Goal: Task Accomplishment & Management: Manage account settings

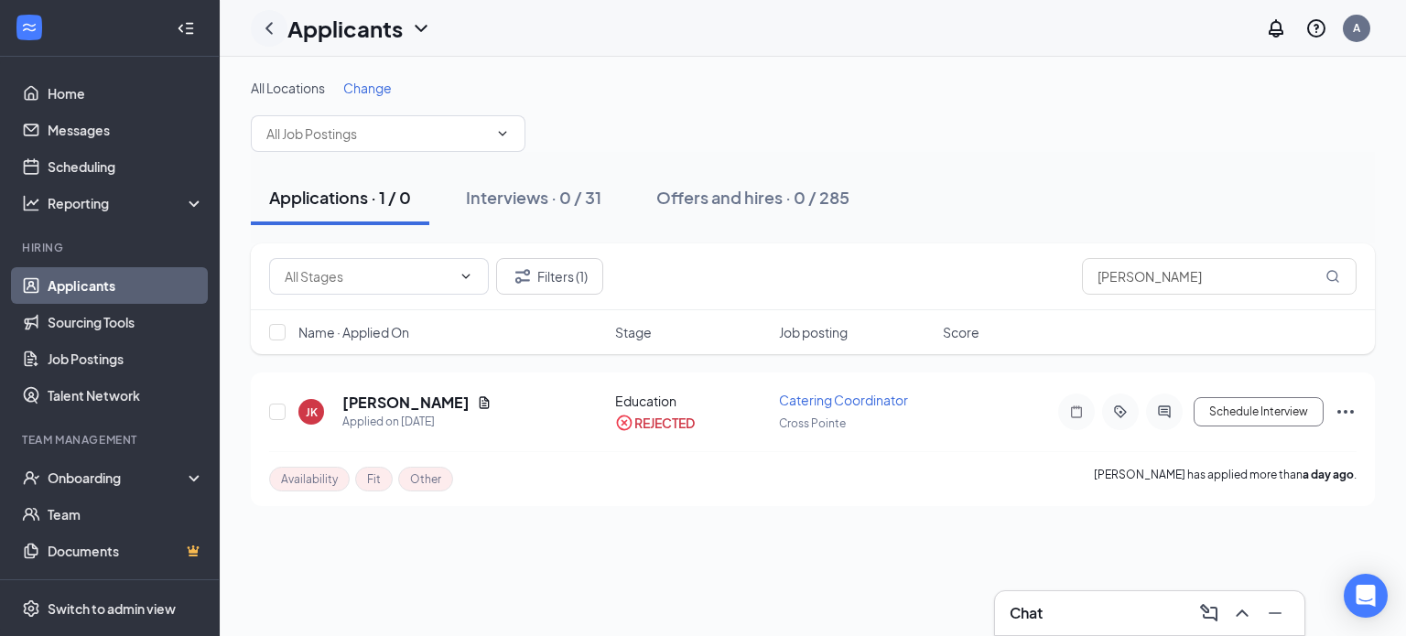
click at [276, 25] on icon "ChevronLeft" at bounding box center [269, 28] width 22 height 22
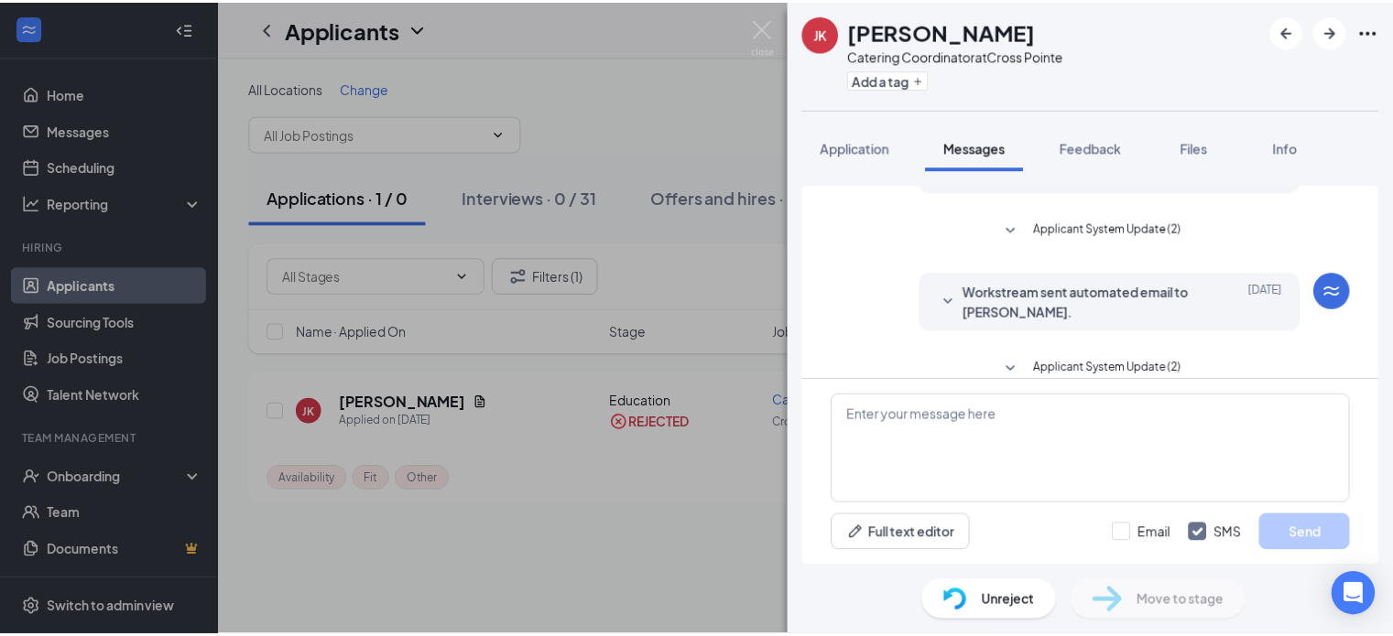
scroll to position [121, 0]
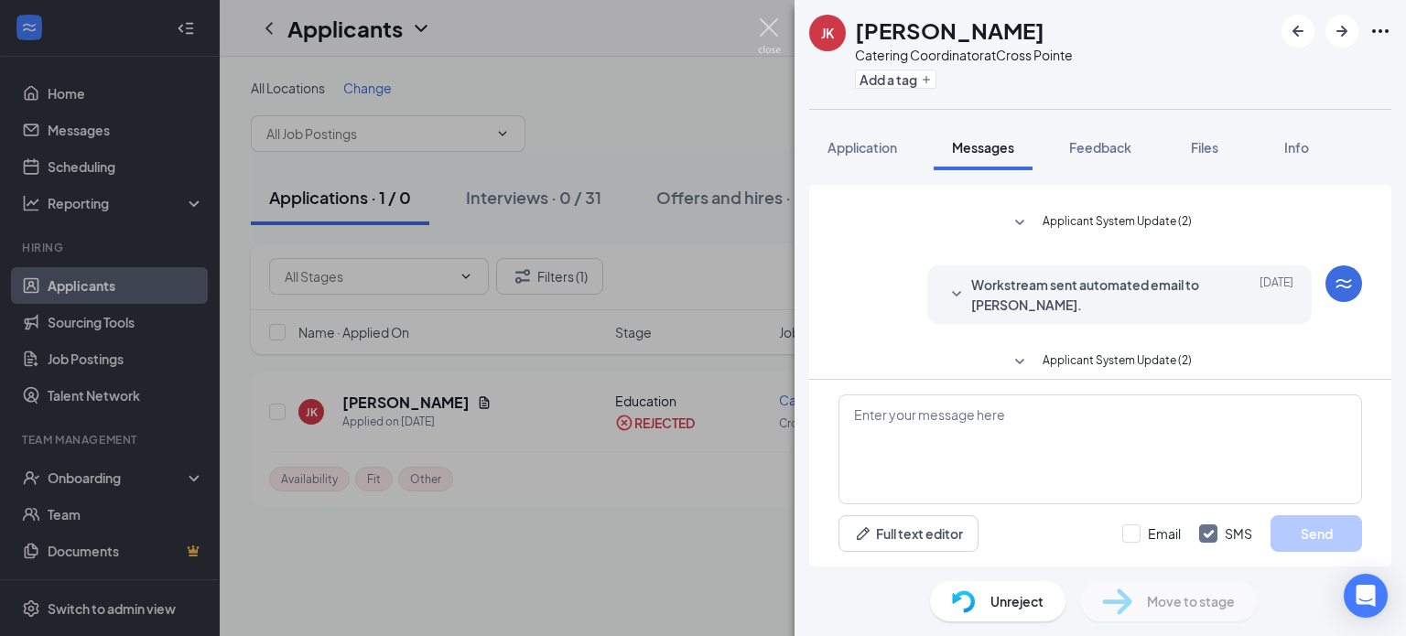
click at [775, 28] on img at bounding box center [769, 36] width 23 height 36
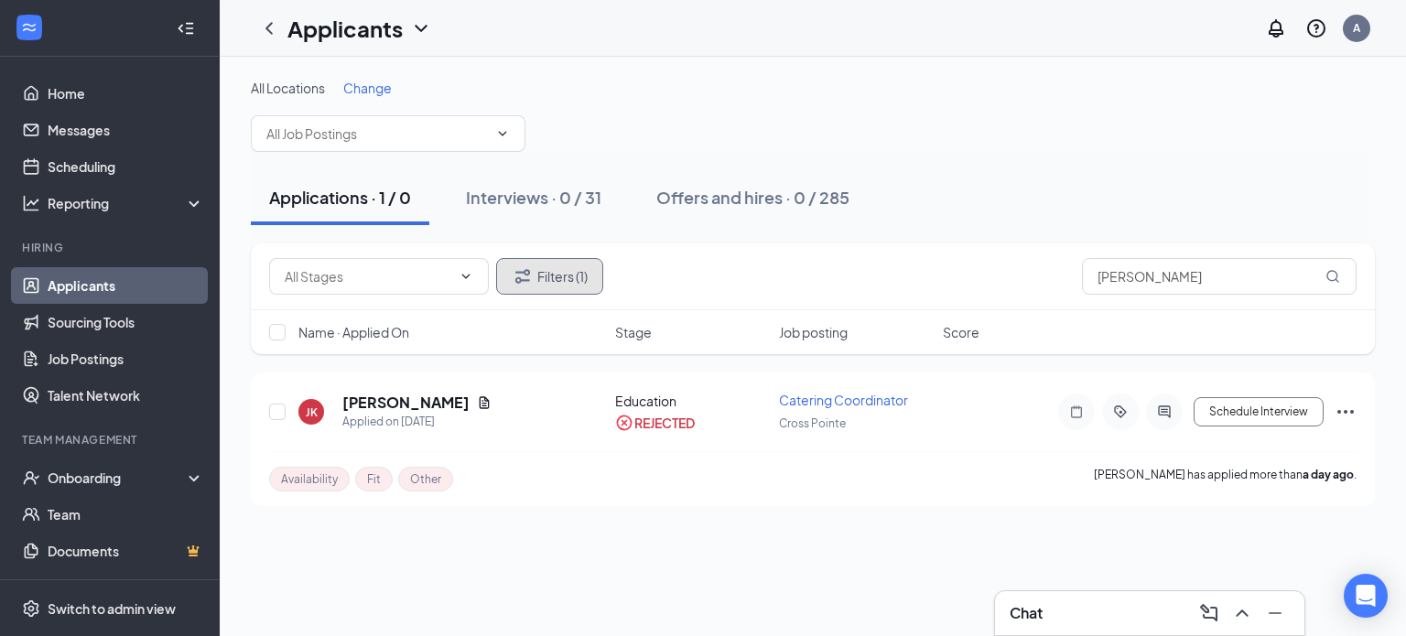
click at [573, 274] on button "Filters (1)" at bounding box center [549, 276] width 107 height 37
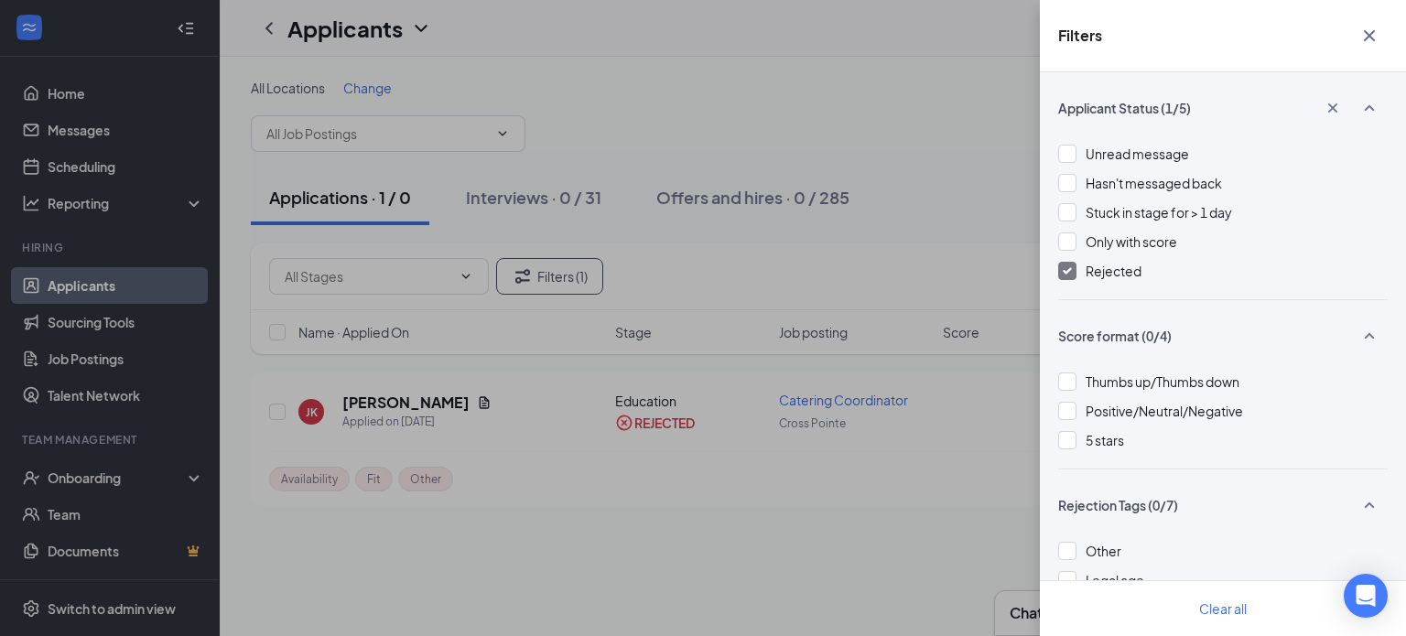
click at [1069, 279] on div at bounding box center [1067, 271] width 18 height 18
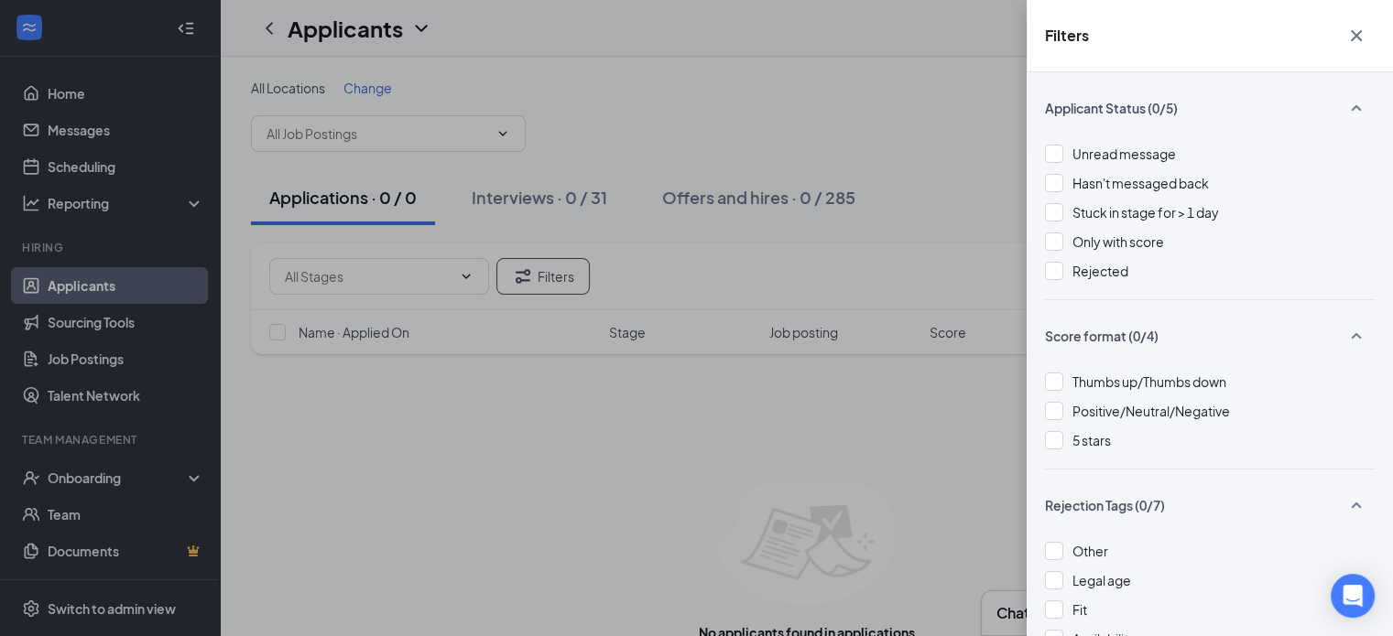
click at [1003, 189] on div "Filters Applicant Status (0/5) Unread message Hasn't messaged back Stuck in sta…" at bounding box center [696, 318] width 1393 height 636
click at [1348, 34] on icon "Cross" at bounding box center [1356, 36] width 22 height 22
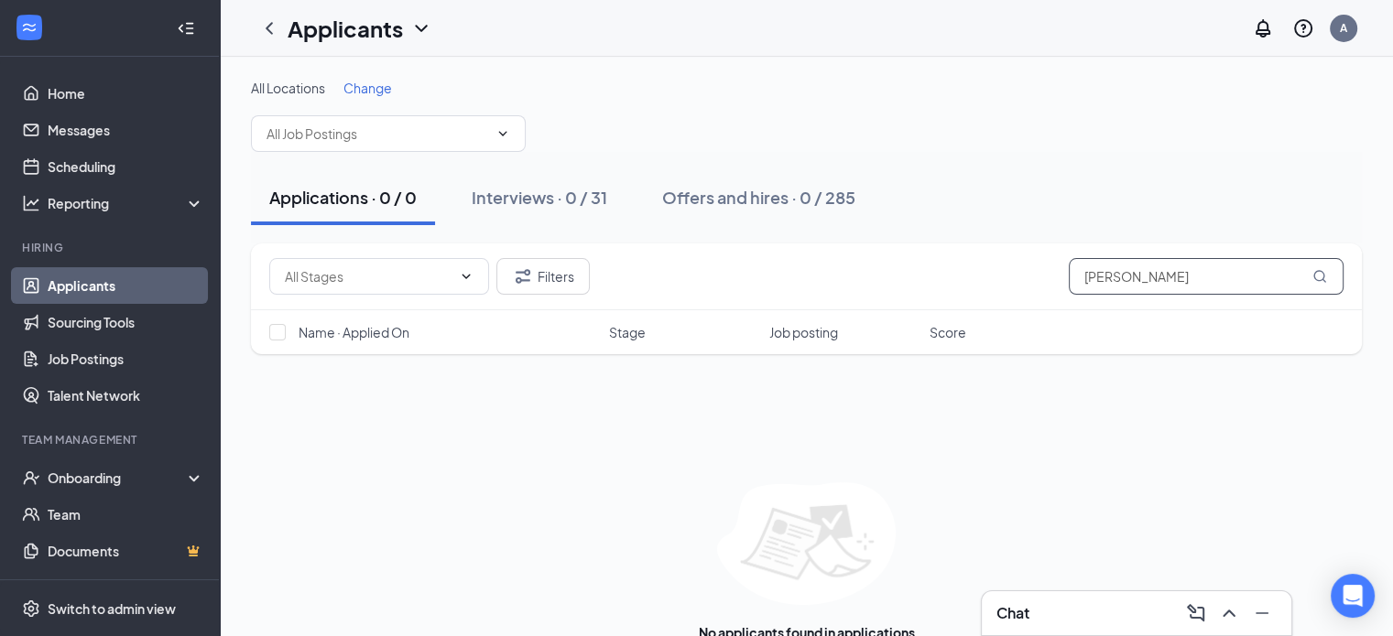
drag, startPoint x: 1177, startPoint y: 281, endPoint x: 956, endPoint y: 299, distance: 222.3
click at [956, 299] on div "Filters [PERSON_NAME]" at bounding box center [806, 277] width 1111 height 67
click at [922, 221] on div "Applications · 0 Interviews · 31 Offers and hires · 285" at bounding box center [806, 197] width 1111 height 55
click at [525, 207] on div "Interviews · 31" at bounding box center [501, 197] width 110 height 23
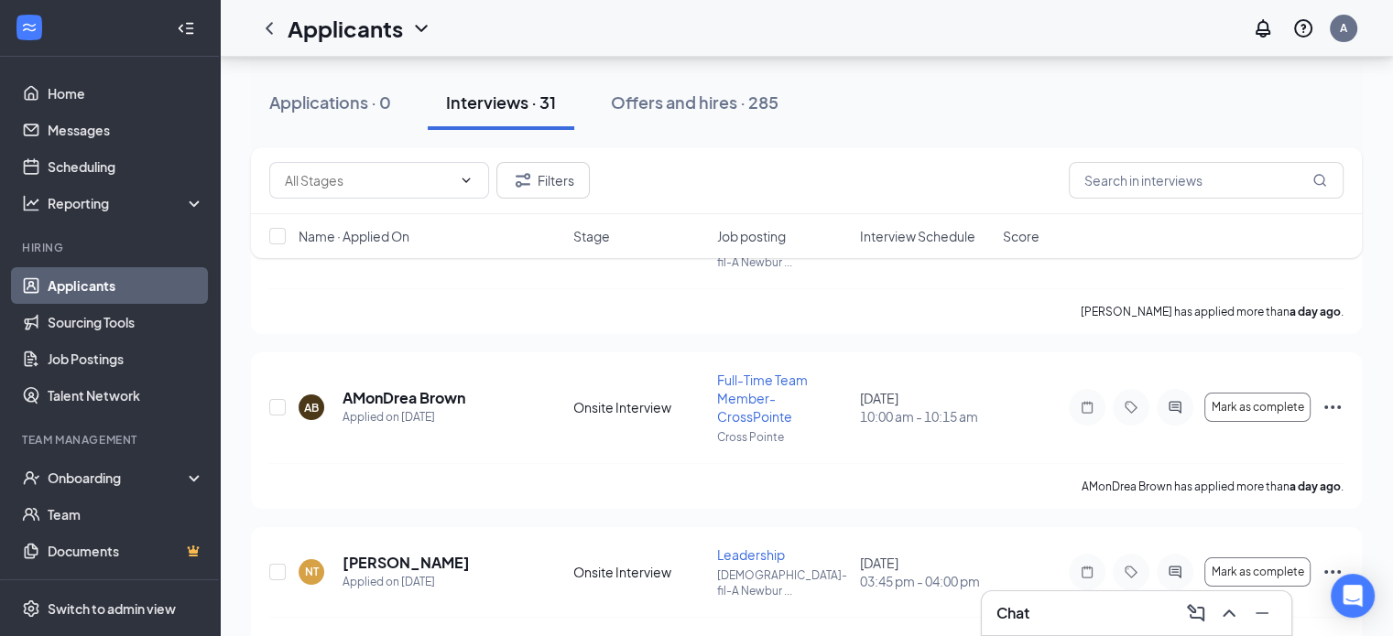
scroll to position [216, 0]
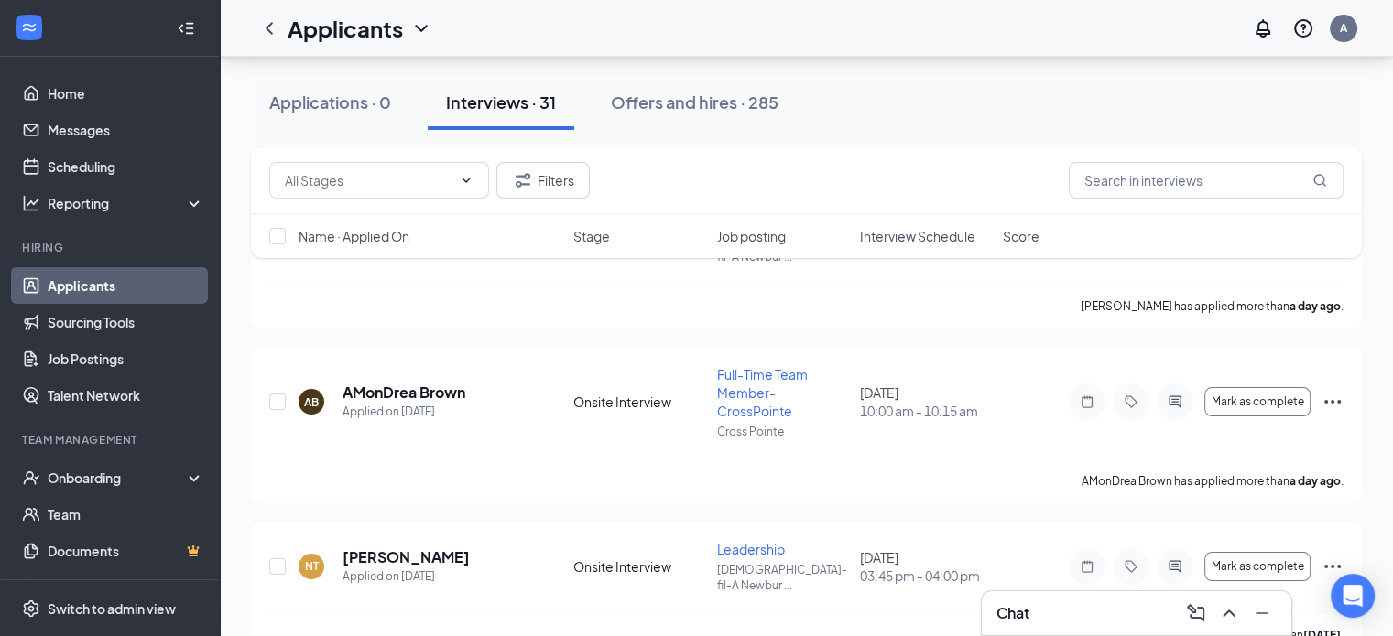
click at [939, 225] on div "Name · Applied On Stage Job posting Interview Schedule Score" at bounding box center [806, 236] width 1111 height 44
click at [908, 239] on span "Interview Schedule" at bounding box center [917, 236] width 115 height 18
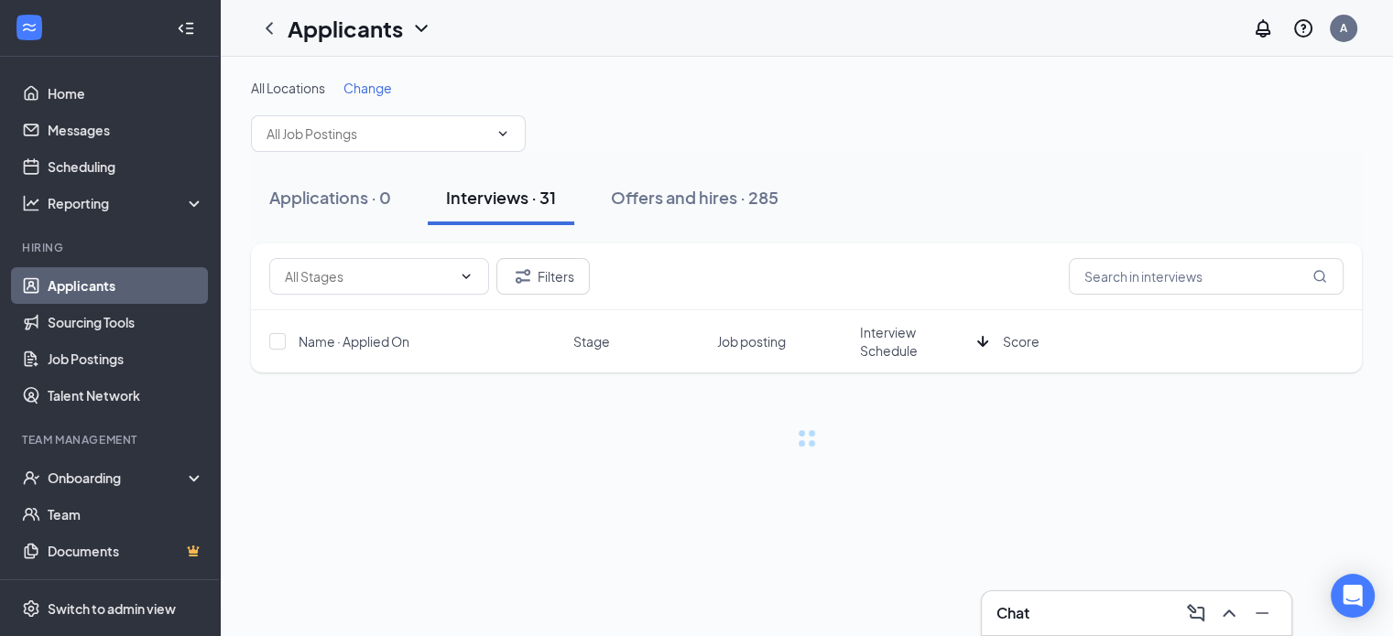
scroll to position [0, 0]
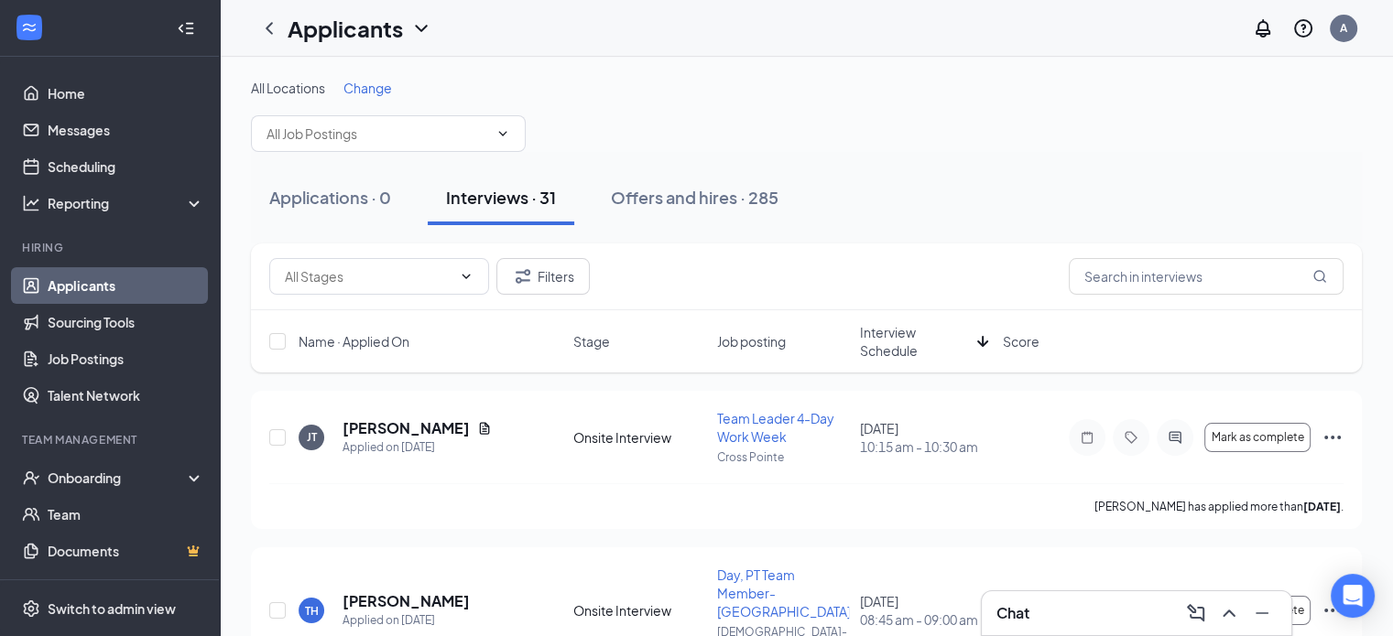
click at [874, 352] on span "Interview Schedule" at bounding box center [915, 341] width 110 height 37
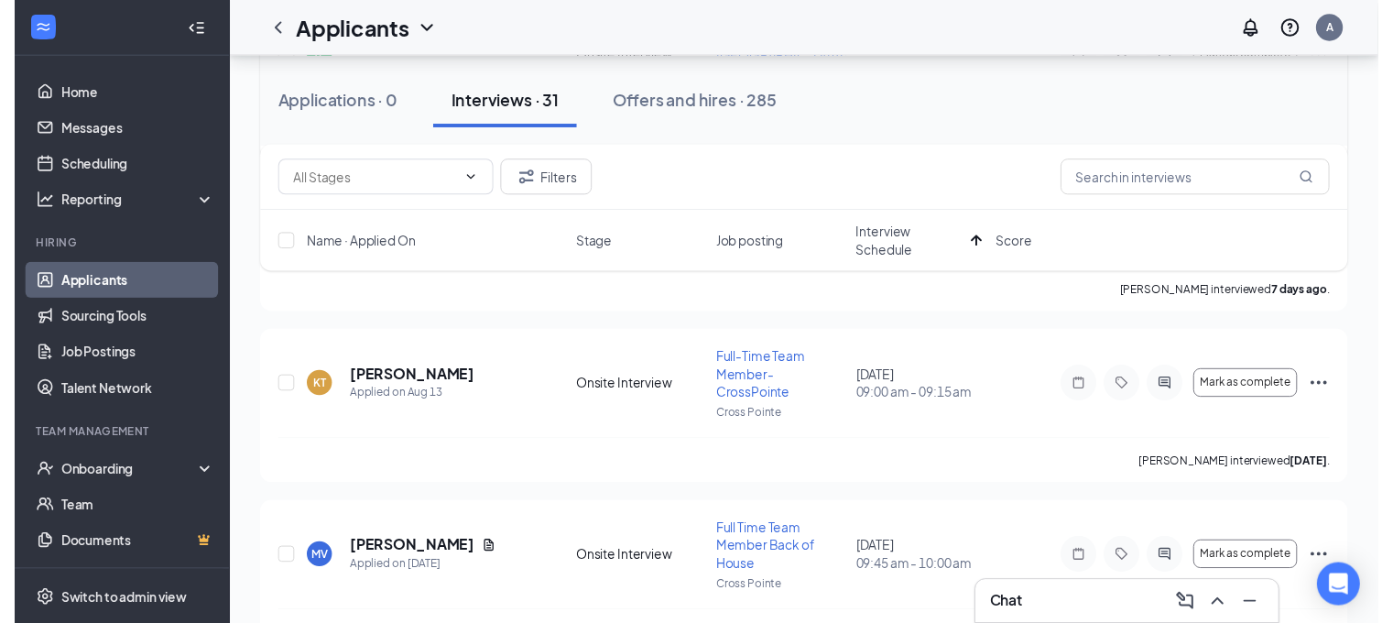
scroll to position [401, 0]
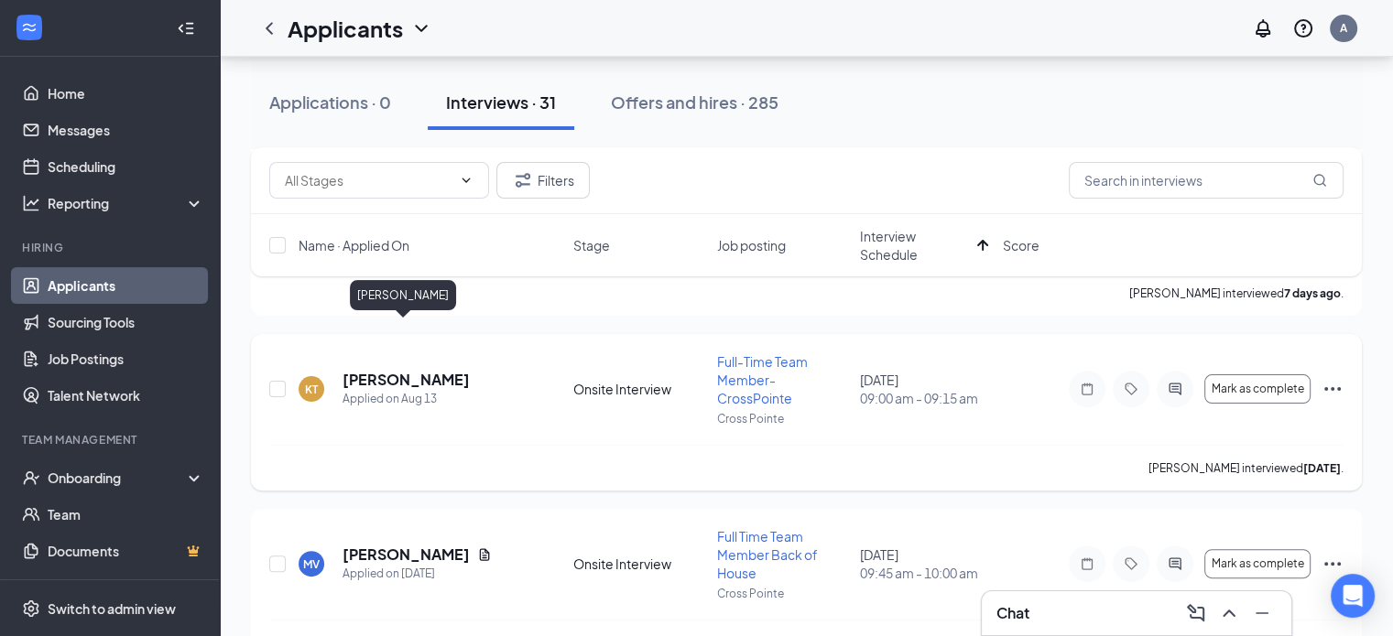
click at [389, 370] on h5 "[PERSON_NAME]" at bounding box center [405, 380] width 127 height 20
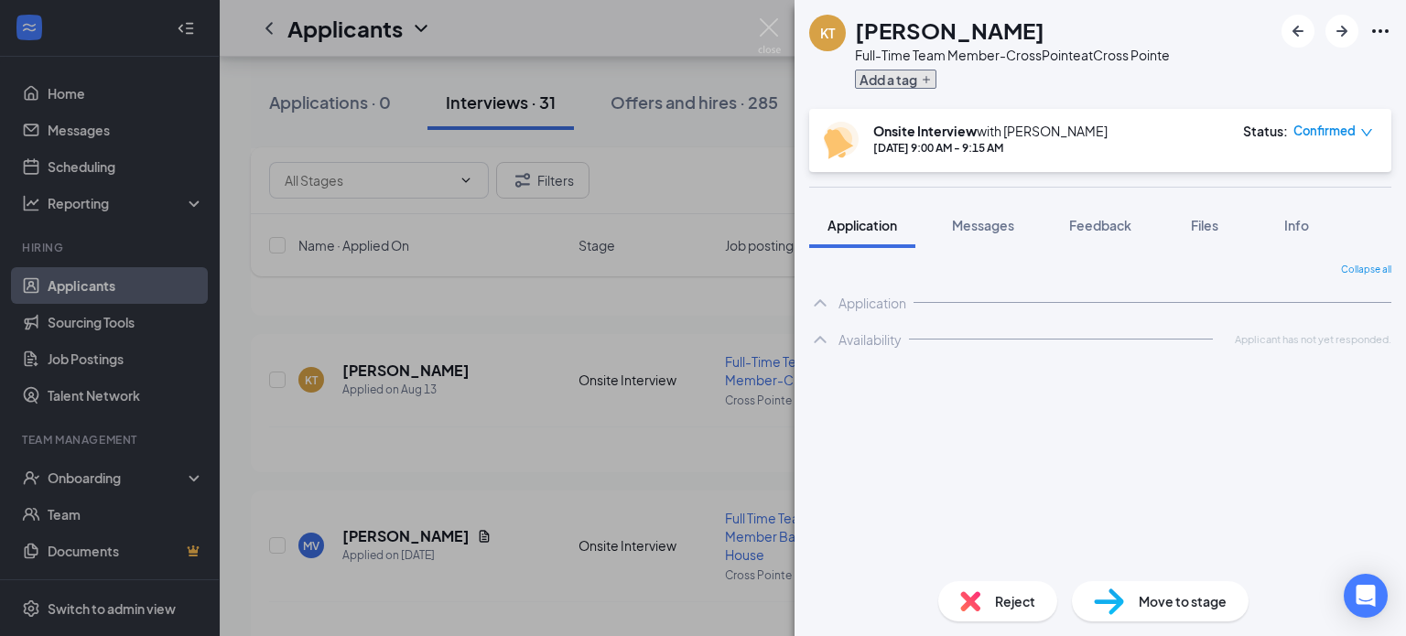
click at [930, 75] on icon "Plus" at bounding box center [926, 79] width 11 height 11
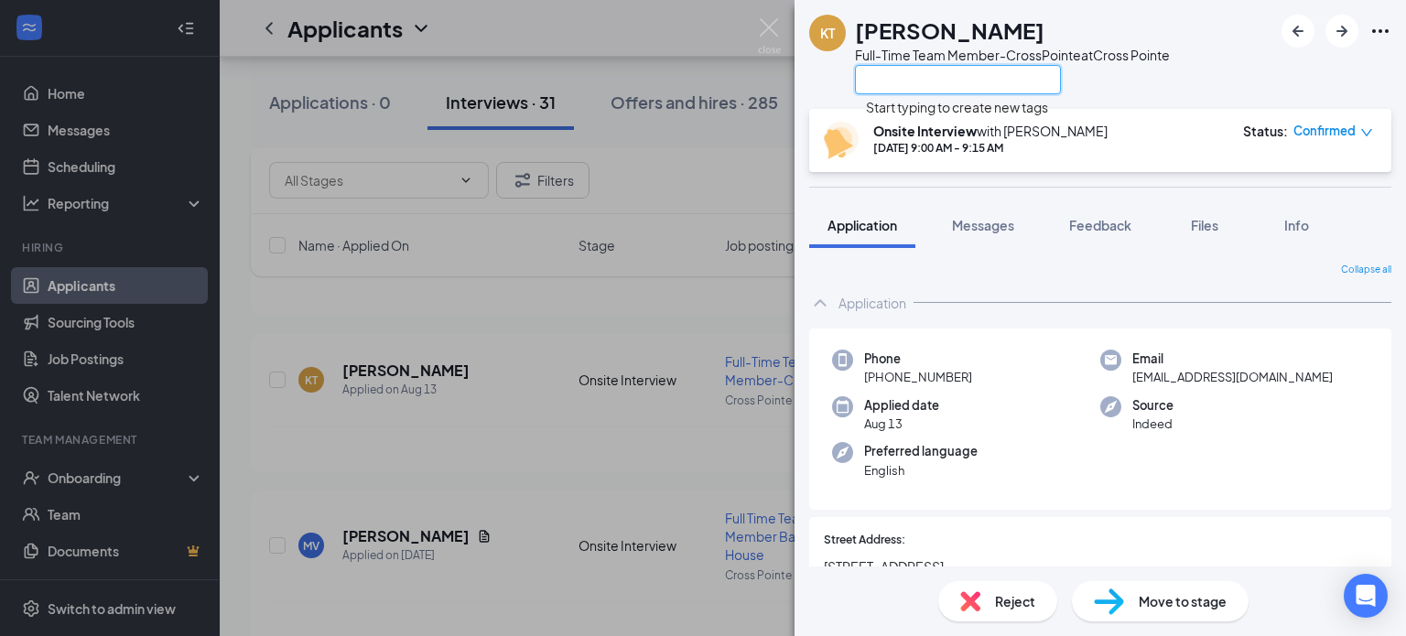
click at [908, 86] on input "text" at bounding box center [958, 79] width 206 height 29
type input "Prior Restaurant Exp"
click at [948, 141] on link "Create a new tag "Prior Restaurant Exp"" at bounding box center [972, 149] width 235 height 16
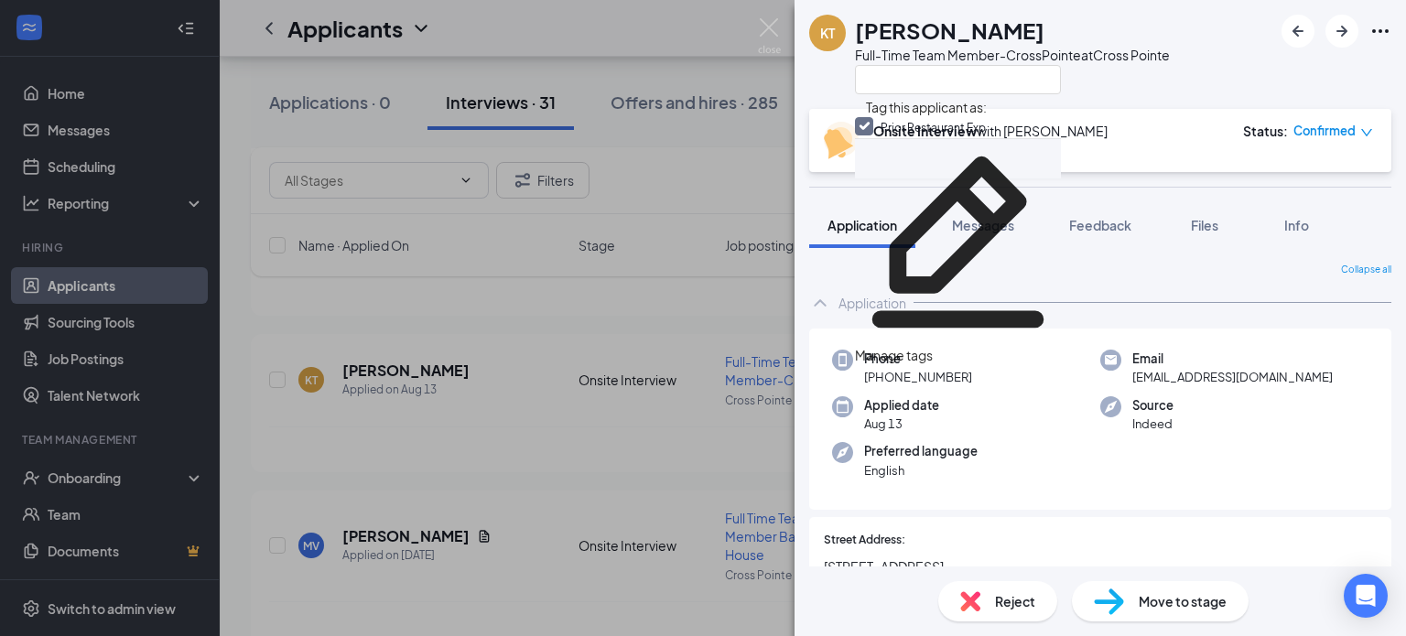
click at [958, 174] on div "Manage tags" at bounding box center [958, 158] width 206 height 40
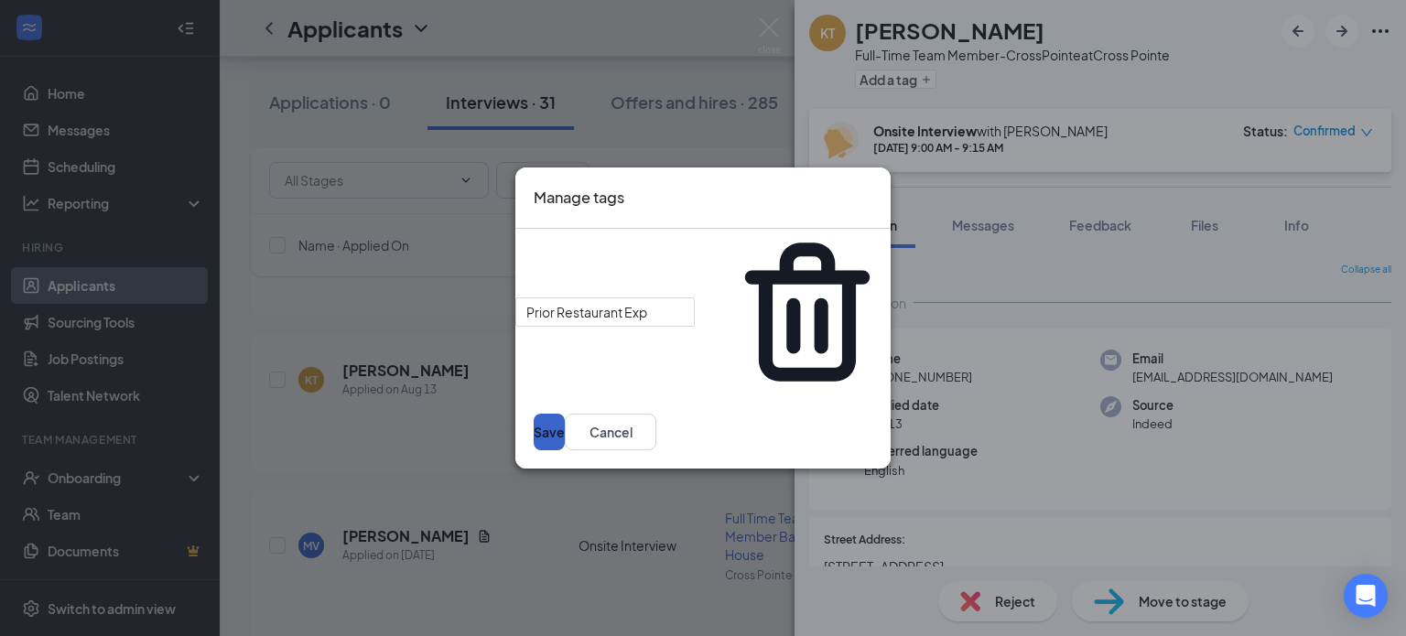
click at [565, 414] on button "Save" at bounding box center [549, 432] width 31 height 37
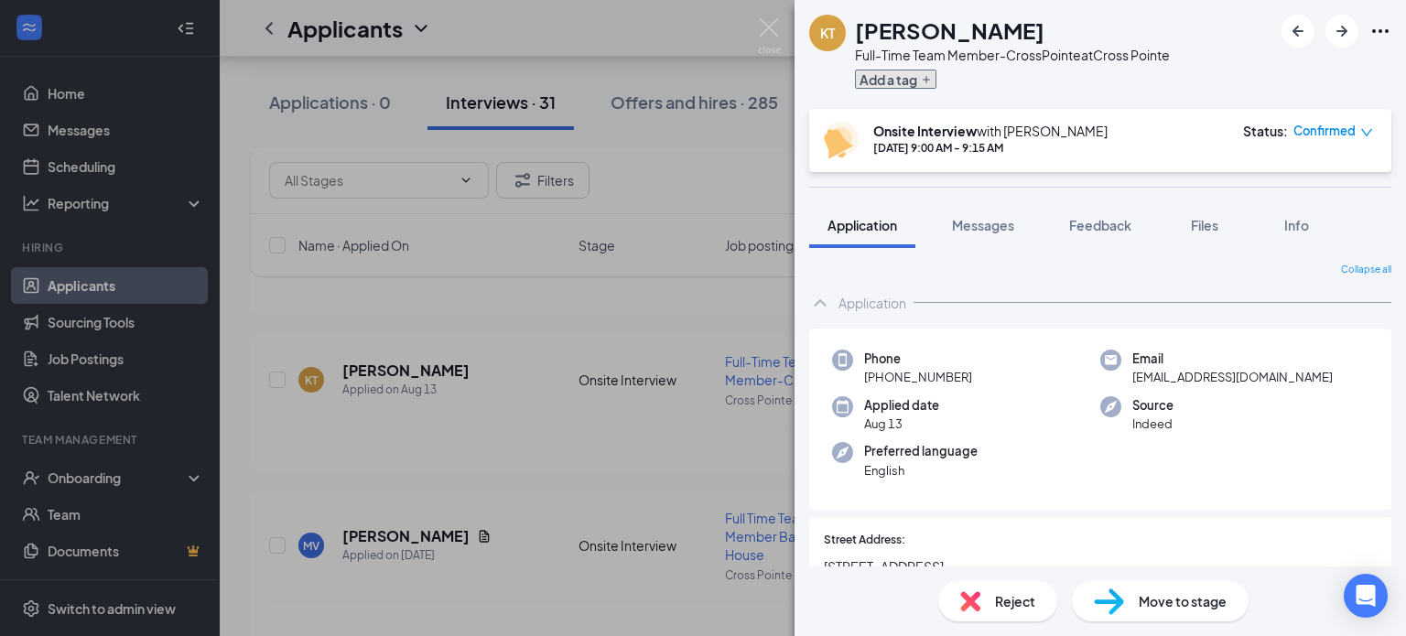
click at [930, 80] on icon "Plus" at bounding box center [926, 79] width 11 height 11
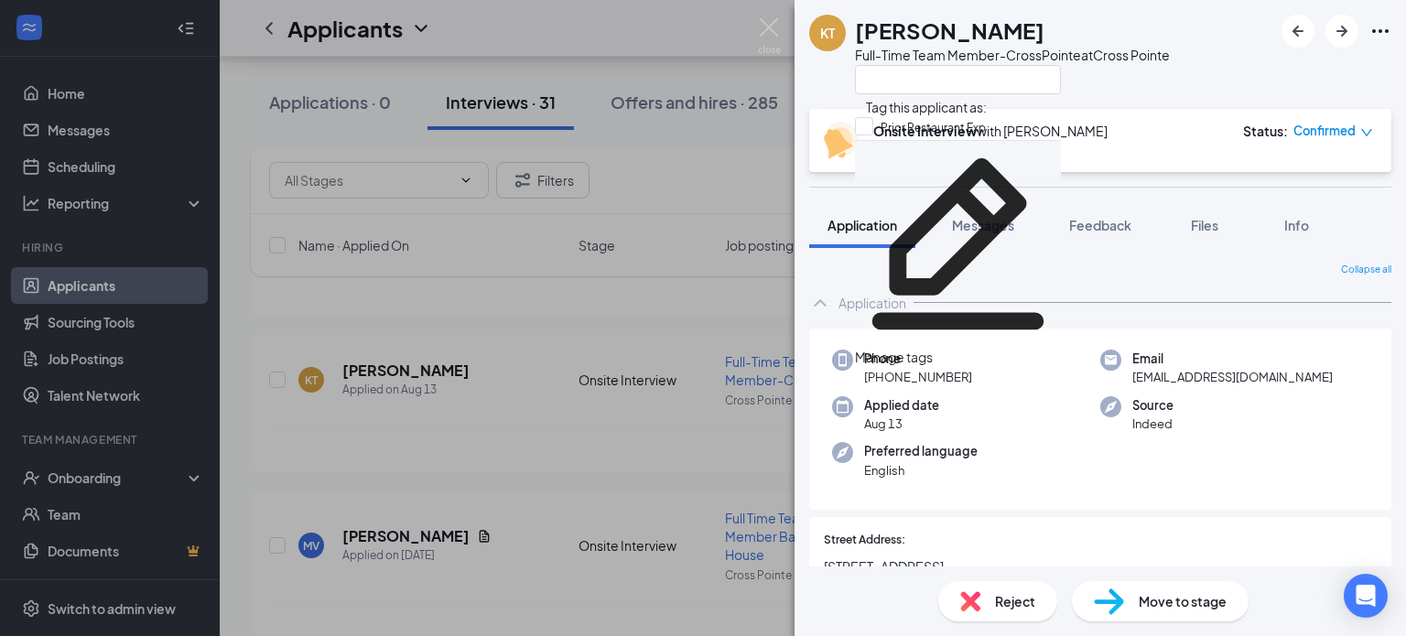
click at [949, 168] on div "Manage tags" at bounding box center [958, 160] width 206 height 40
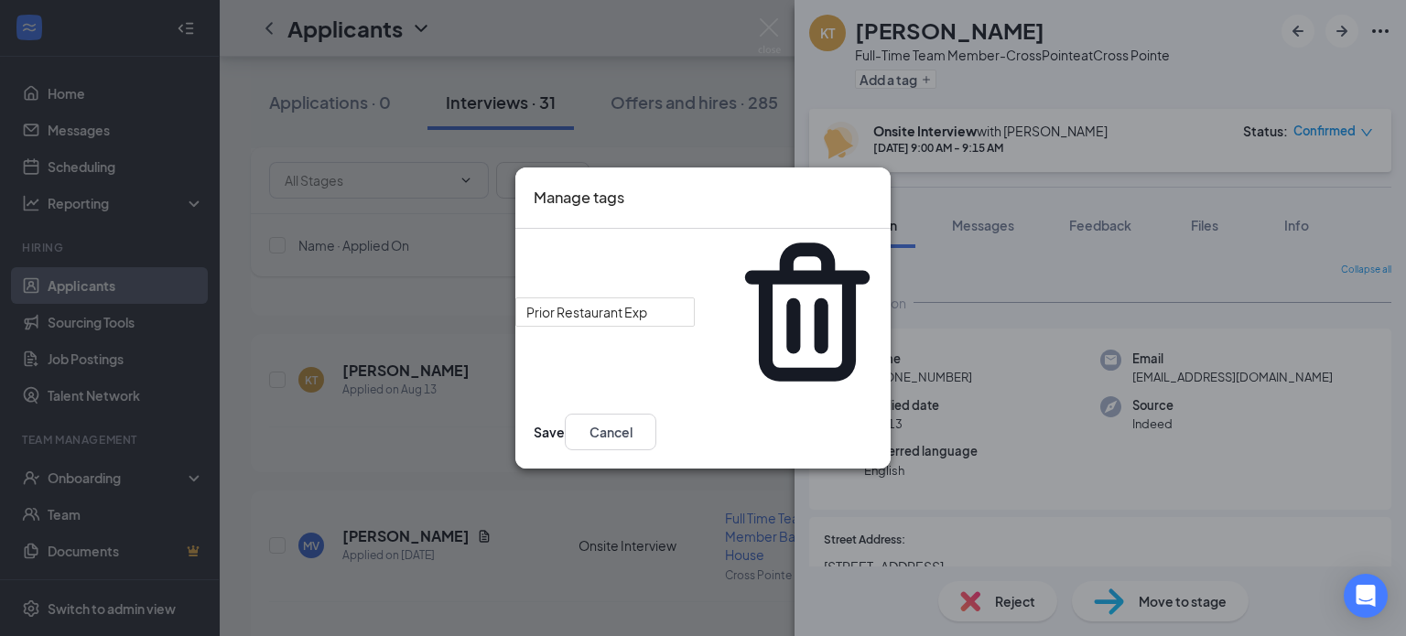
click at [878, 202] on icon "Cross" at bounding box center [883, 196] width 11 height 11
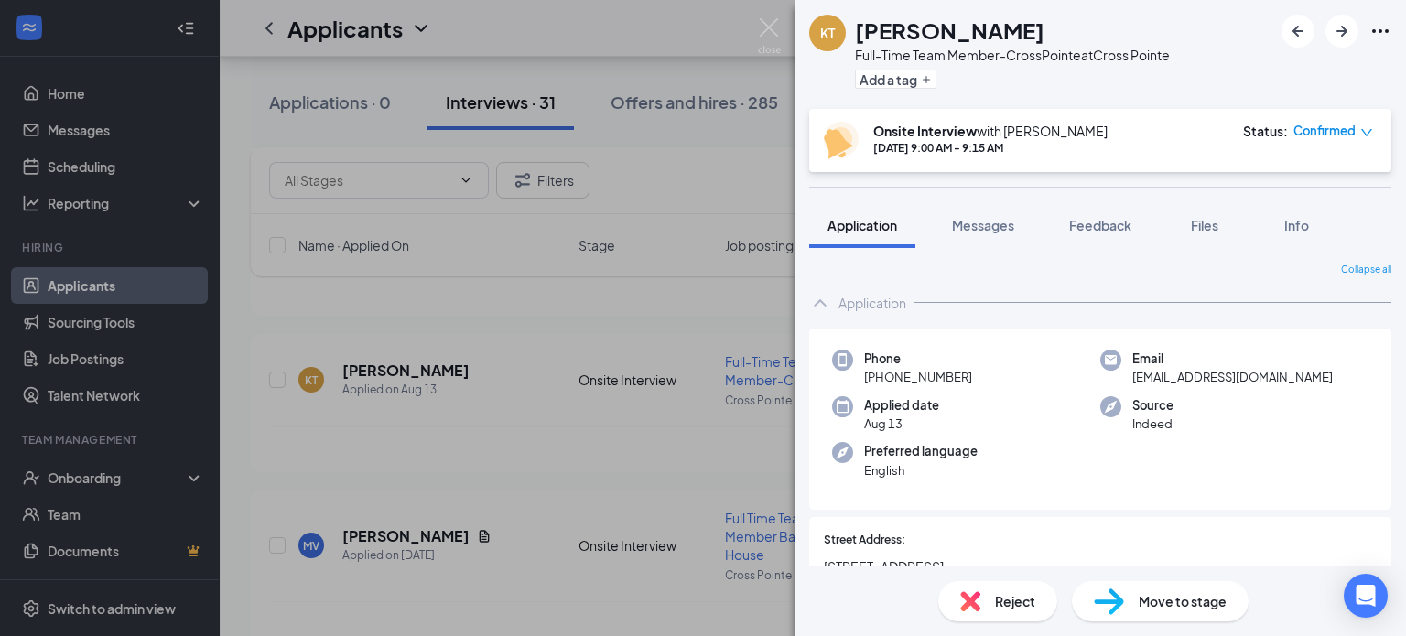
click at [169, 31] on div "KT [PERSON_NAME] Full-Time Team Member-CrossPointe at [GEOGRAPHIC_DATA] Add a t…" at bounding box center [703, 318] width 1406 height 636
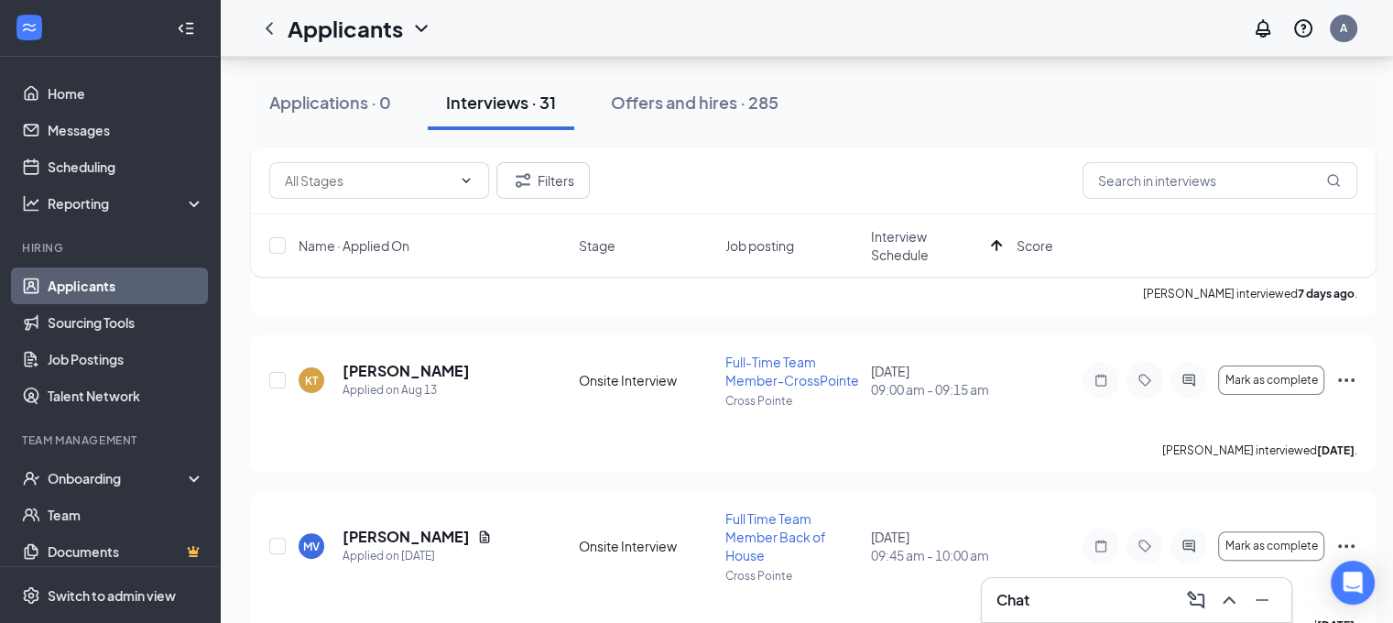
click at [186, 28] on icon "Collapse" at bounding box center [189, 28] width 7 height 12
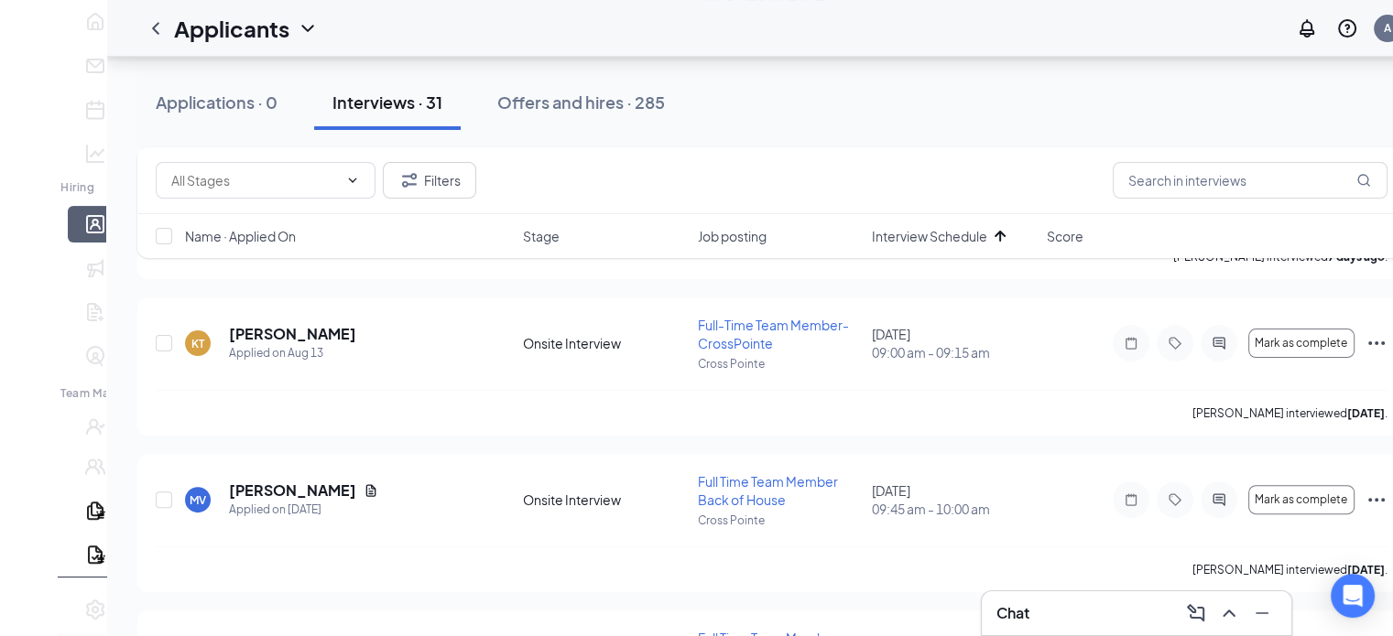
click at [26, 33] on icon "Expand" at bounding box center [28, 42] width 18 height 18
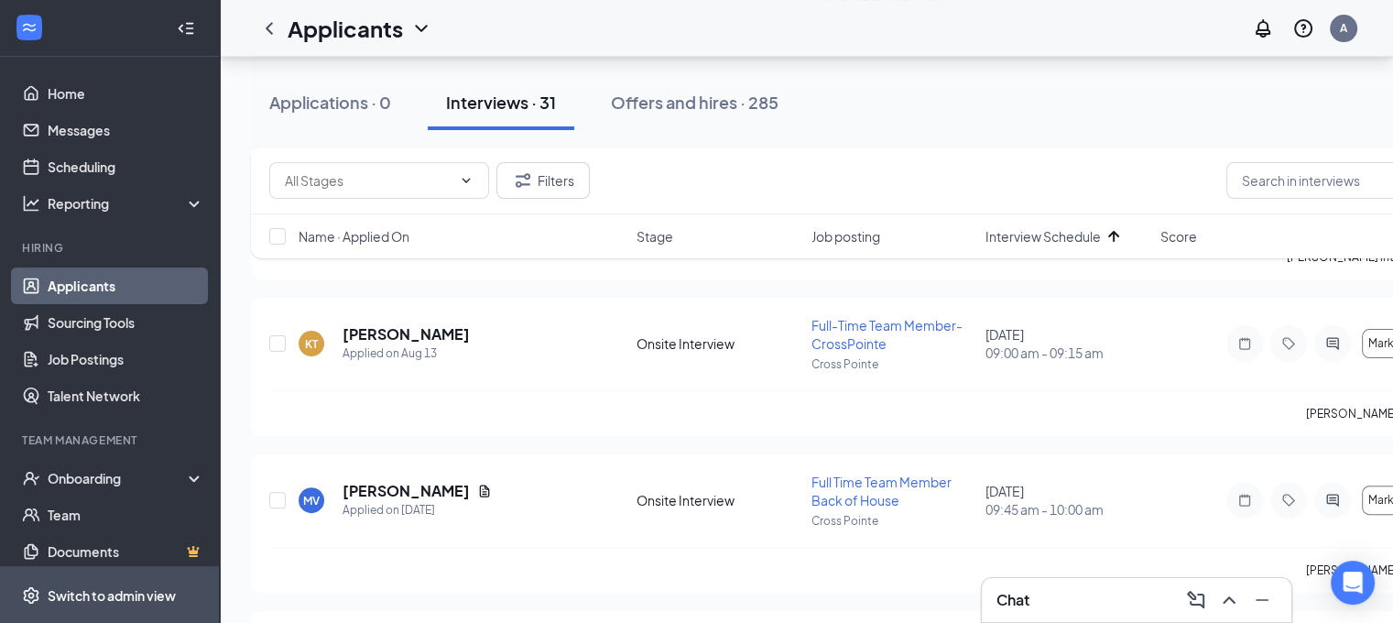
click at [128, 603] on div "Switch to admin view" at bounding box center [112, 595] width 128 height 18
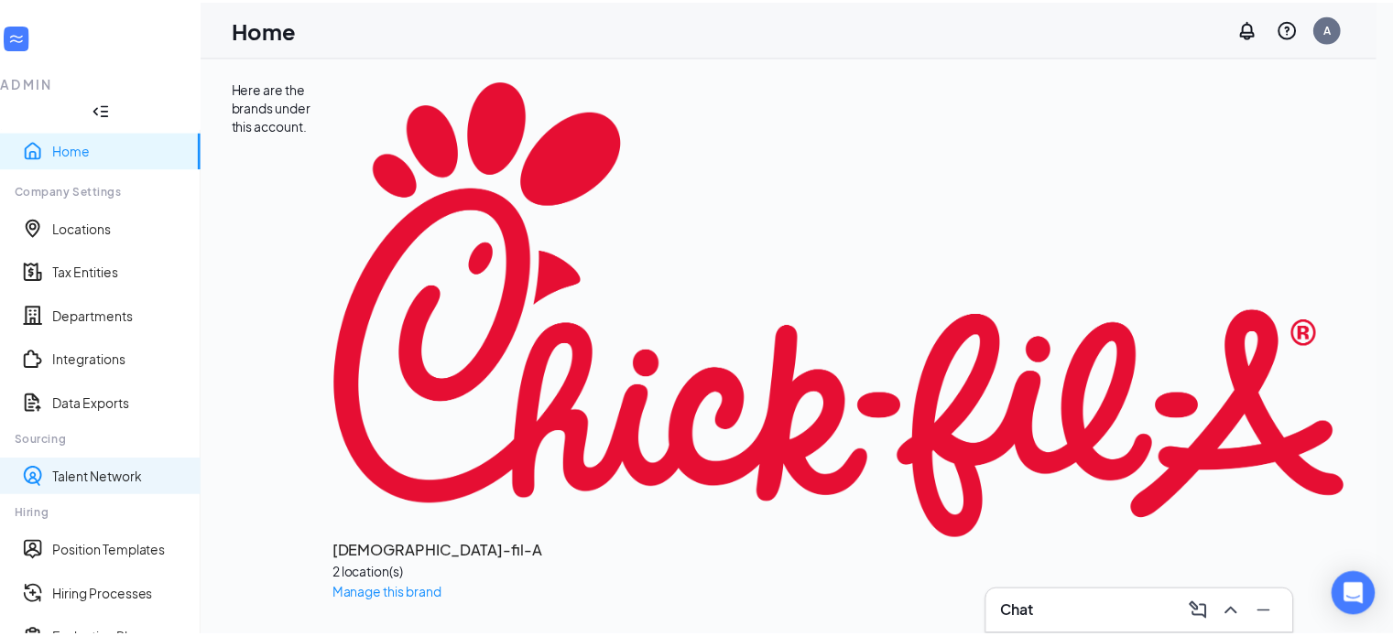
scroll to position [127, 0]
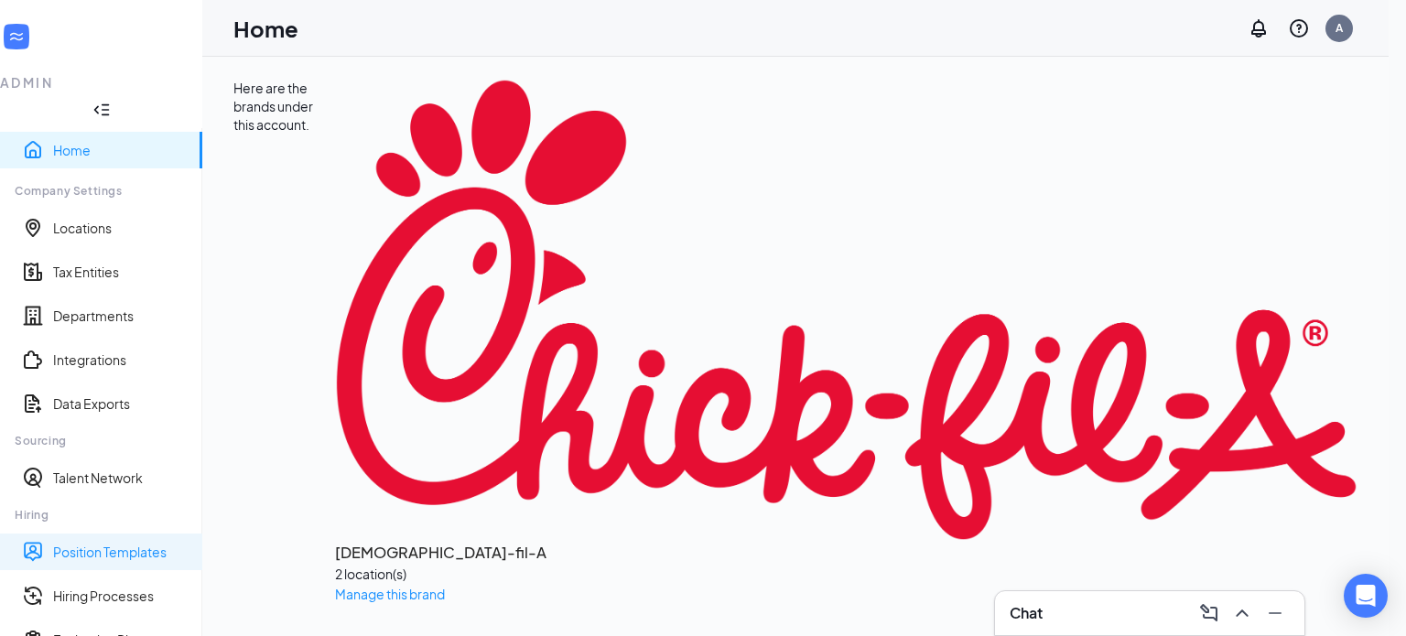
click at [69, 543] on link "Position Templates" at bounding box center [120, 552] width 135 height 18
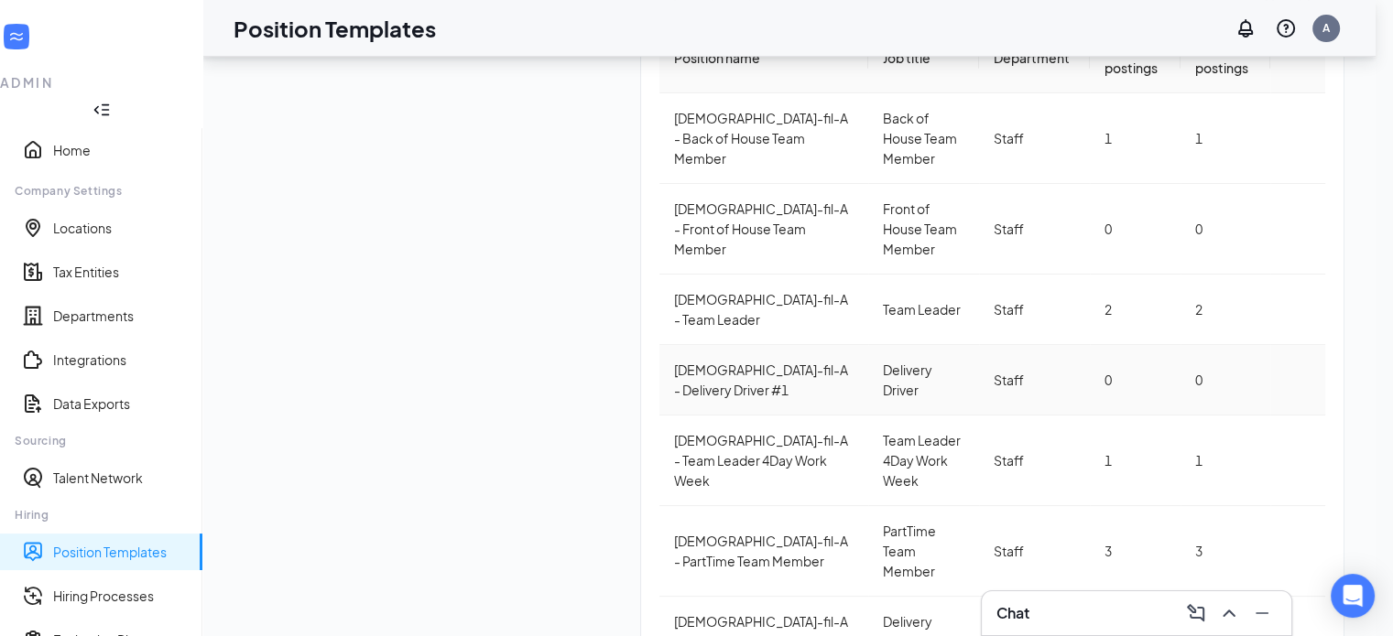
scroll to position [152, 0]
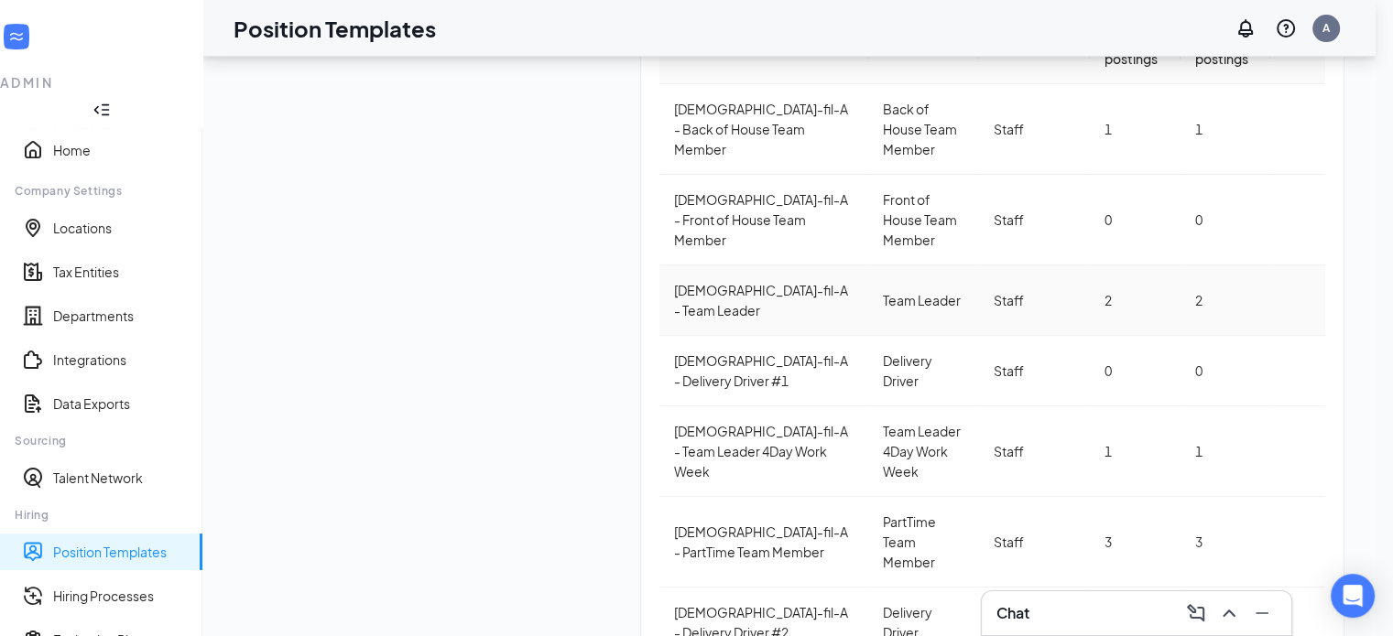
click at [674, 280] on div "[DEMOGRAPHIC_DATA]-fil-A - Team Leader" at bounding box center [763, 300] width 179 height 40
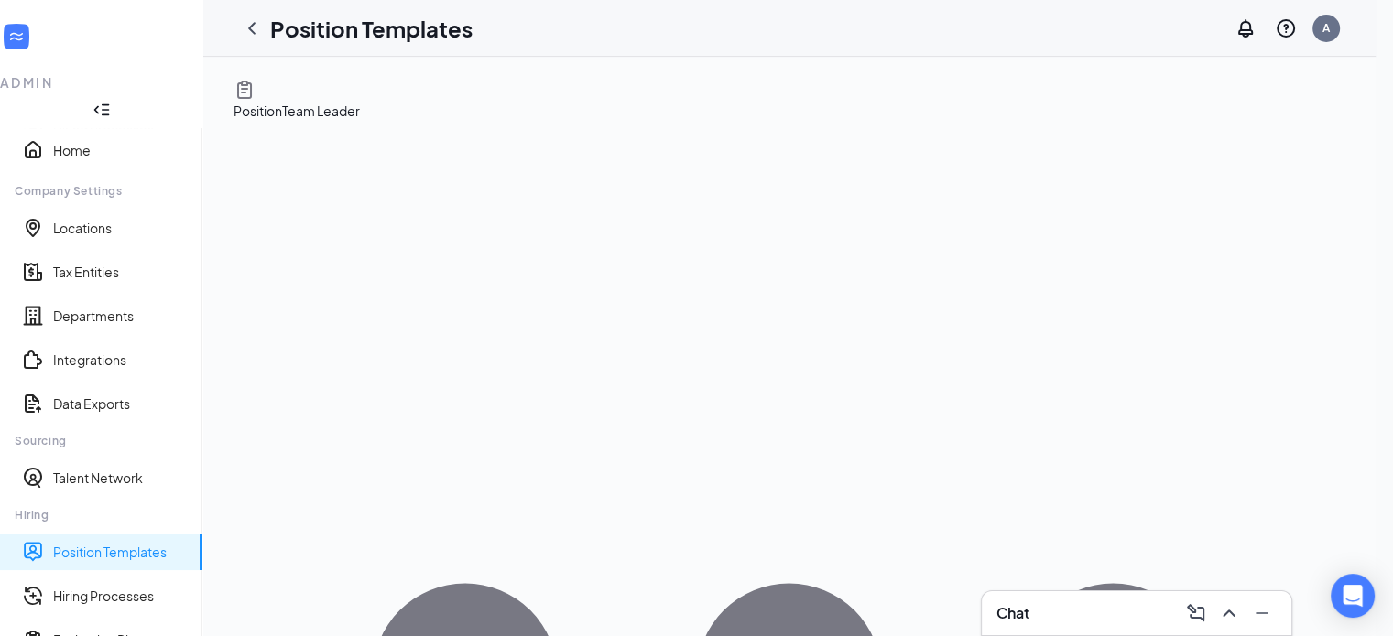
click at [70, 543] on link "Position Templates" at bounding box center [120, 552] width 135 height 18
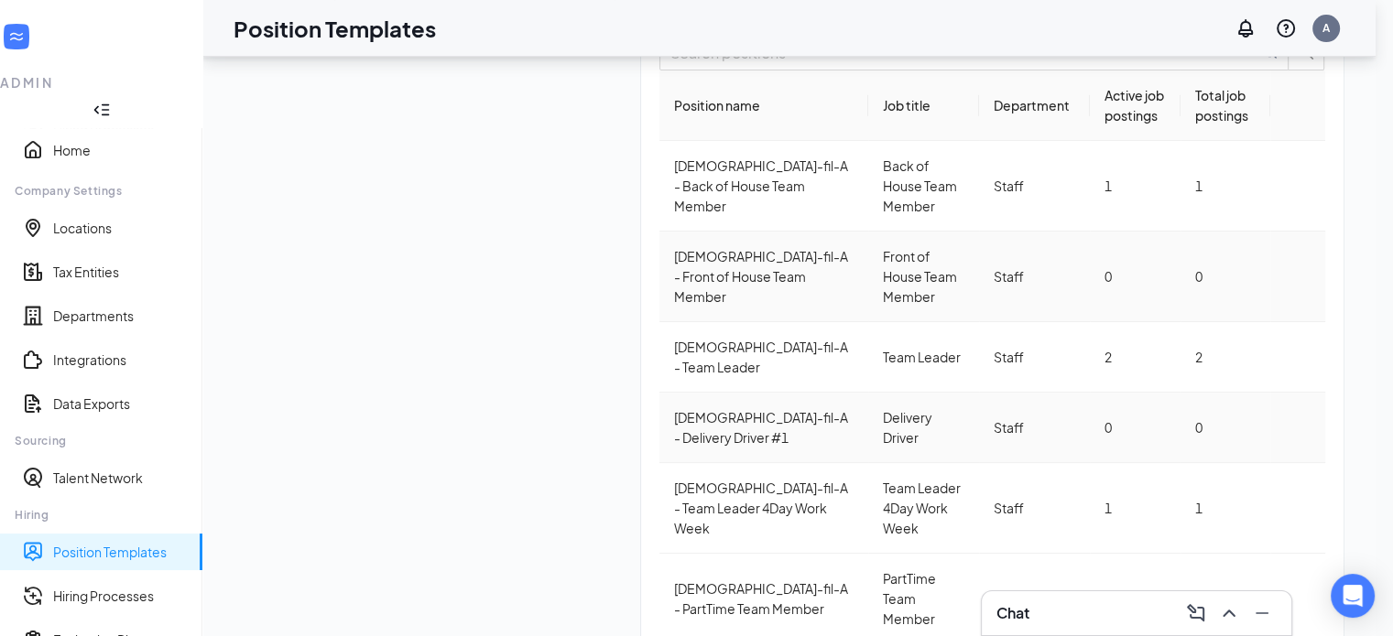
scroll to position [99, 0]
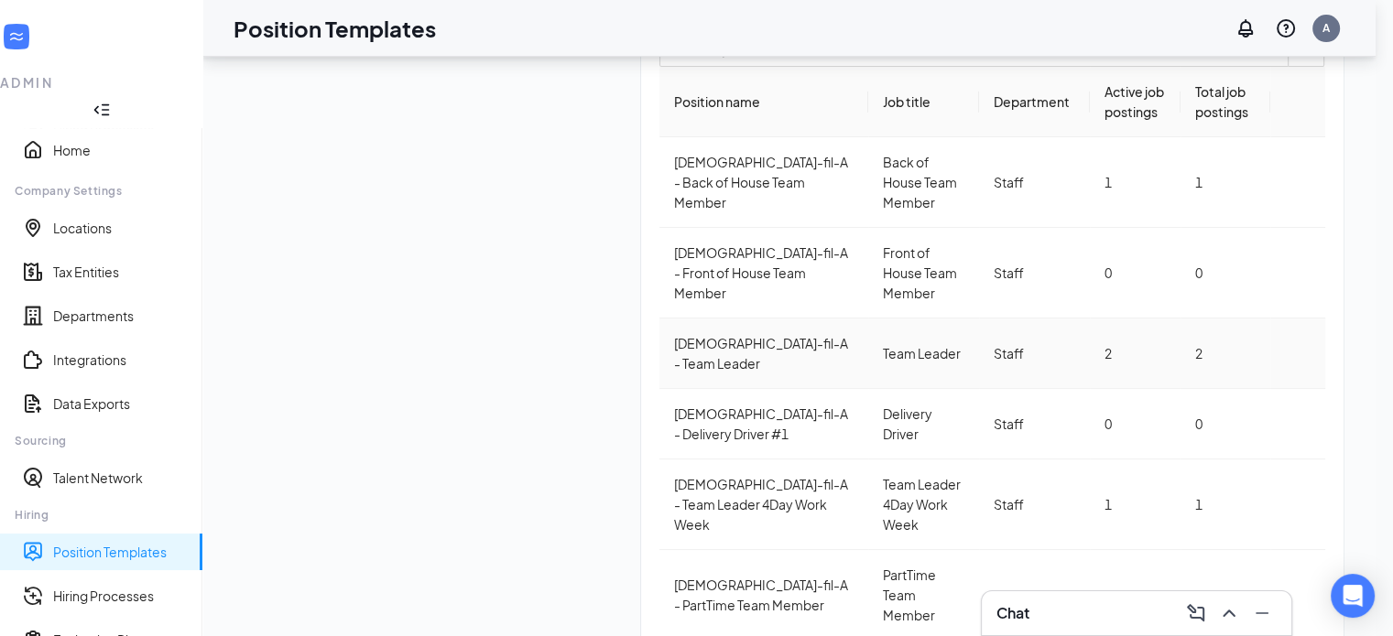
click at [1297, 353] on icon "Ellipses" at bounding box center [1297, 353] width 0 height 0
click at [1186, 340] on span "Edit" at bounding box center [1230, 337] width 165 height 20
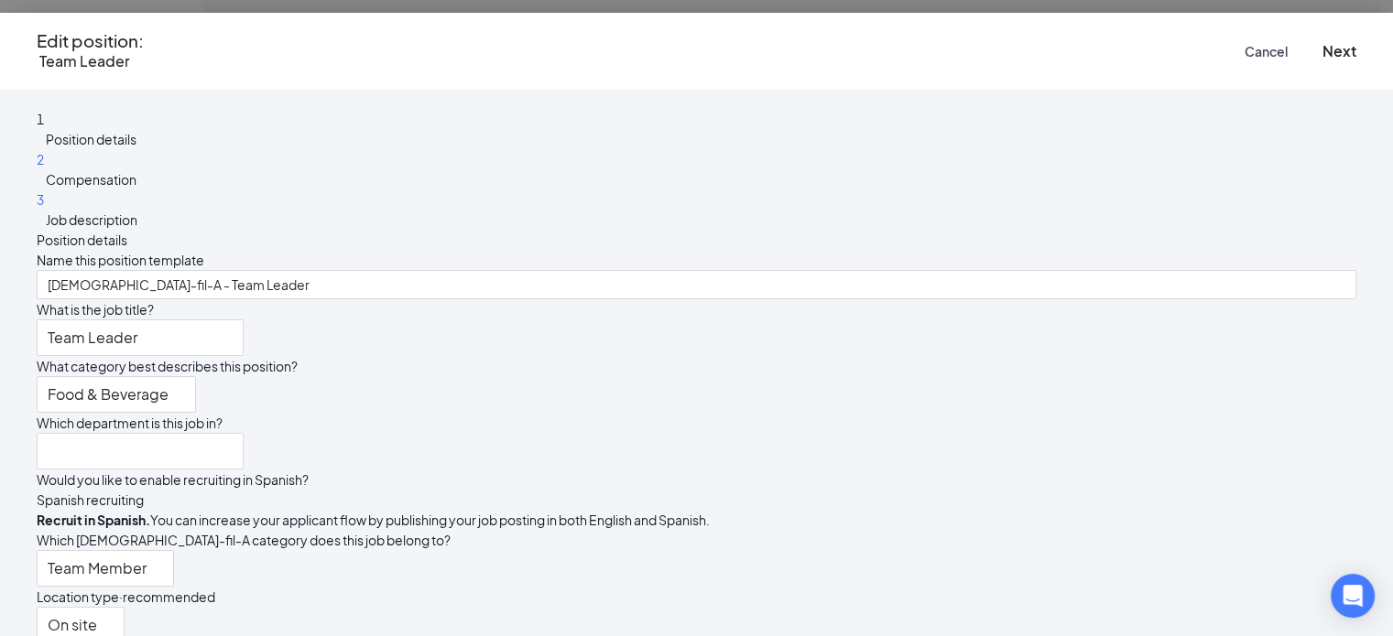
type input "Staff"
click at [1244, 57] on span "Cancel" at bounding box center [1265, 51] width 43 height 13
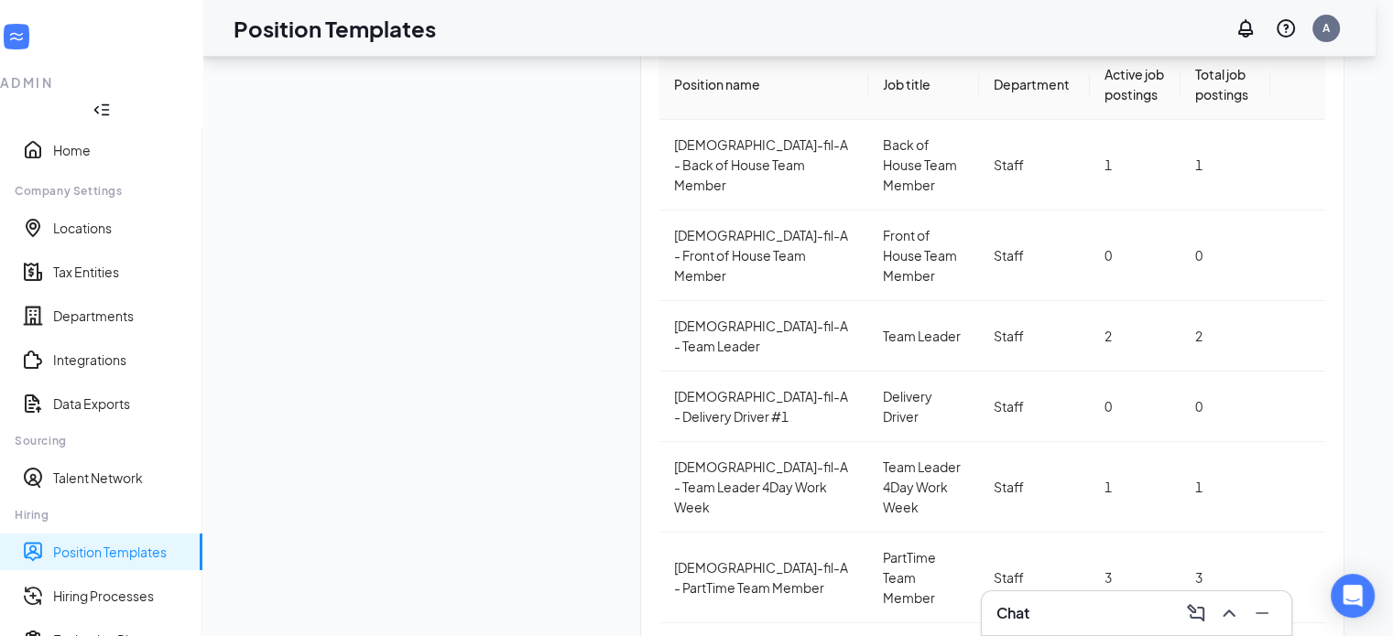
scroll to position [152, 0]
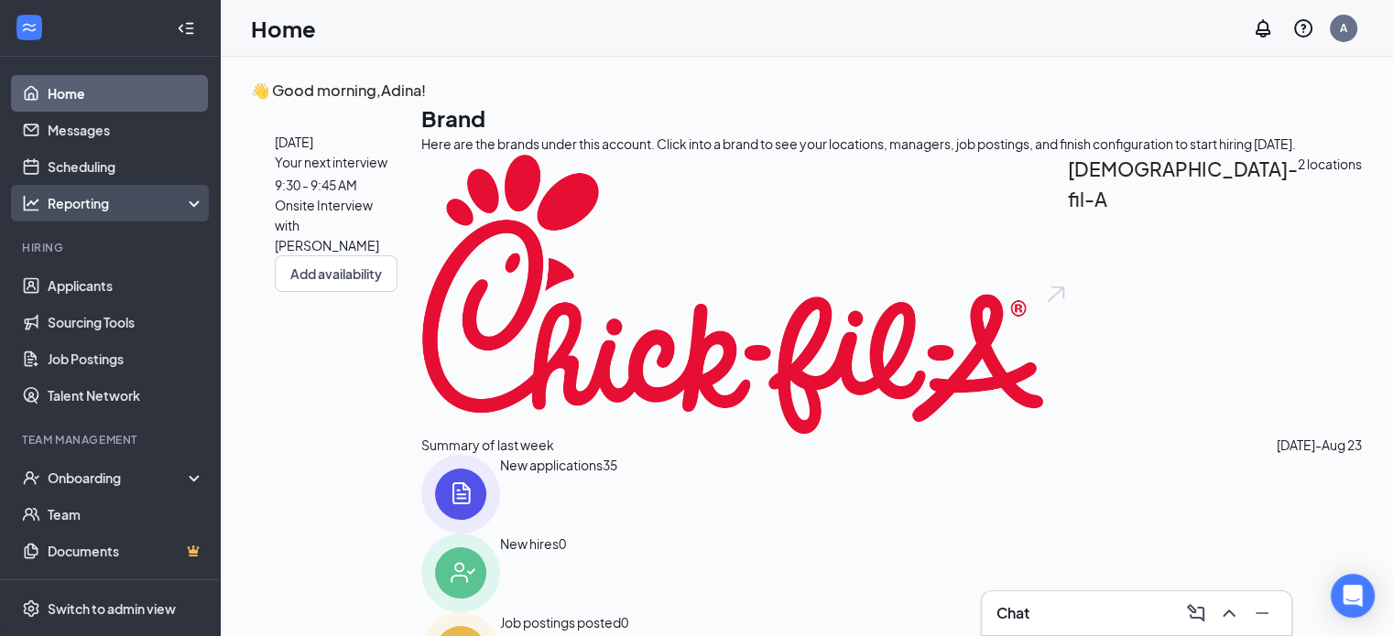
click at [190, 205] on icon at bounding box center [197, 205] width 15 height 0
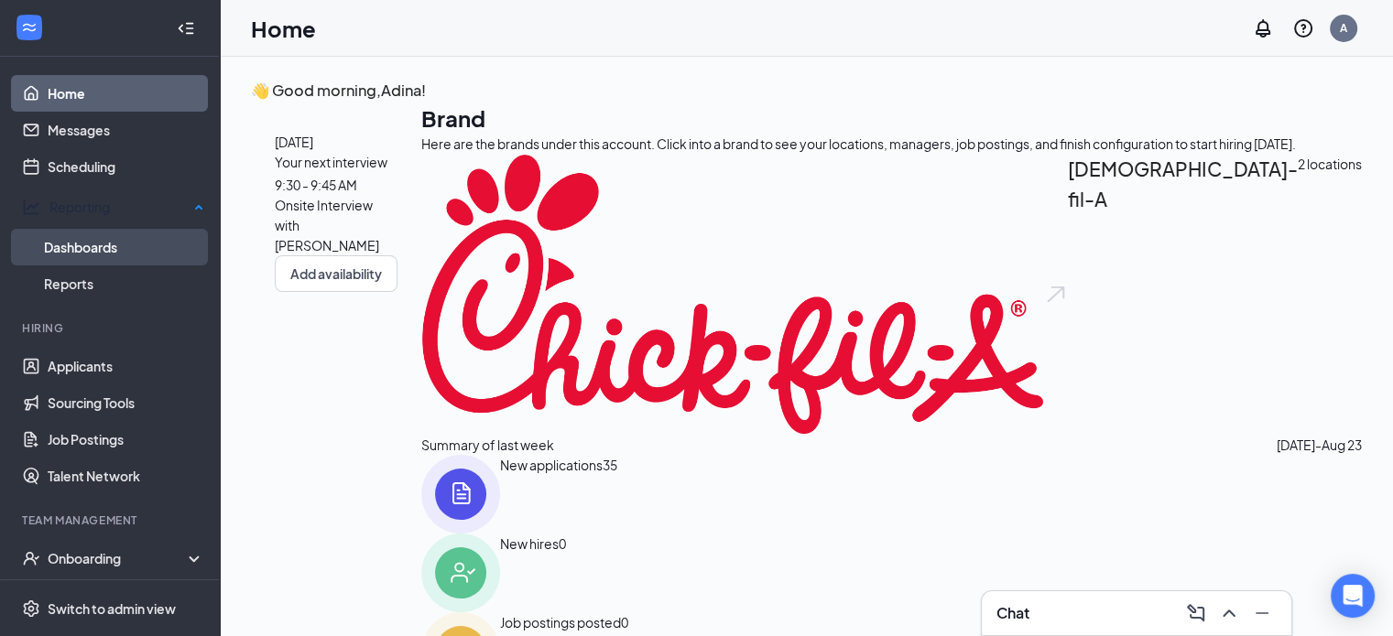
click at [78, 244] on link "Dashboards" at bounding box center [124, 247] width 160 height 37
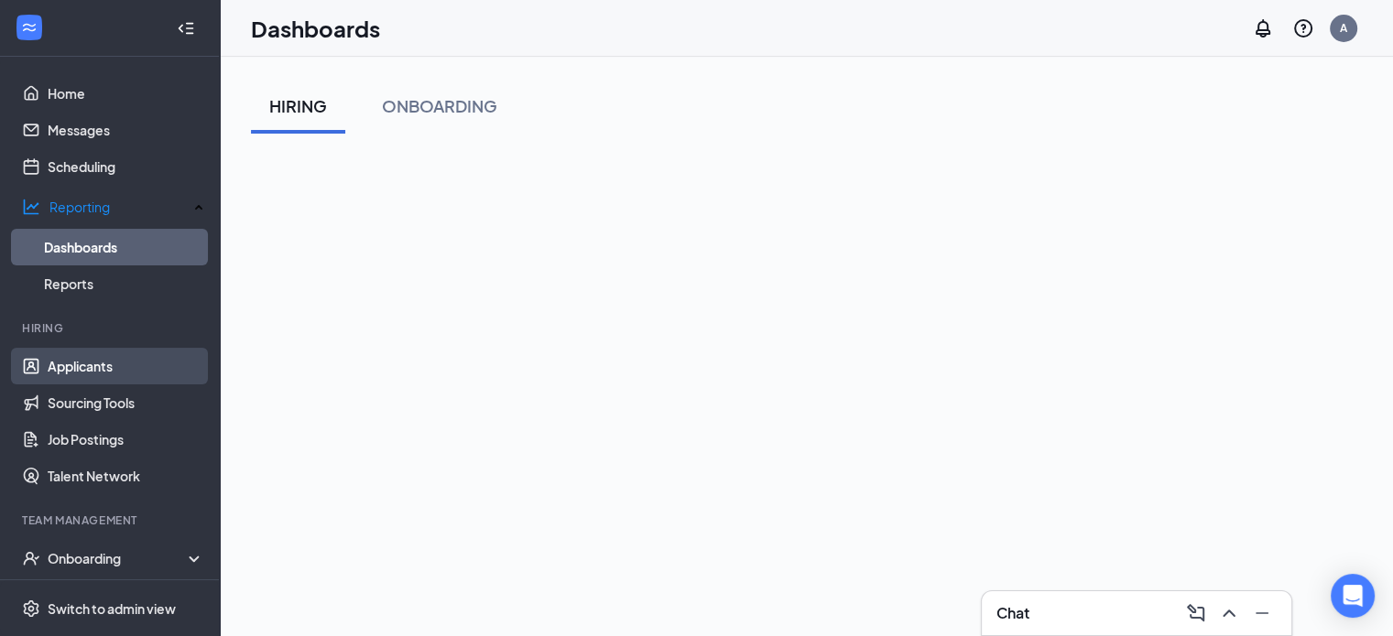
click at [84, 365] on link "Applicants" at bounding box center [126, 366] width 157 height 37
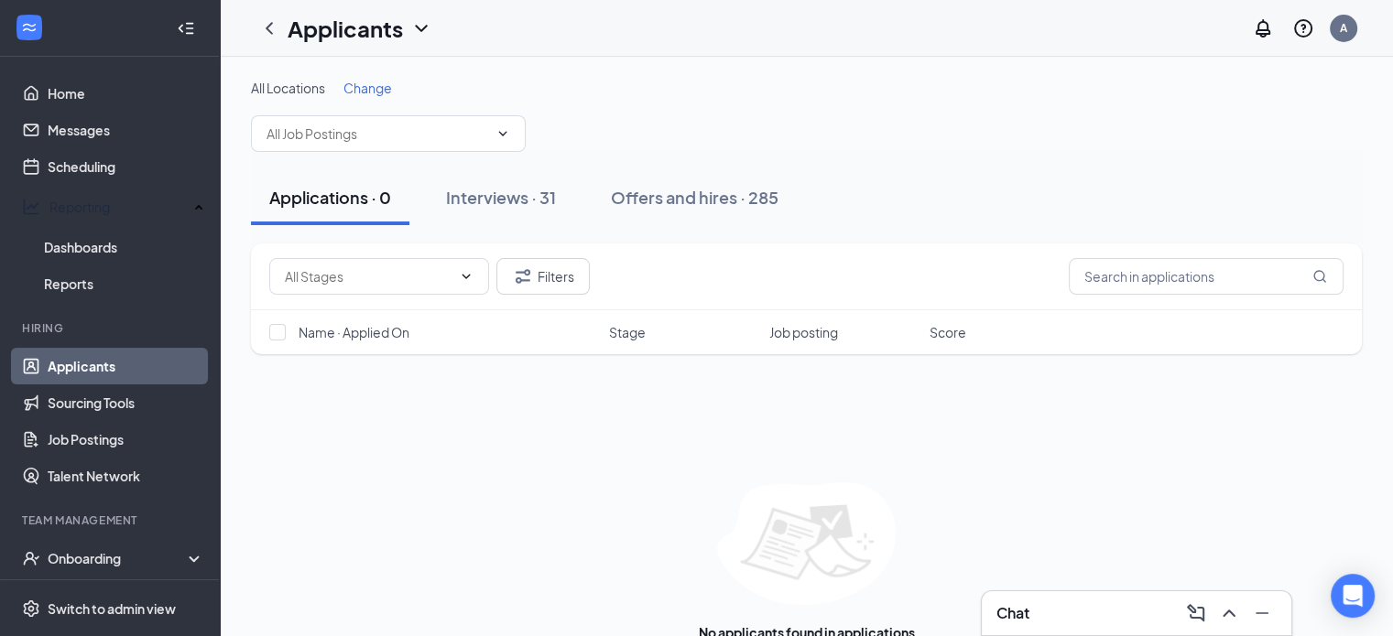
click at [416, 21] on icon "ChevronDown" at bounding box center [421, 28] width 22 height 22
click at [422, 26] on icon "ChevronDown" at bounding box center [421, 28] width 22 height 22
click at [418, 125] on input "text" at bounding box center [377, 134] width 222 height 20
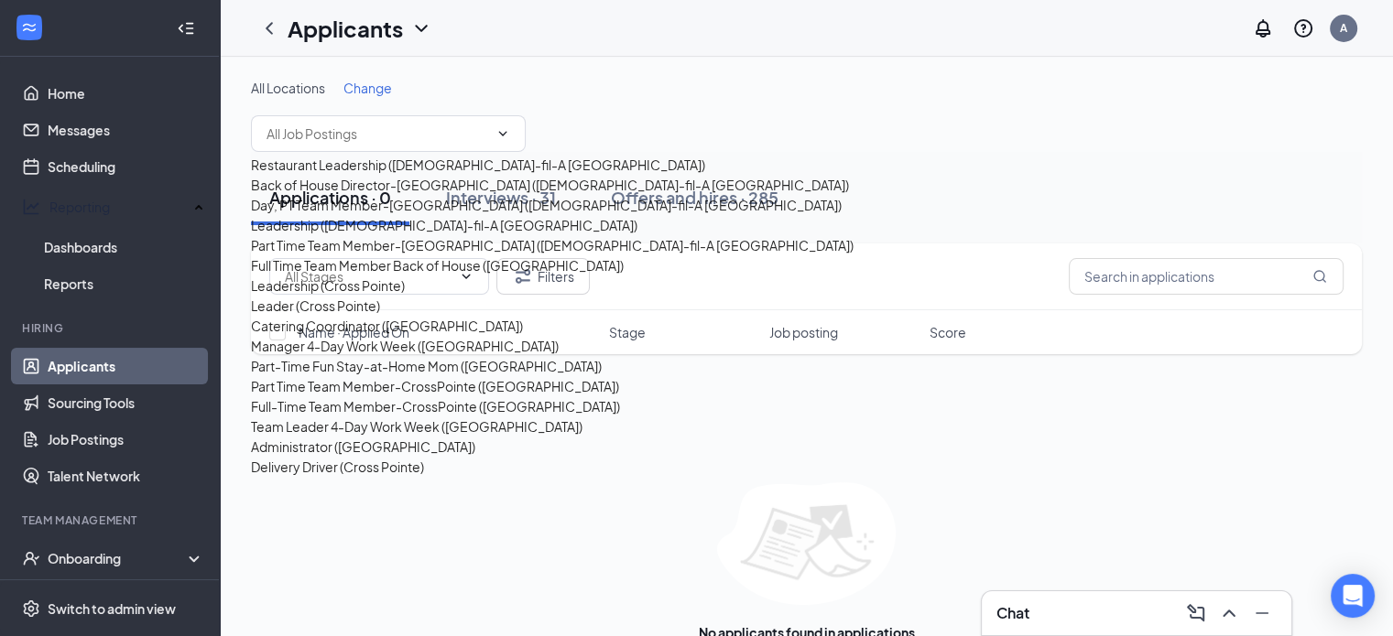
click at [597, 104] on div "All Locations Change" at bounding box center [806, 115] width 1111 height 73
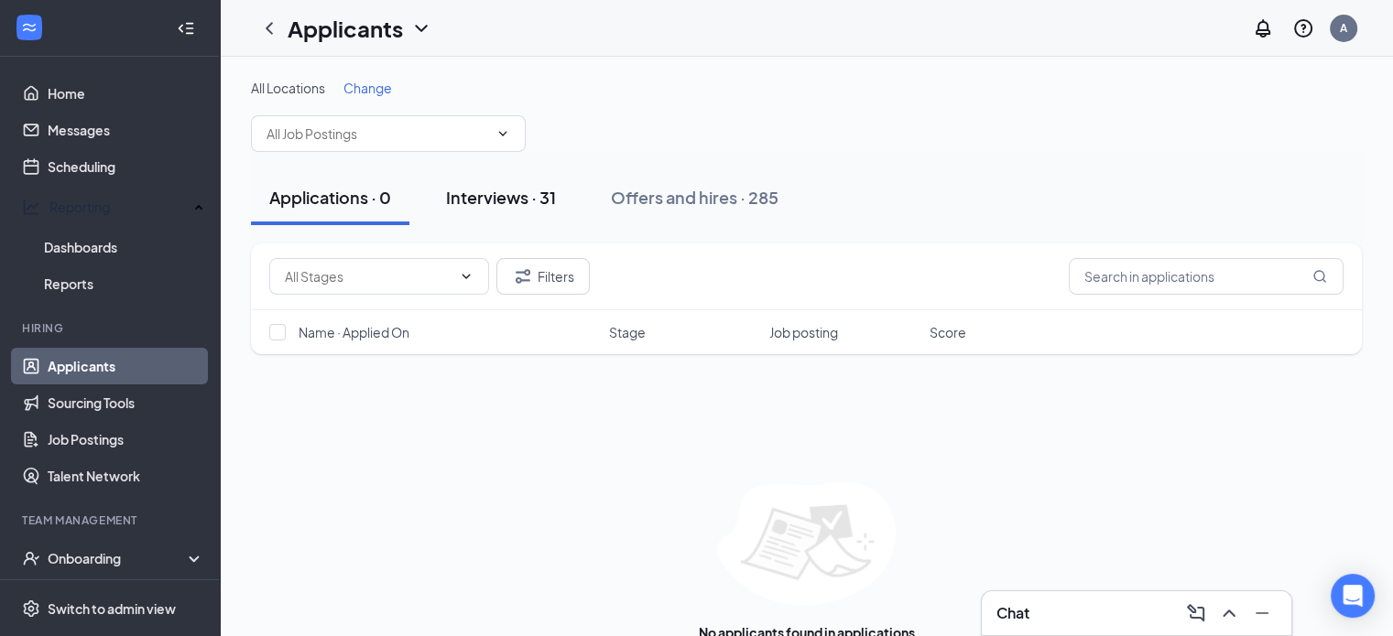
click at [512, 190] on div "Interviews · 31" at bounding box center [501, 197] width 110 height 23
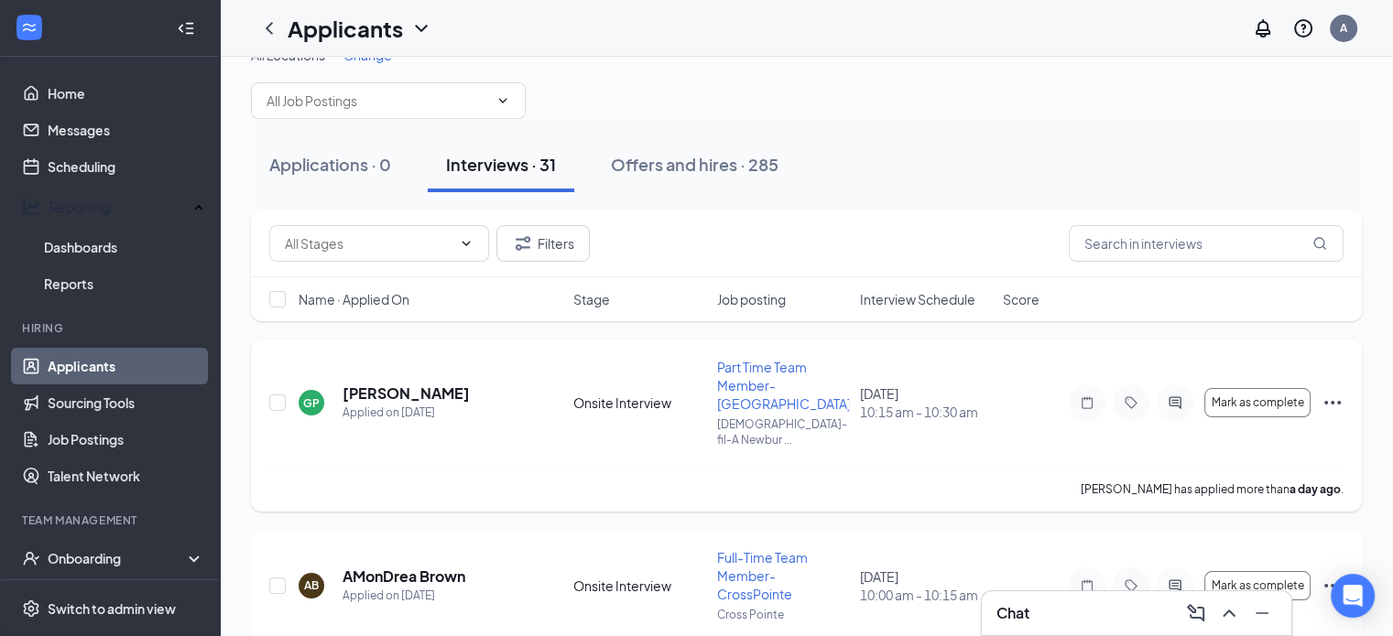
scroll to position [35, 0]
click at [896, 302] on span "Interview Schedule" at bounding box center [917, 297] width 115 height 18
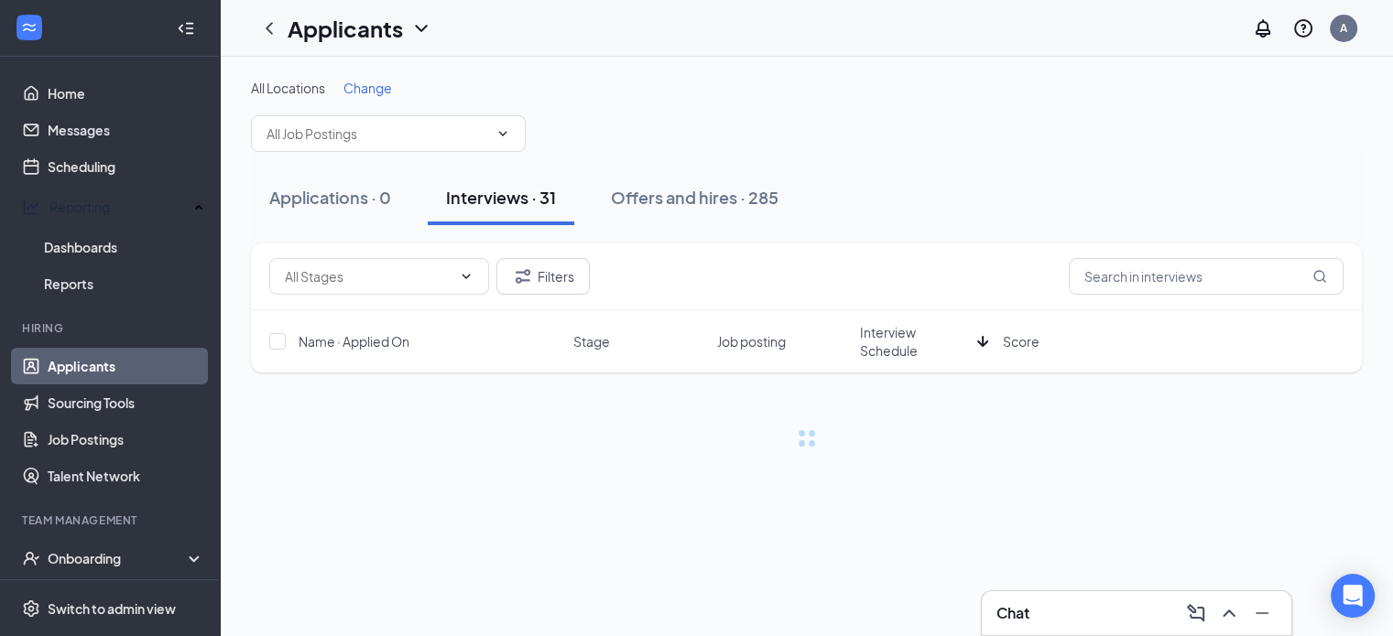
scroll to position [0, 0]
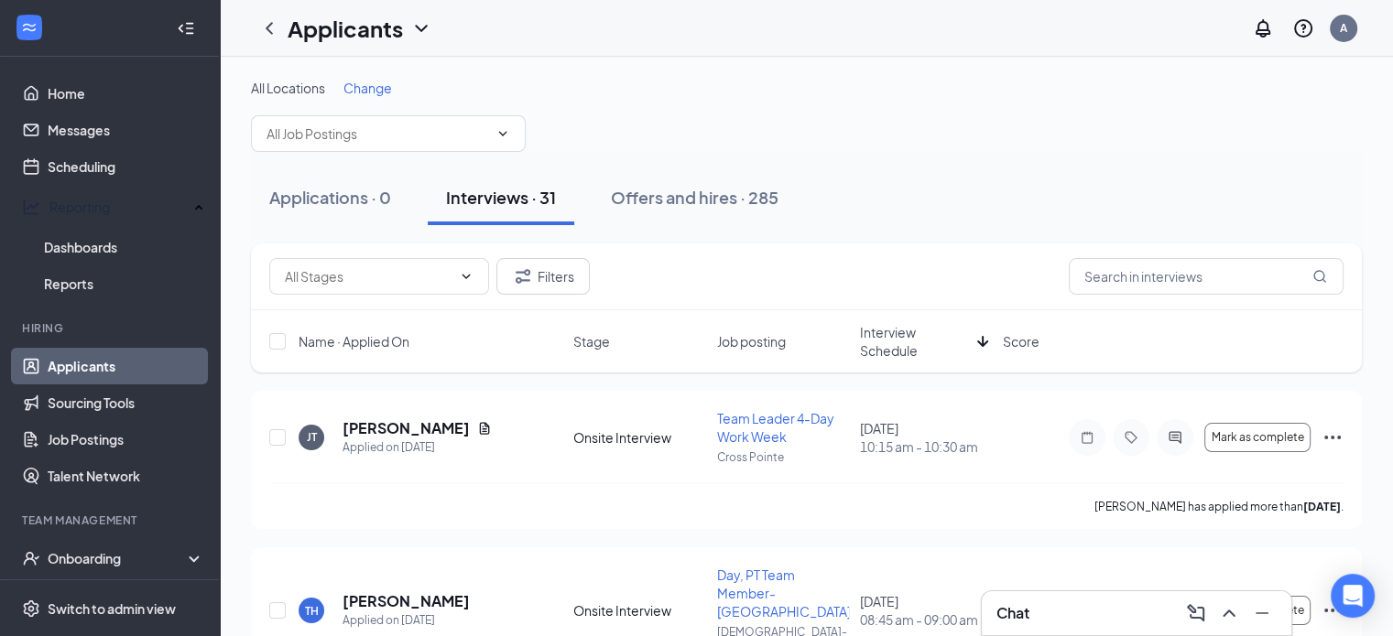
click at [890, 339] on span "Interview Schedule" at bounding box center [915, 341] width 110 height 37
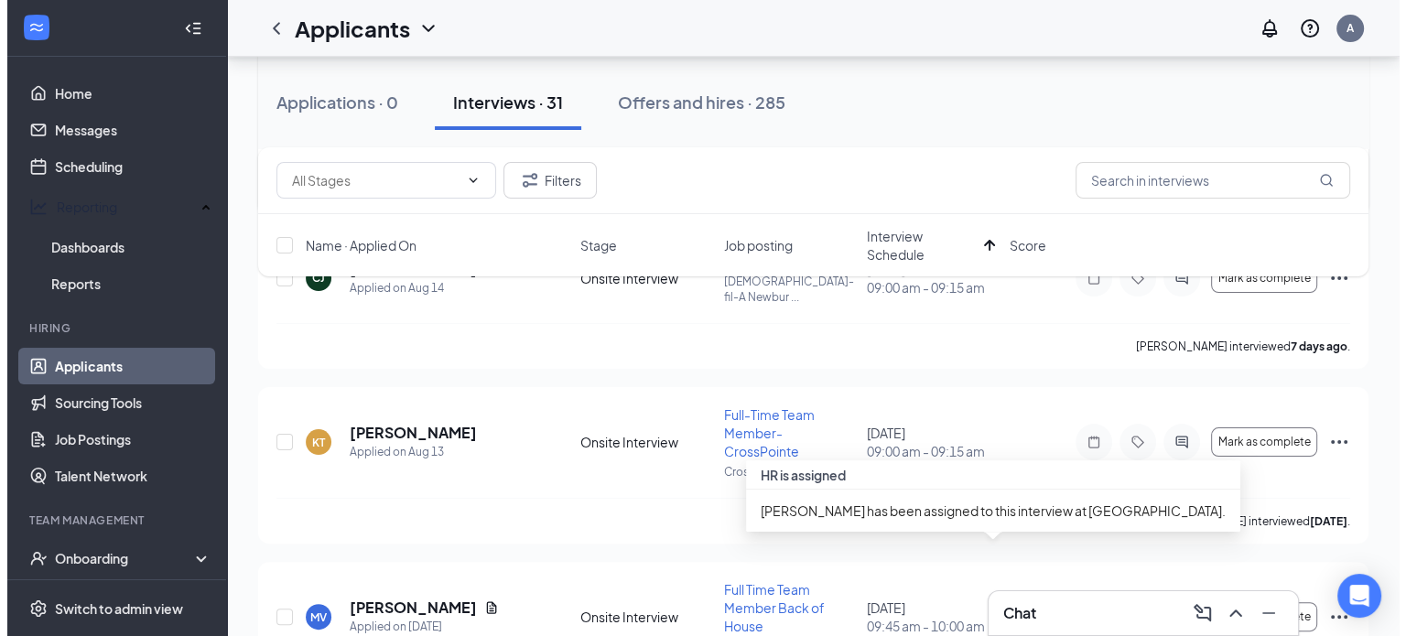
scroll to position [344, 0]
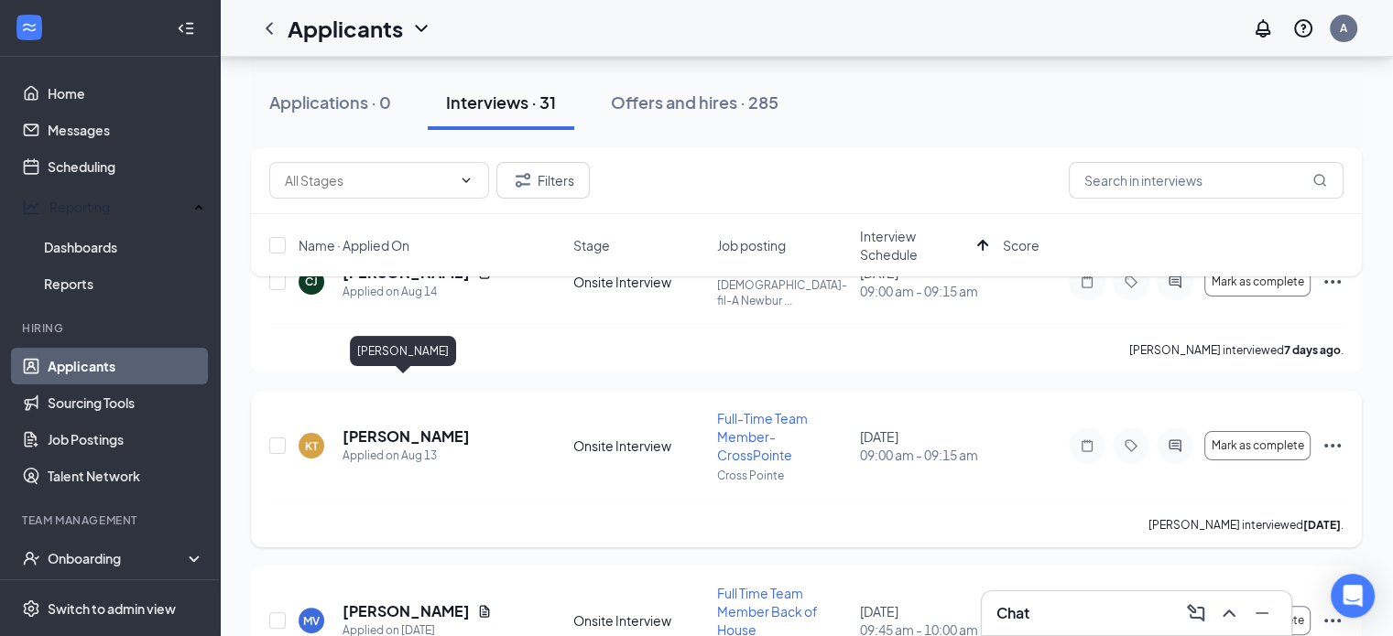
click at [408, 427] on h5 "[PERSON_NAME]" at bounding box center [405, 437] width 127 height 20
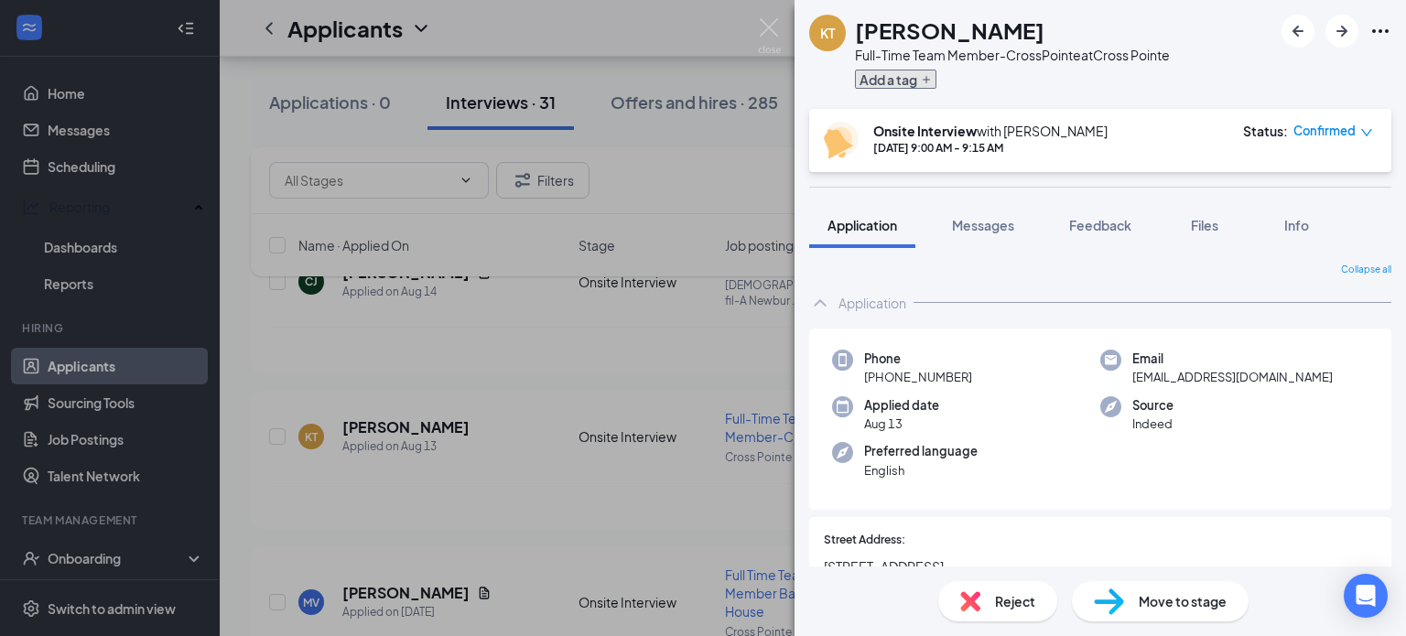
click at [932, 80] on icon "Plus" at bounding box center [926, 79] width 11 height 11
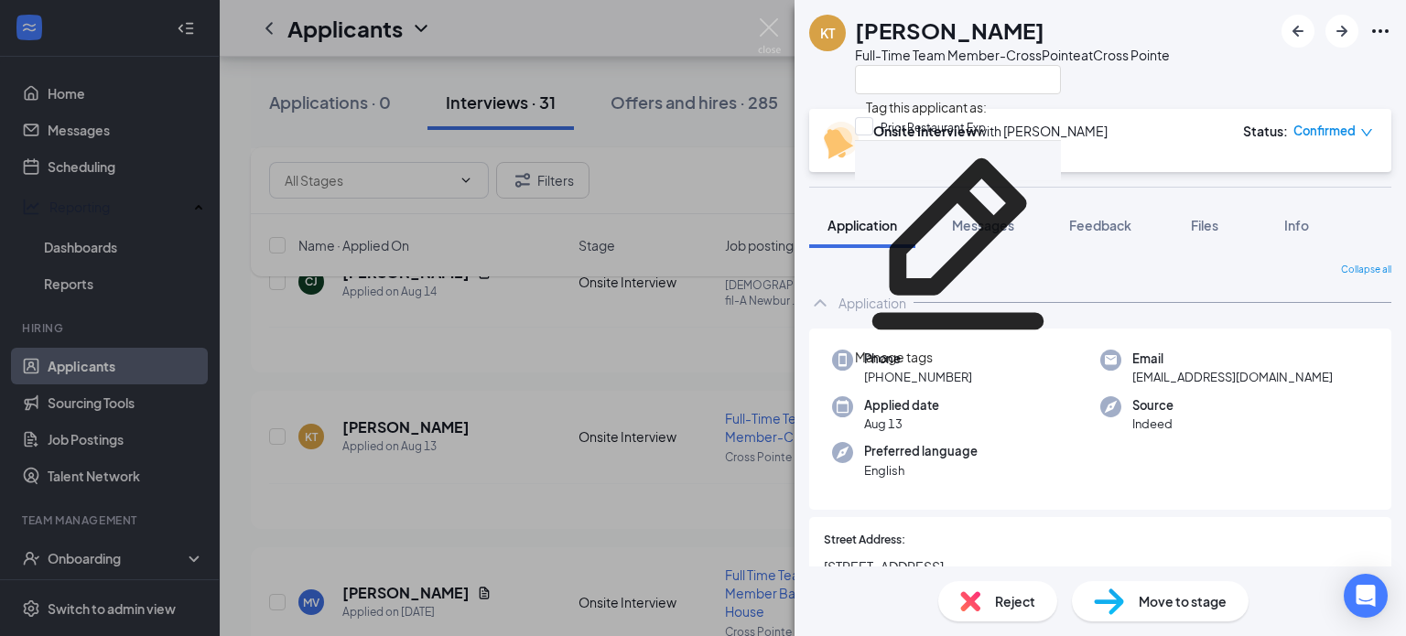
click at [979, 347] on div "Manage tags" at bounding box center [958, 357] width 206 height 20
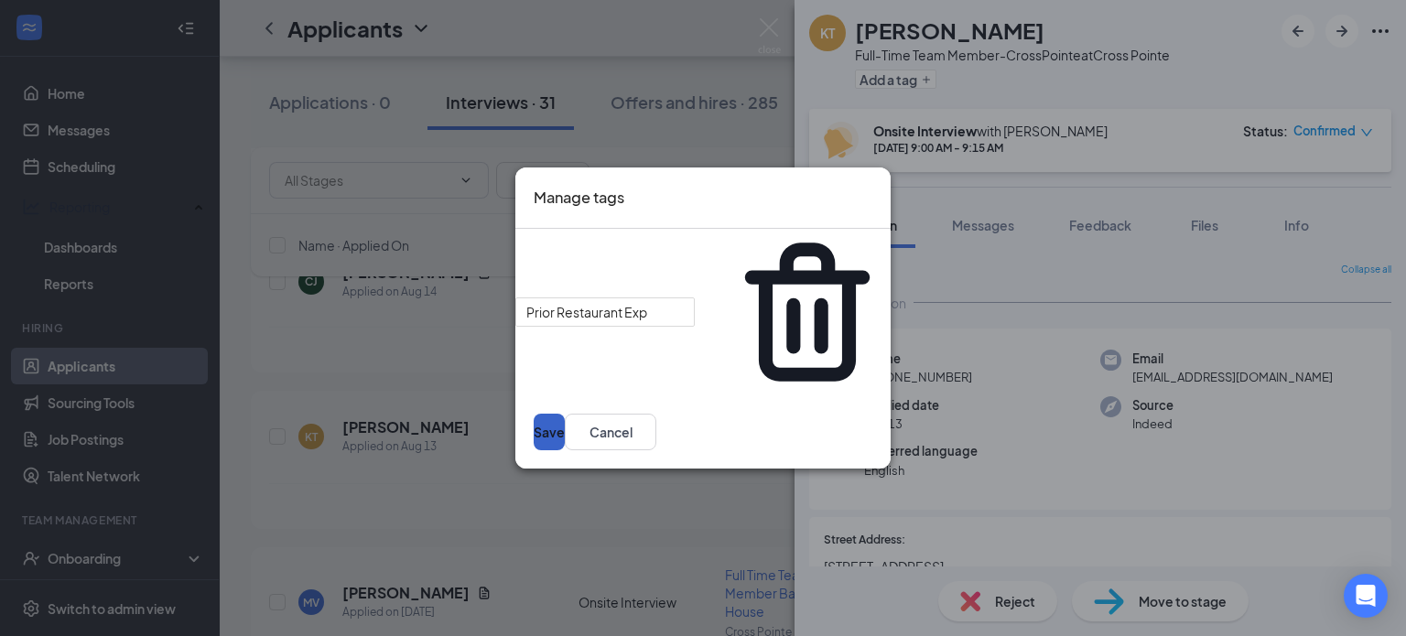
click at [565, 414] on button "Save" at bounding box center [549, 432] width 31 height 37
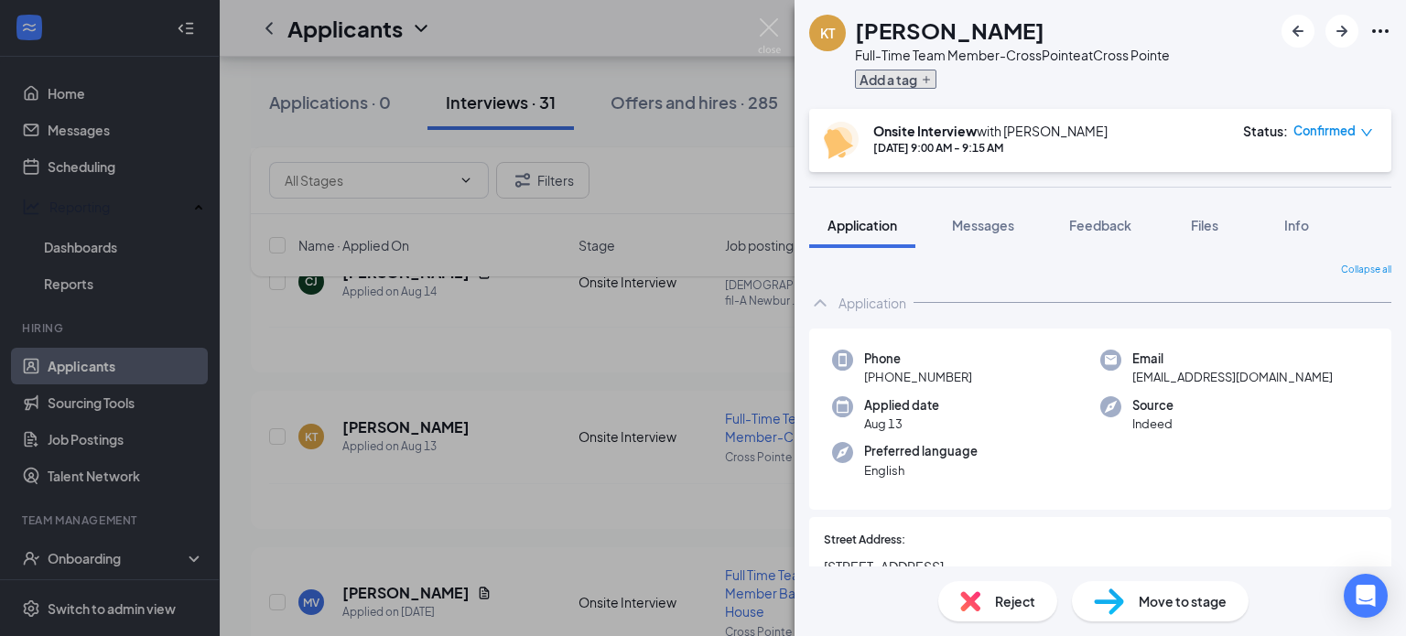
click at [927, 76] on icon "Plus" at bounding box center [926, 79] width 7 height 7
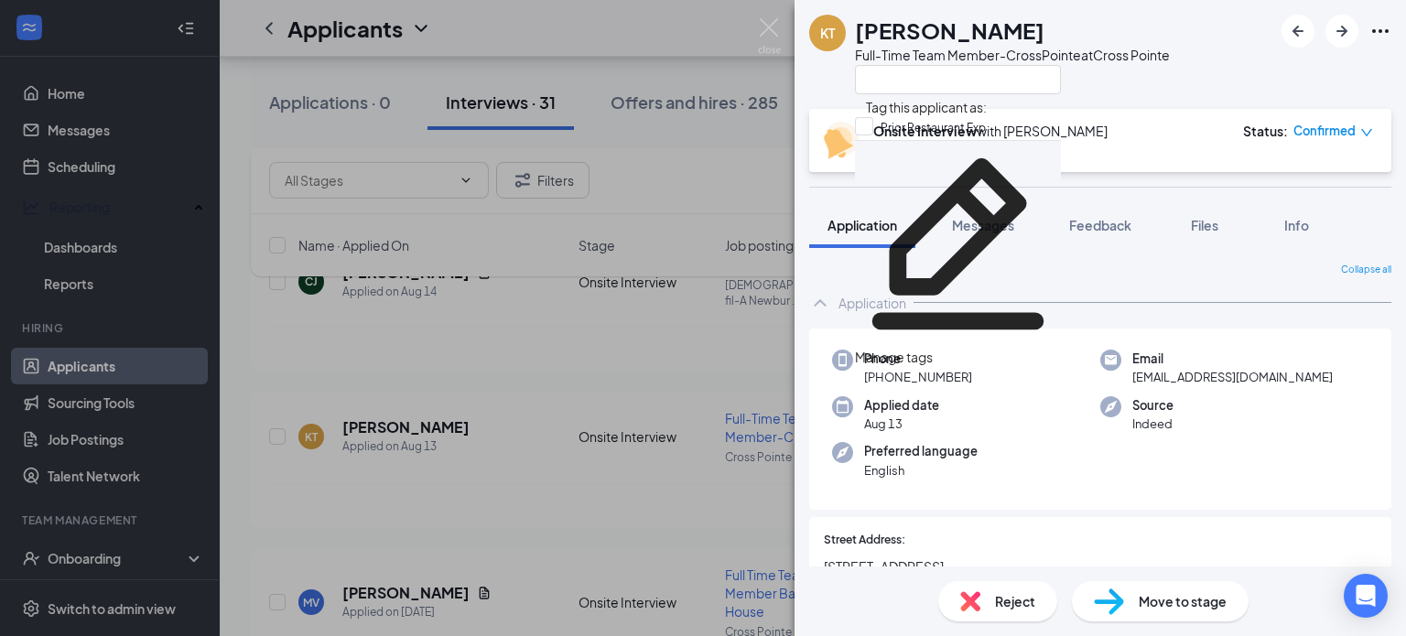
click at [947, 168] on icon "Pencil" at bounding box center [958, 244] width 206 height 206
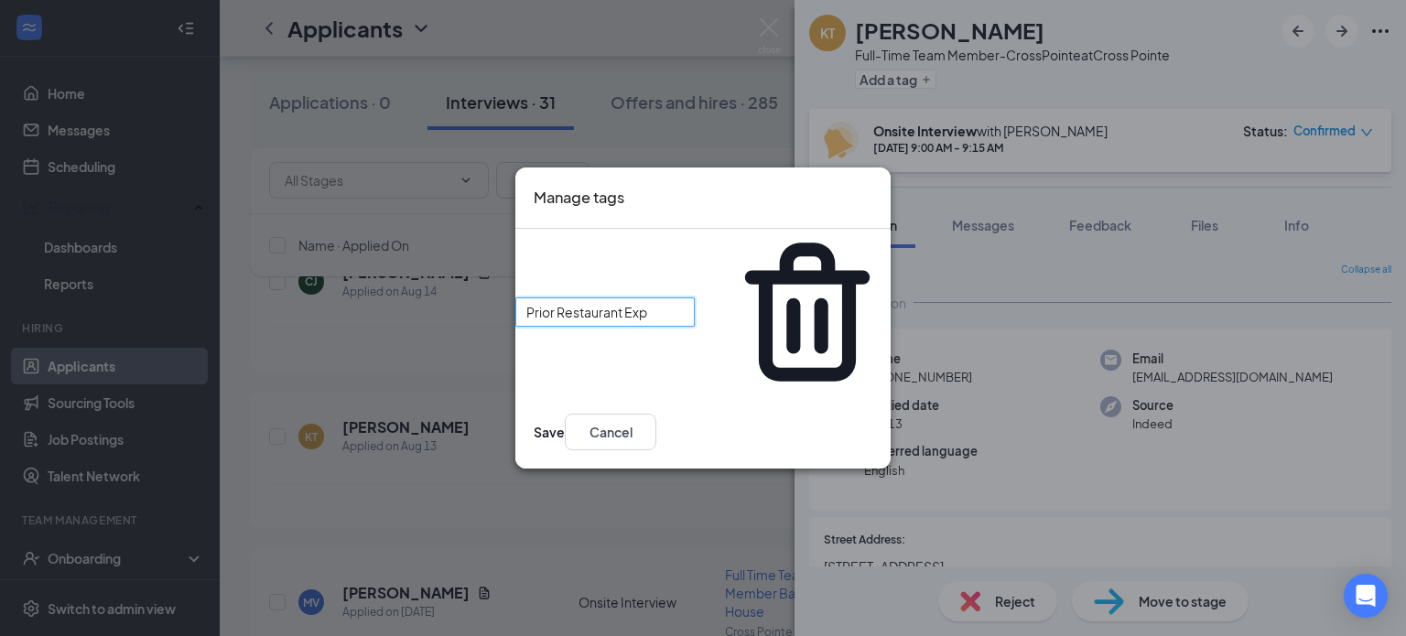
drag, startPoint x: 694, startPoint y: 320, endPoint x: 488, endPoint y: 319, distance: 206.0
click at [488, 319] on div "Manage tags Prior Restaurant Exp Save Cancel" at bounding box center [703, 318] width 1406 height 636
type input "Good Interview"
click at [565, 414] on button "Save" at bounding box center [549, 432] width 31 height 37
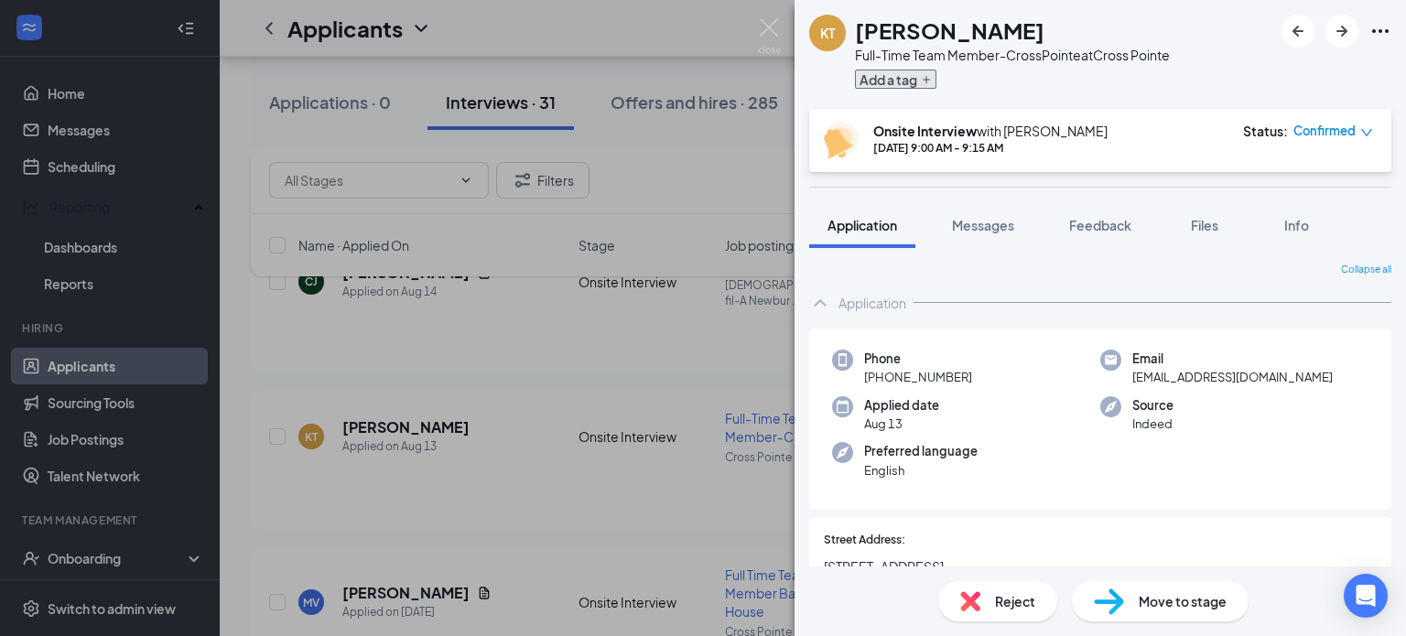
click at [925, 82] on icon "Plus" at bounding box center [926, 79] width 11 height 11
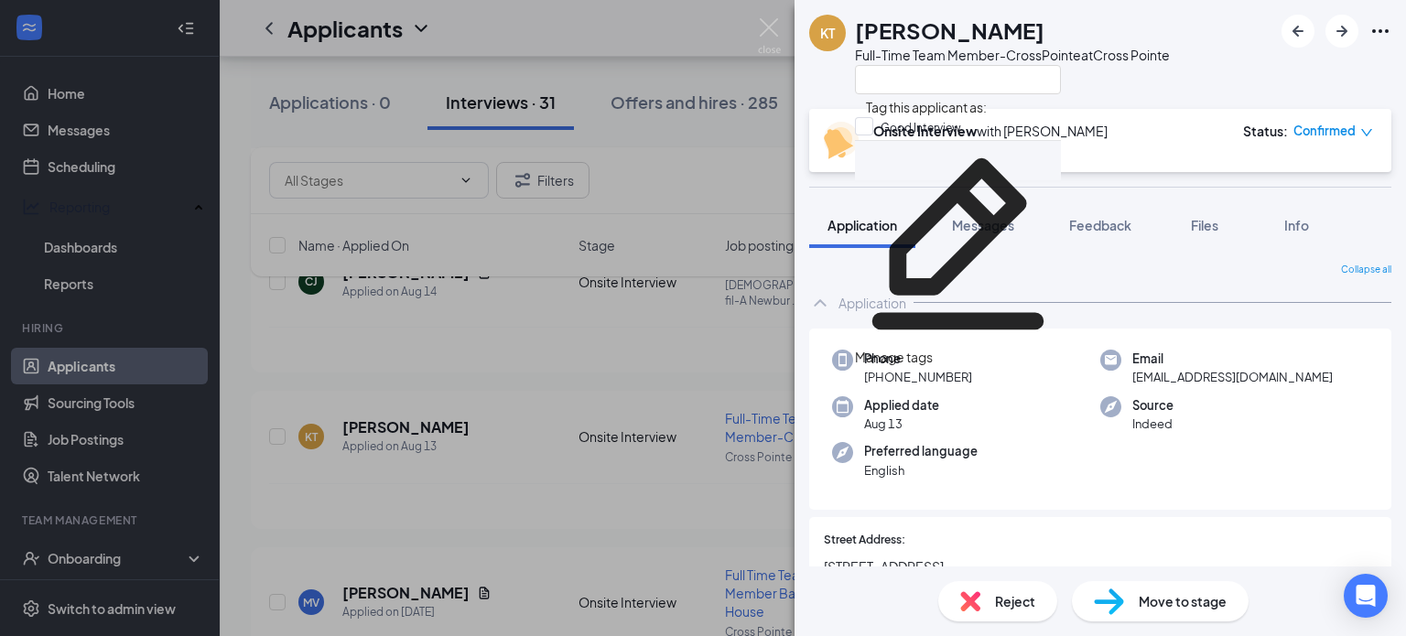
click at [970, 347] on div "Manage tags" at bounding box center [958, 357] width 206 height 20
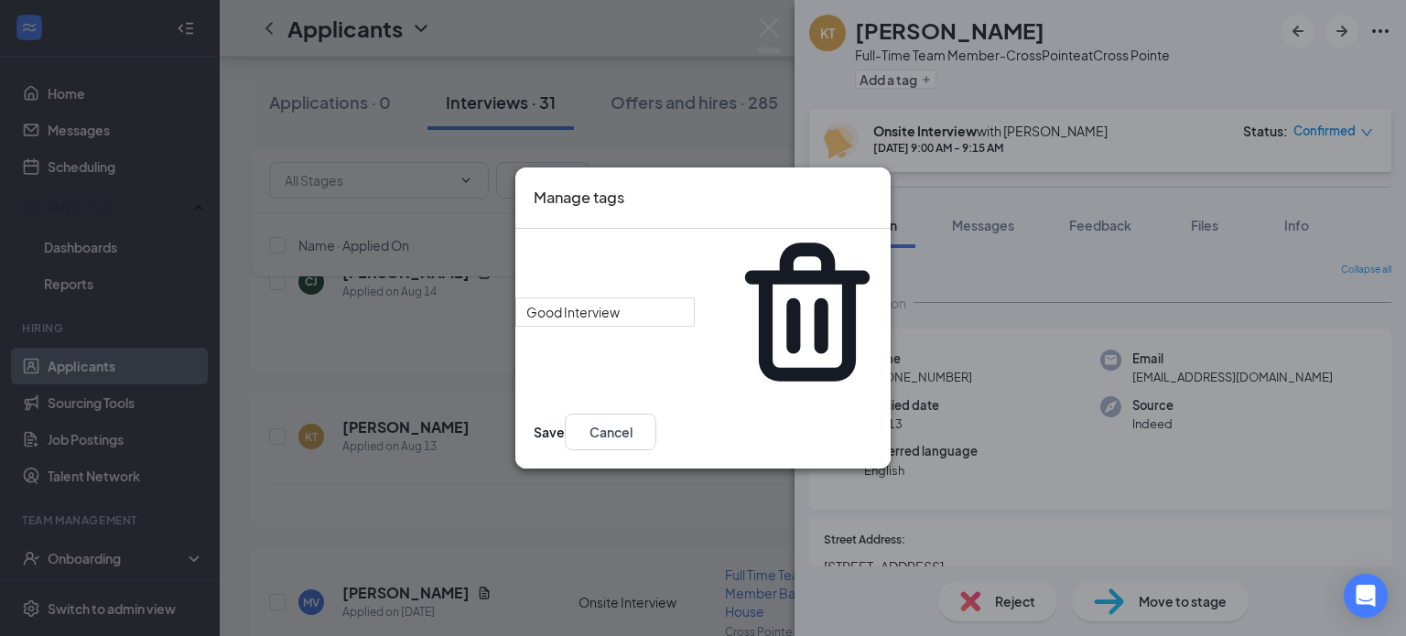
click at [878, 202] on icon "Cross" at bounding box center [883, 196] width 11 height 11
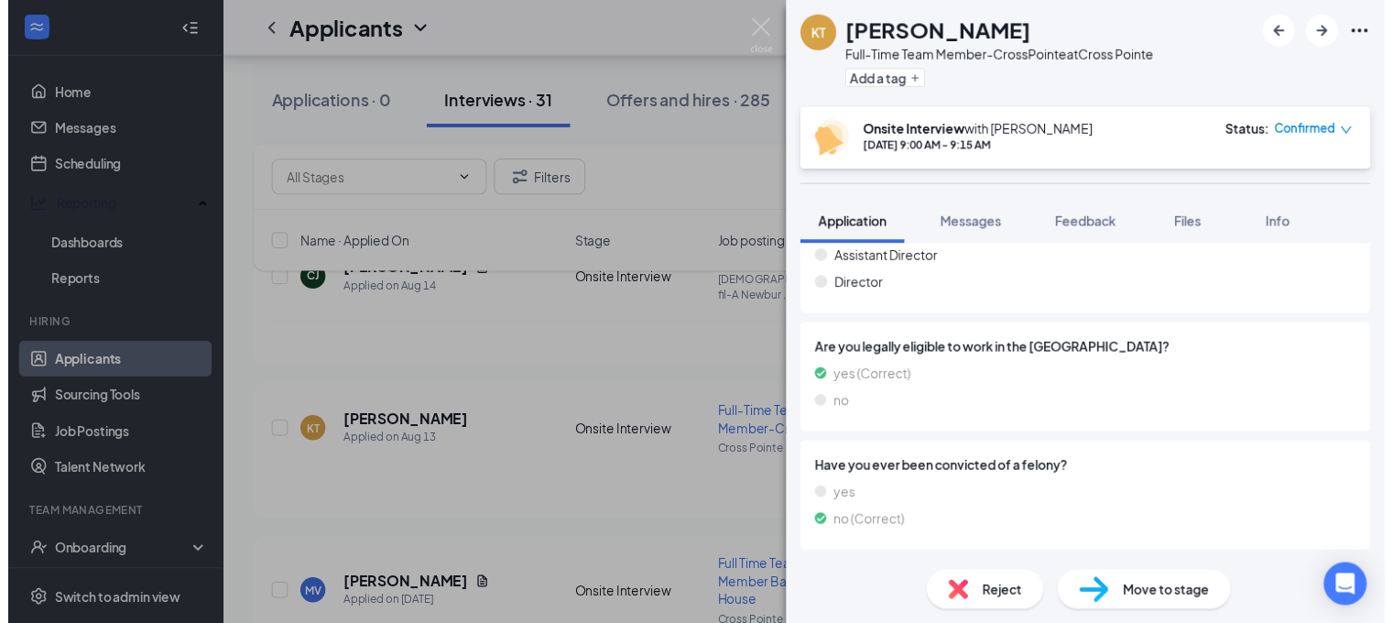
scroll to position [2933, 0]
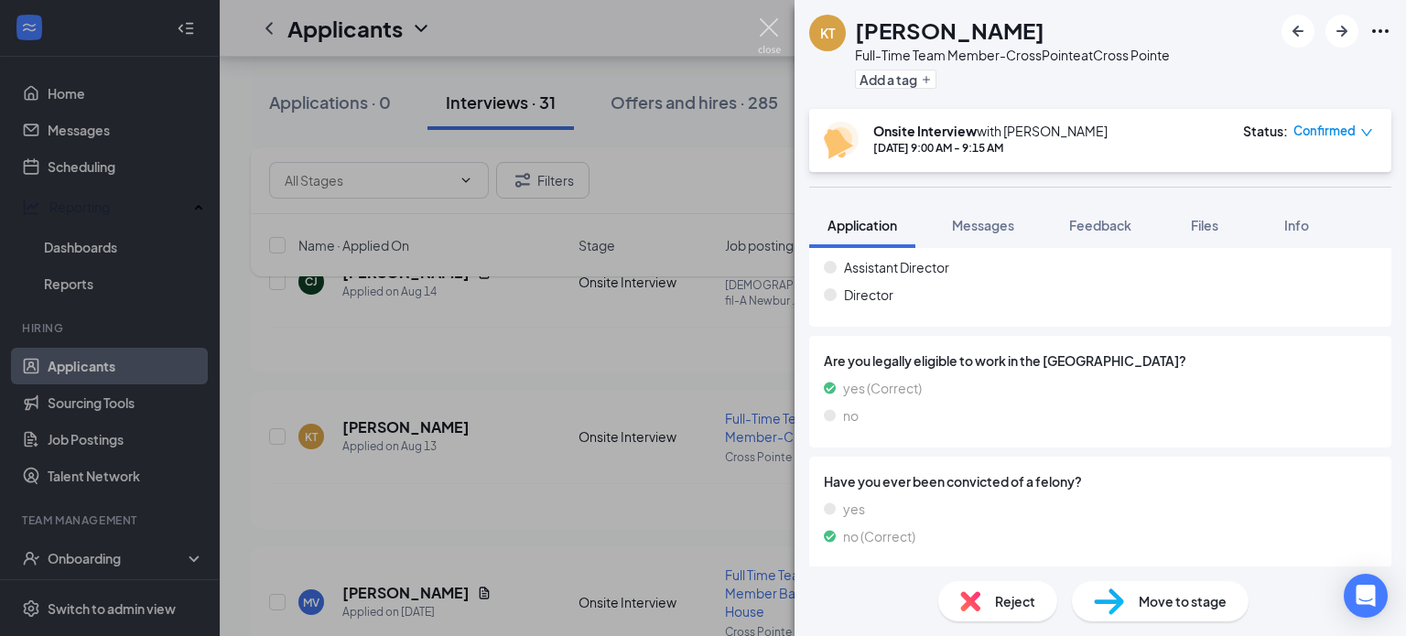
click at [769, 27] on img at bounding box center [769, 36] width 23 height 36
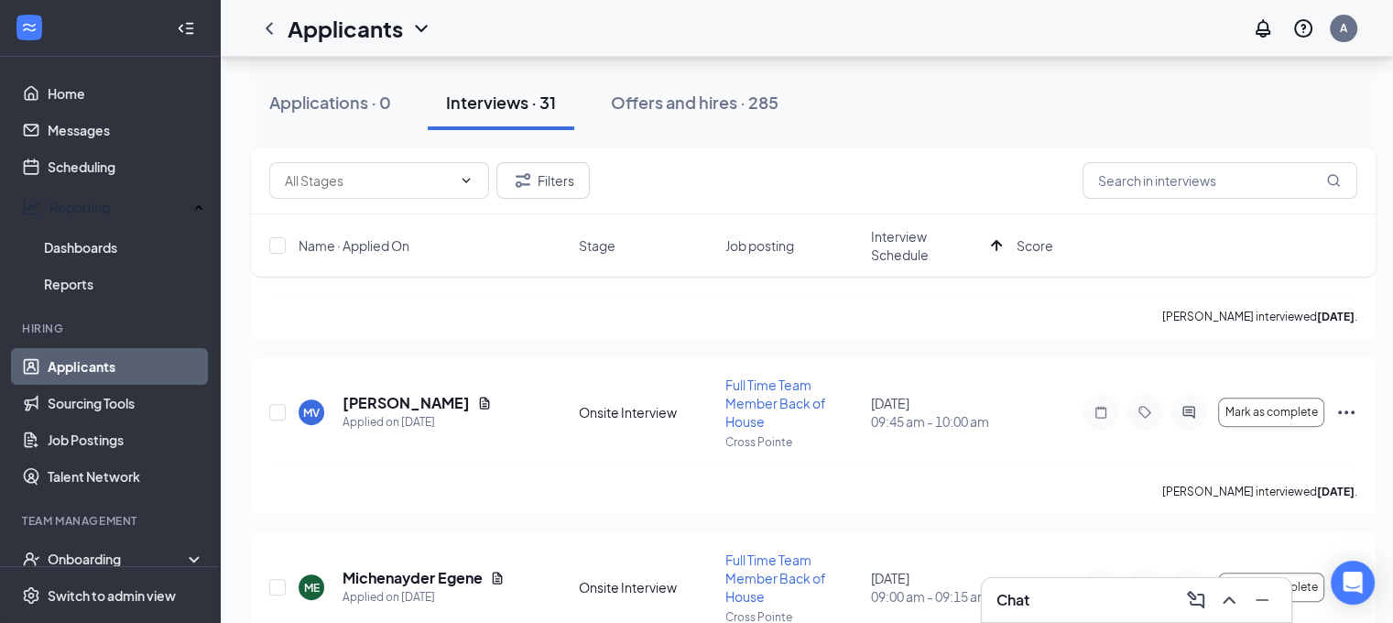
scroll to position [538, 0]
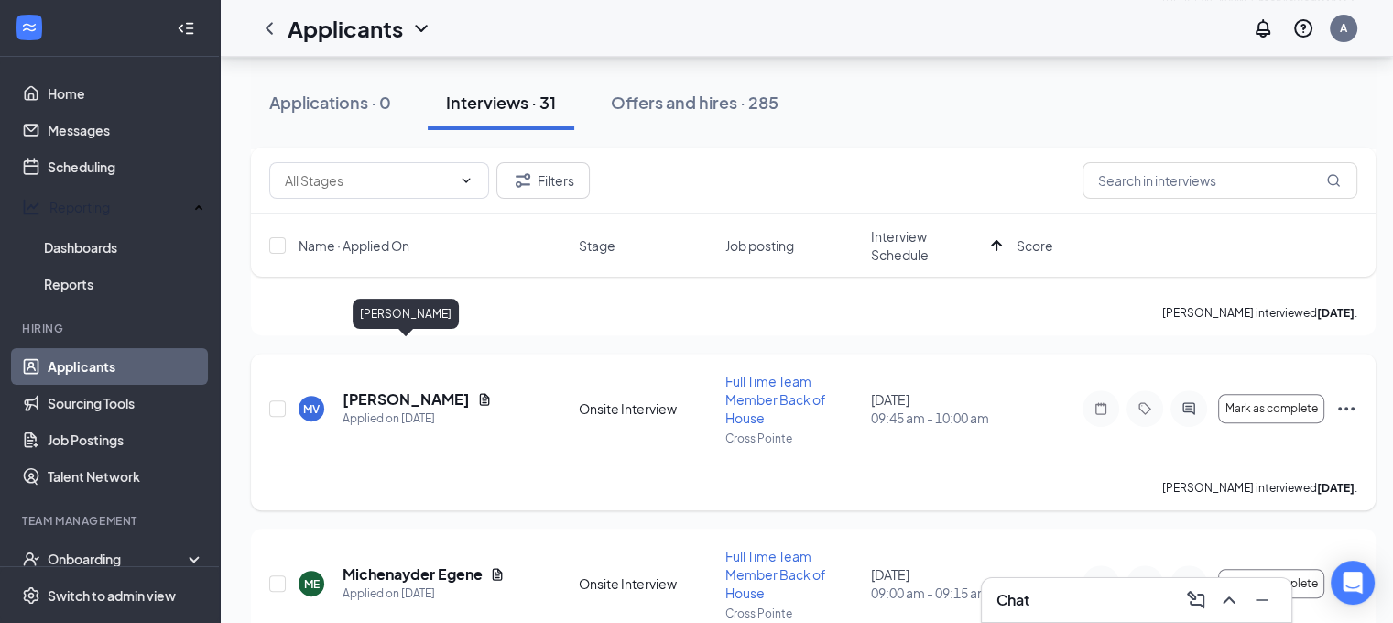
click at [425, 389] on h5 "[PERSON_NAME]" at bounding box center [405, 399] width 127 height 20
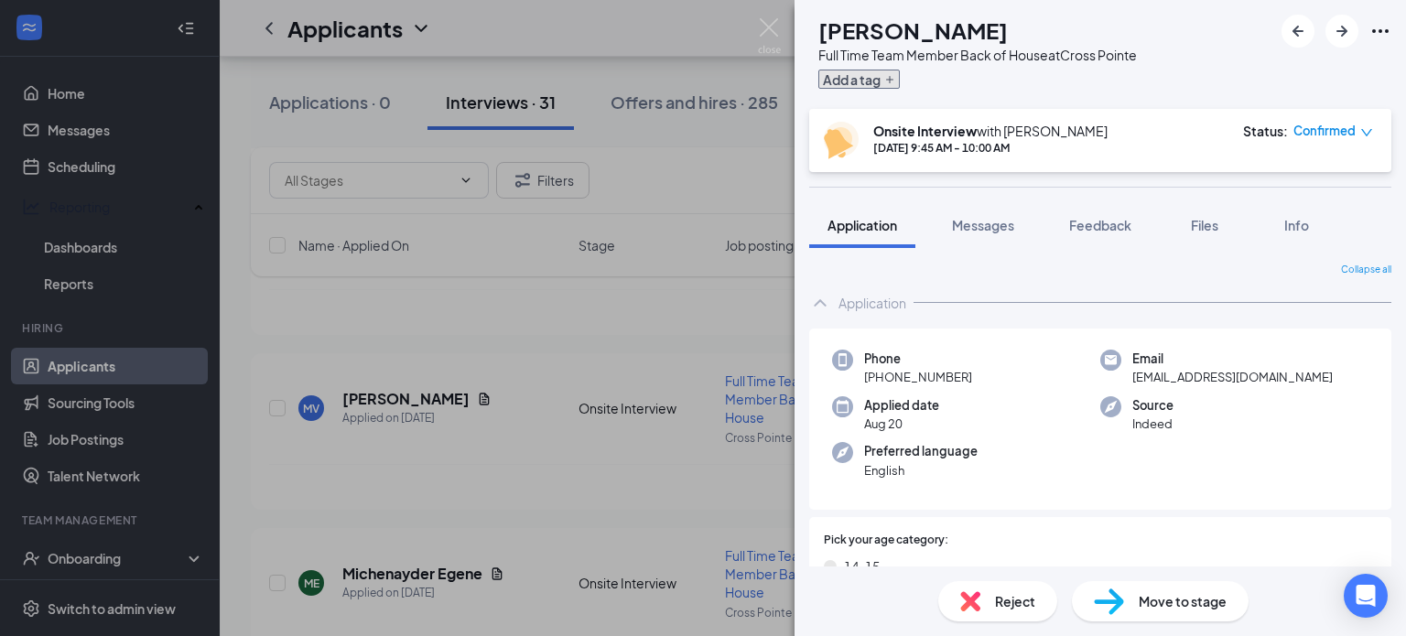
click at [895, 82] on icon "Plus" at bounding box center [889, 79] width 11 height 11
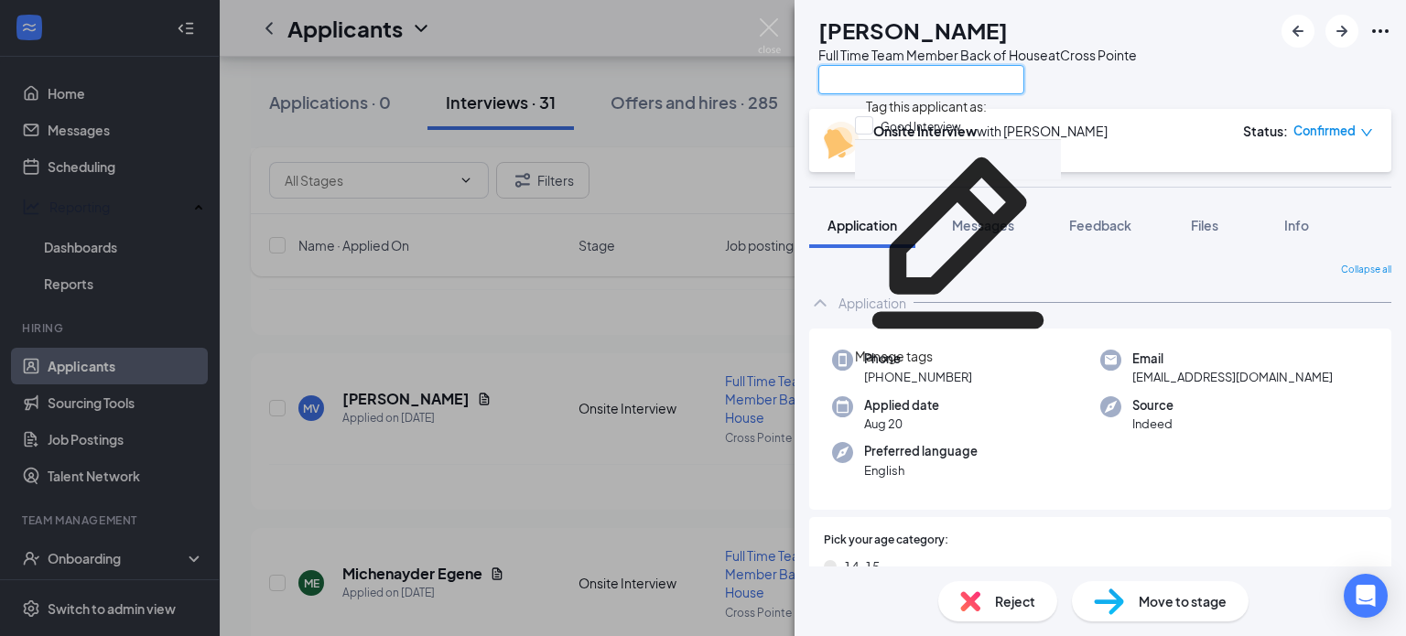
click at [898, 81] on input "text" at bounding box center [921, 79] width 206 height 29
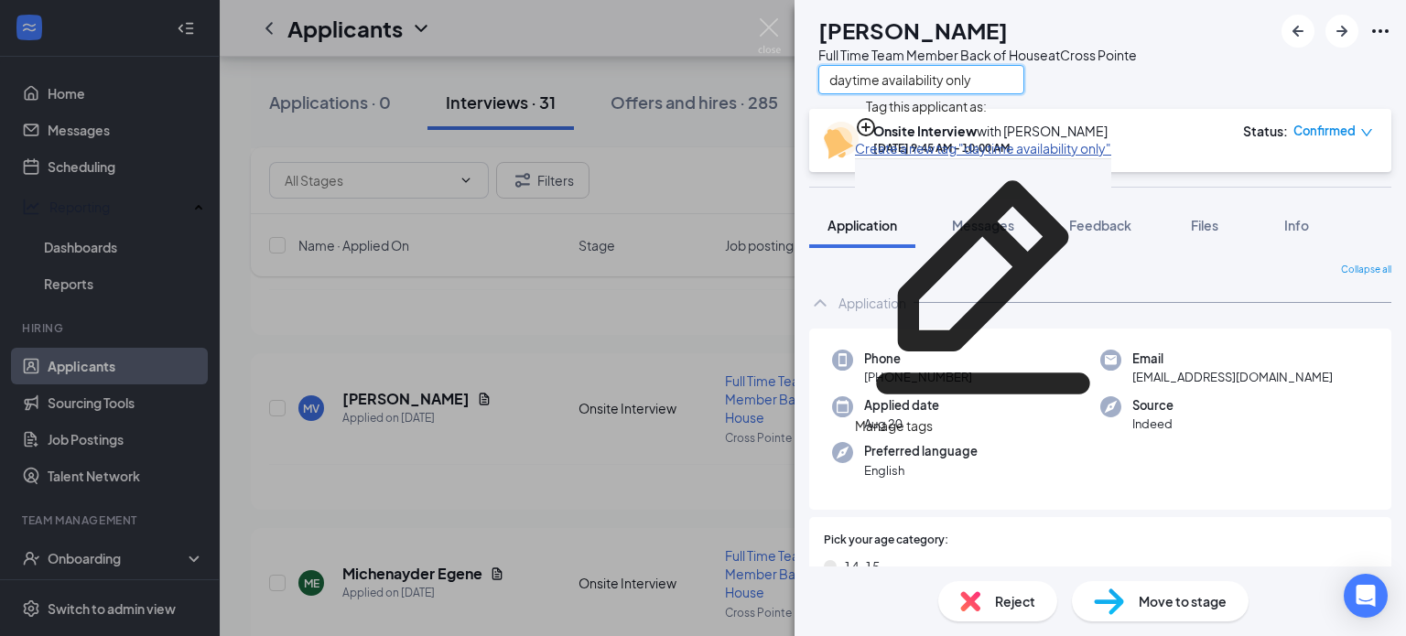
type input "daytime availability only"
click at [916, 140] on link "Create a new tag "daytime availability only"" at bounding box center [983, 148] width 256 height 16
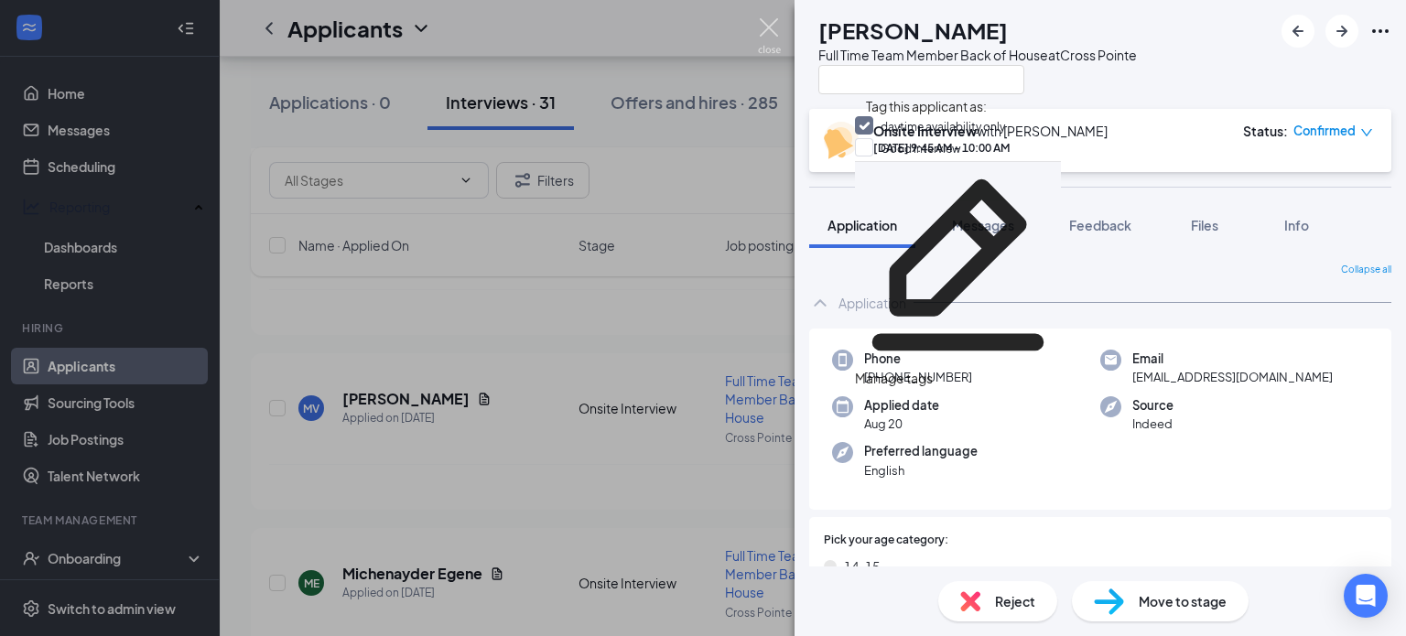
click at [772, 32] on img at bounding box center [769, 36] width 23 height 36
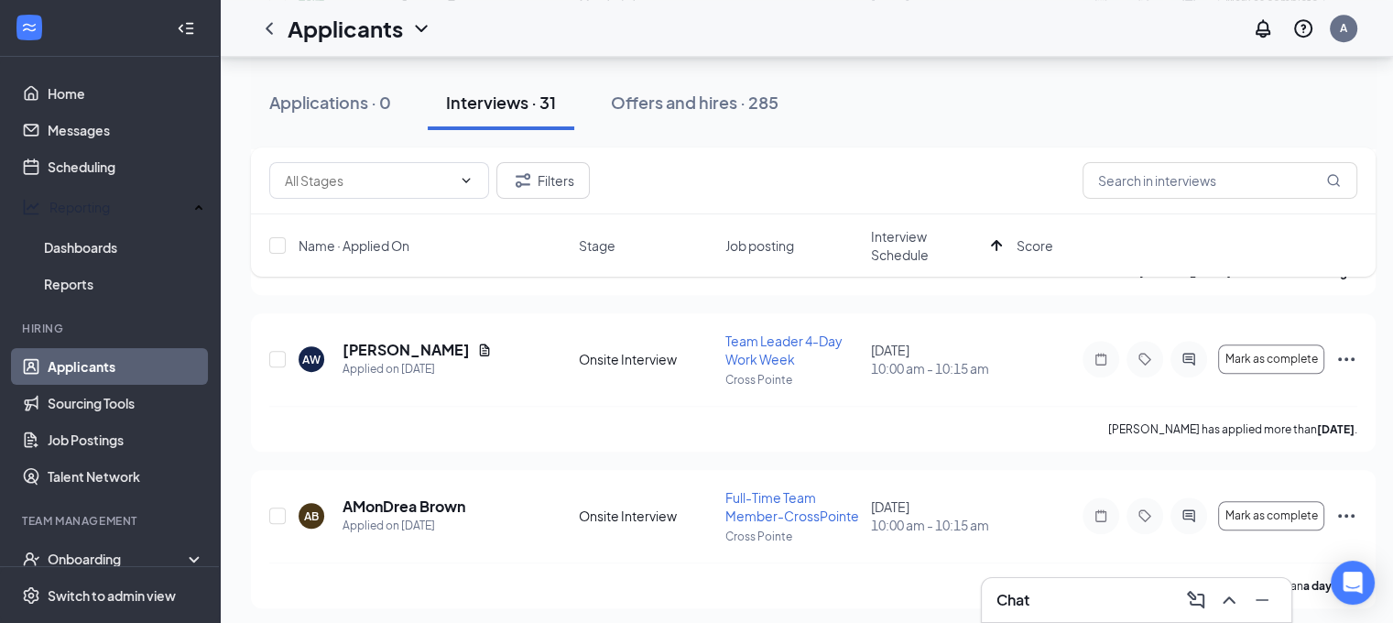
scroll to position [1174, 0]
click at [1139, 186] on input "text" at bounding box center [1219, 180] width 275 height 37
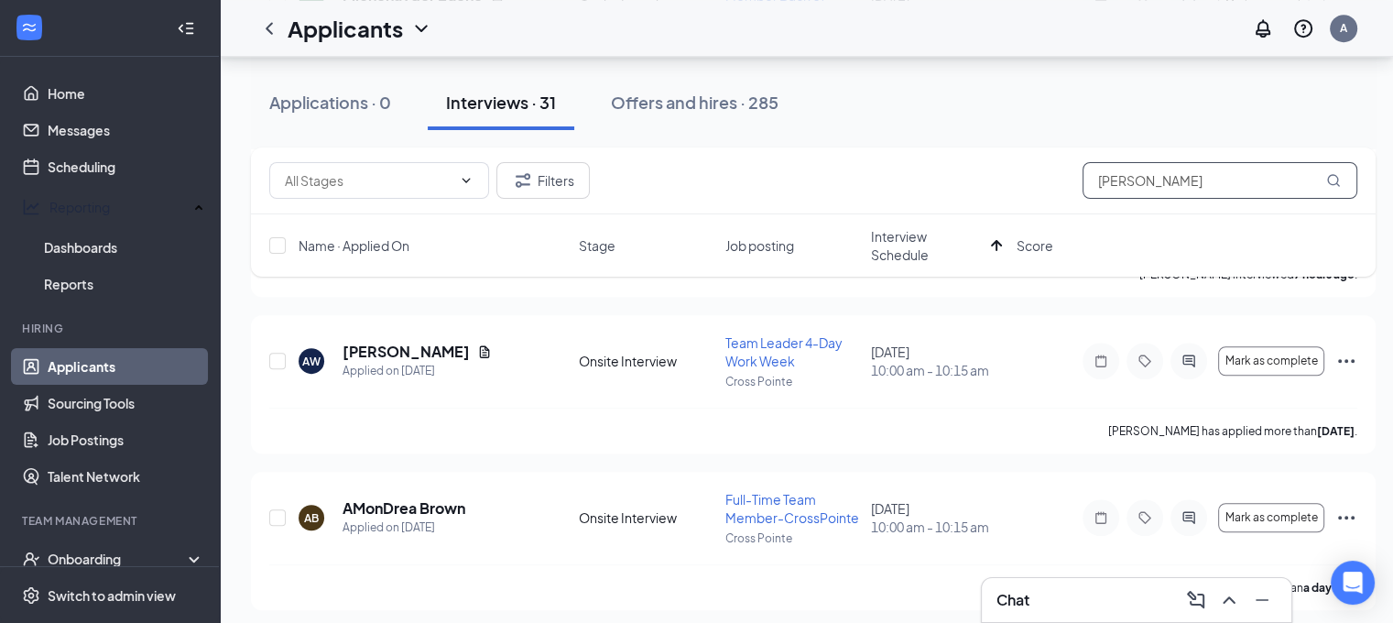
type input "[PERSON_NAME]"
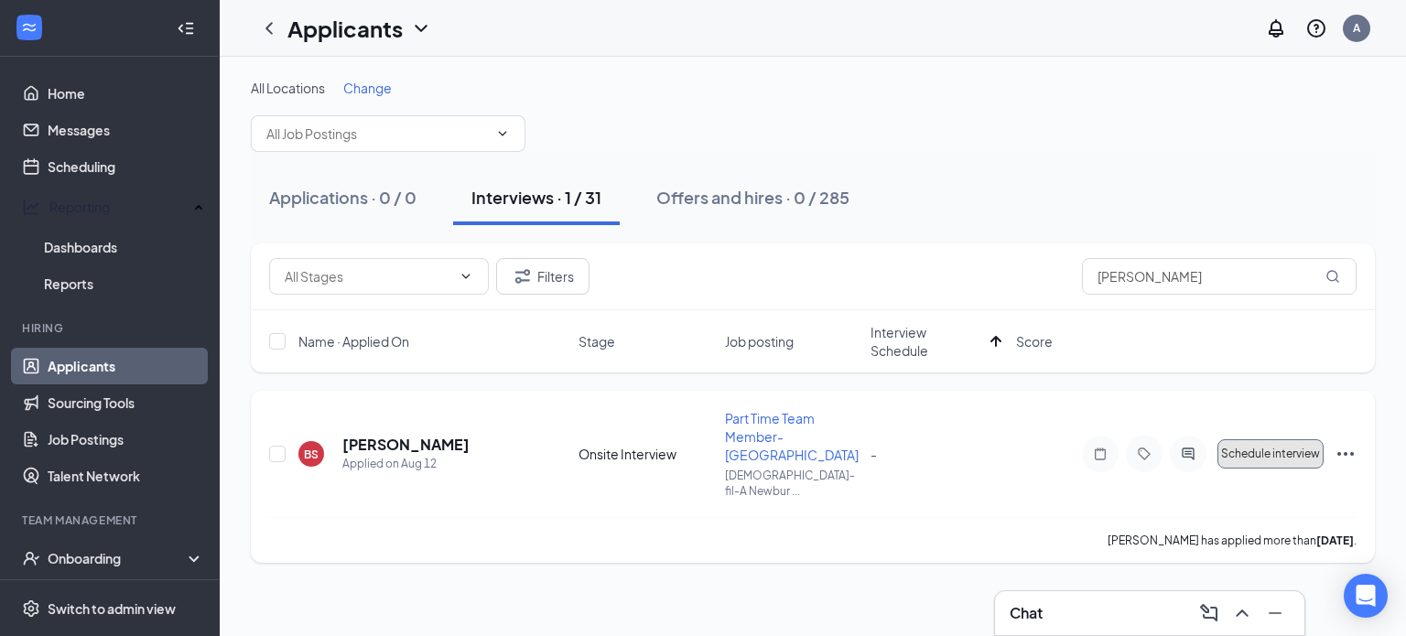
click at [1287, 448] on span "Schedule interview" at bounding box center [1270, 454] width 99 height 13
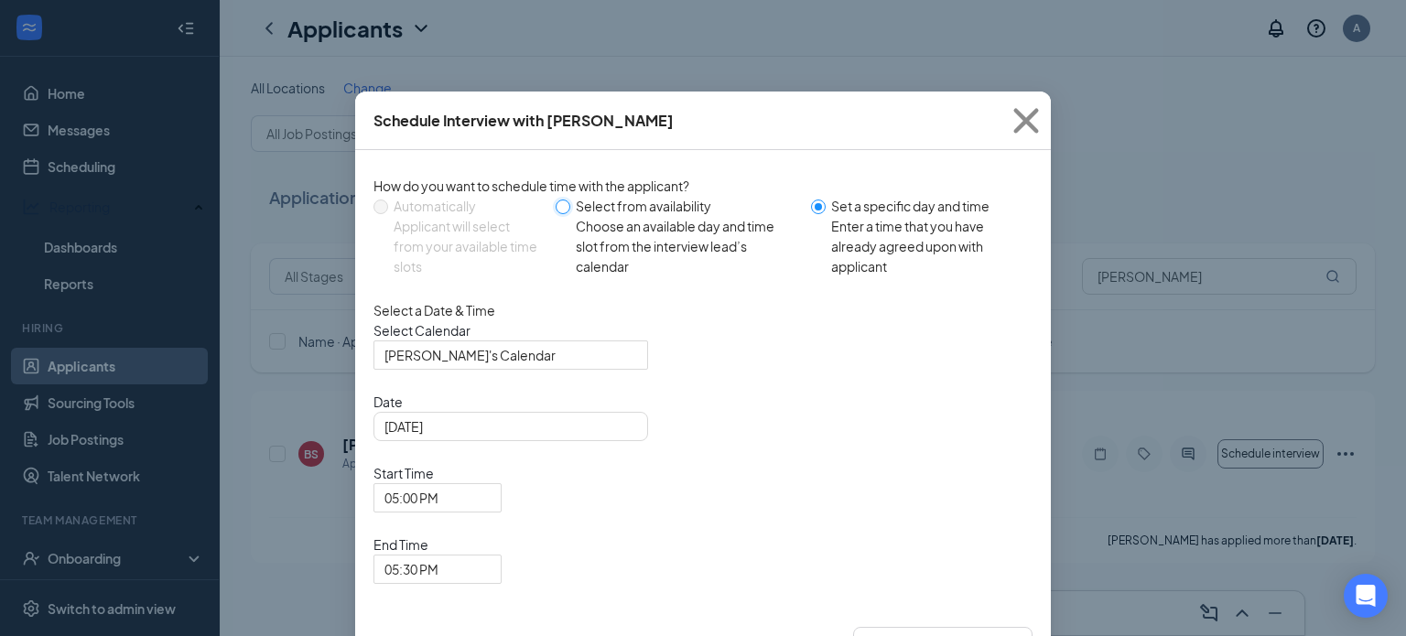
click at [563, 209] on input "Select from availability Choose an available day and time slot from the intervi…" at bounding box center [563, 207] width 15 height 15
radio input "true"
radio input "false"
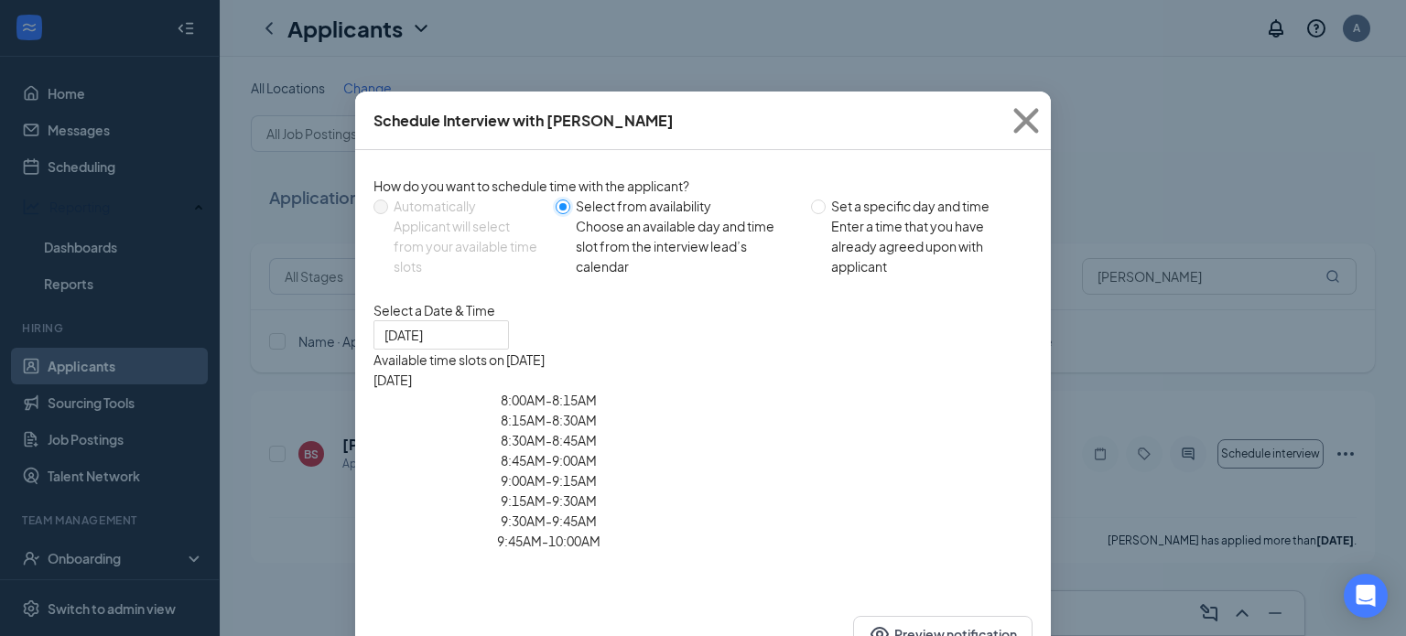
type input "[DATE]"
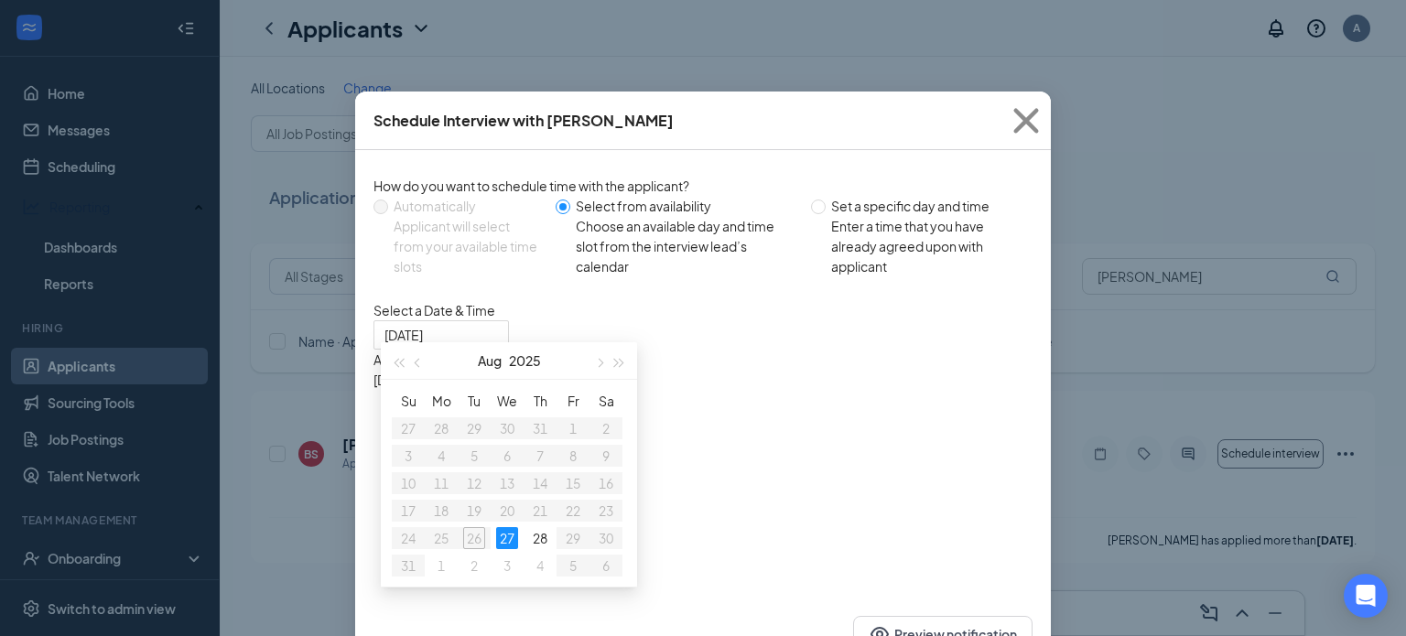
click at [816, 274] on label "Set a specific day and time Enter a time that you have already agreed upon with…" at bounding box center [918, 236] width 214 height 81
click at [816, 214] on input "Set a specific day and time Enter a time that you have already agreed upon with…" at bounding box center [818, 207] width 15 height 15
radio input "true"
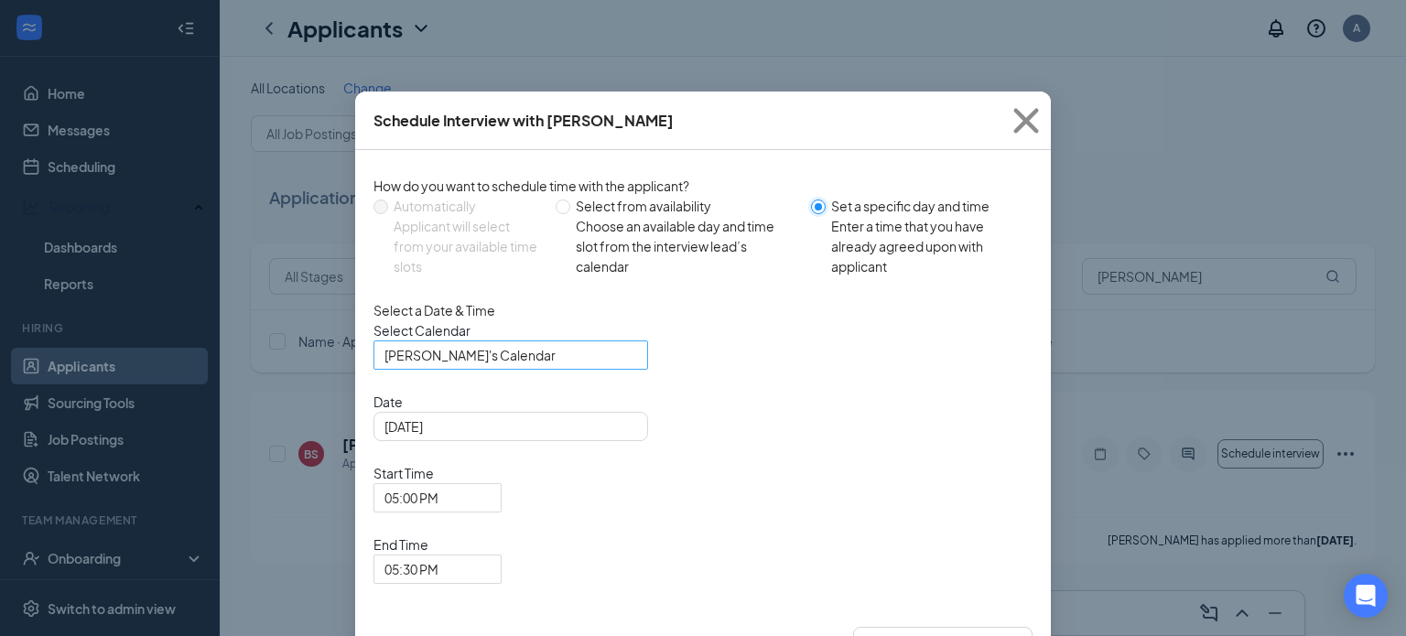
click at [501, 391] on span "[PERSON_NAME]'s Calendar" at bounding box center [503, 365] width 236 height 49
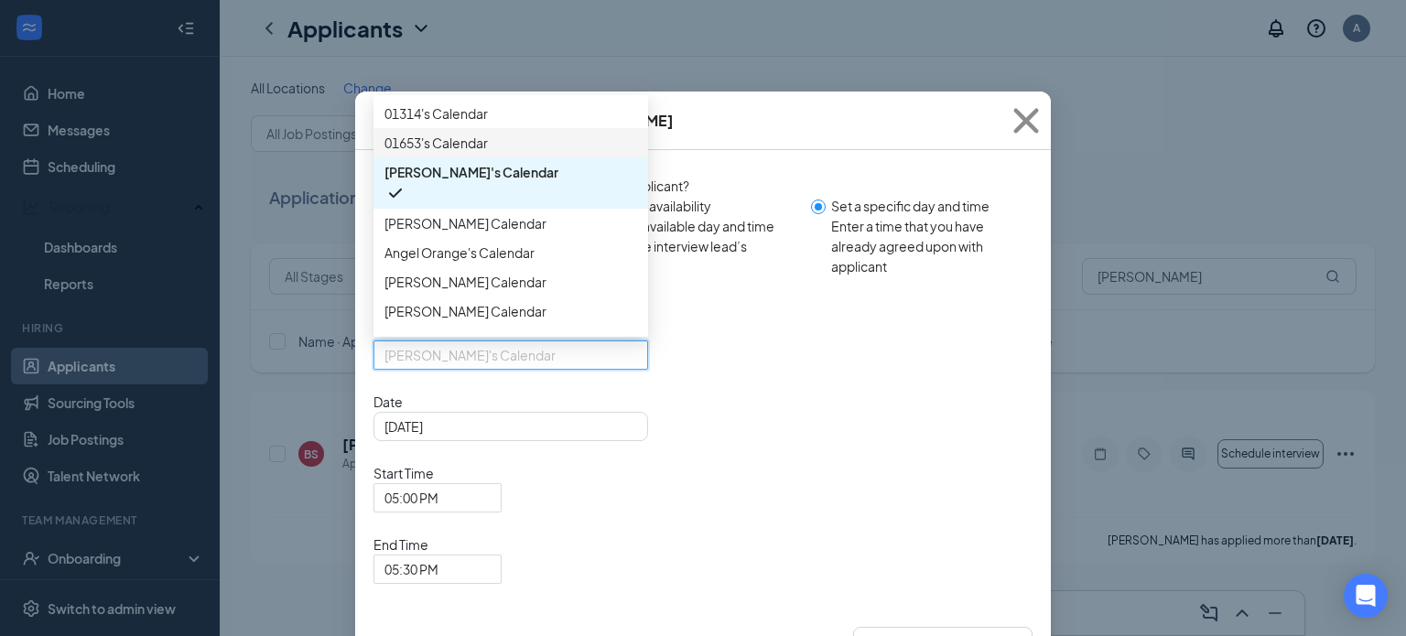
click at [472, 153] on span "01653's Calendar" at bounding box center [436, 143] width 103 height 20
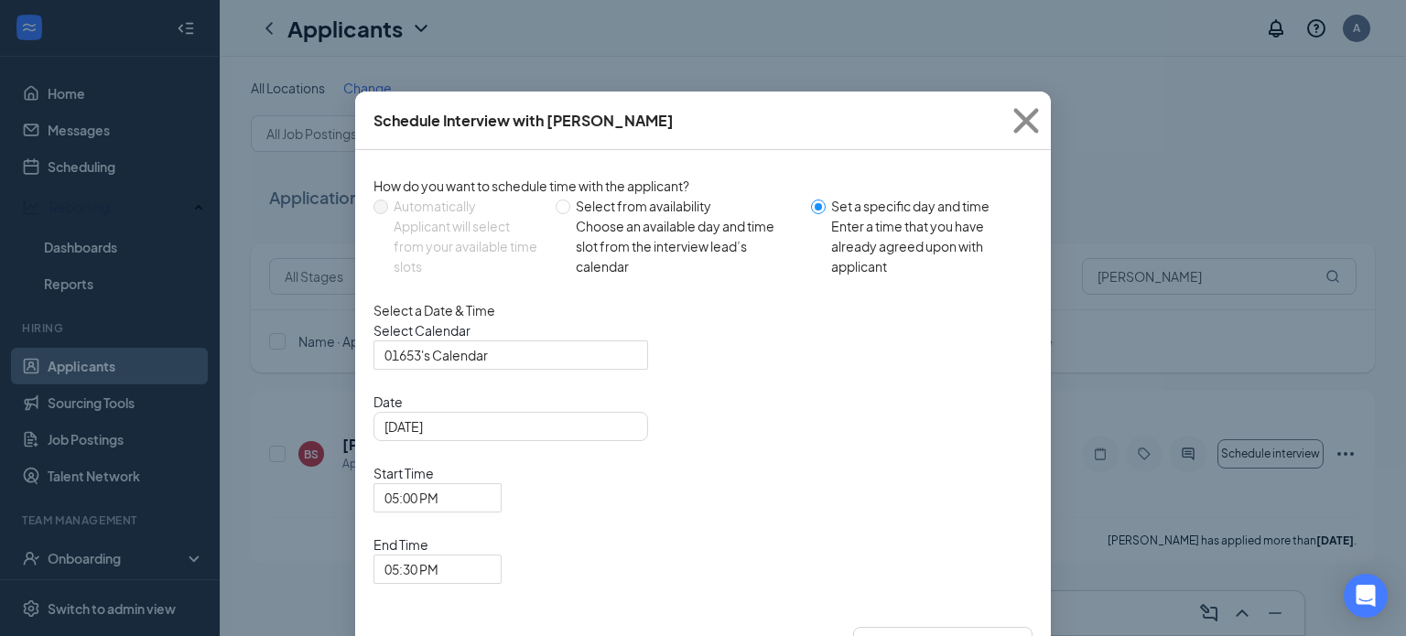
click at [668, 310] on div "Select a Date & Time" at bounding box center [703, 310] width 659 height 20
click at [567, 204] on input "Select from availability Choose an available day and time slot from the intervi…" at bounding box center [563, 207] width 15 height 15
radio input "true"
radio input "false"
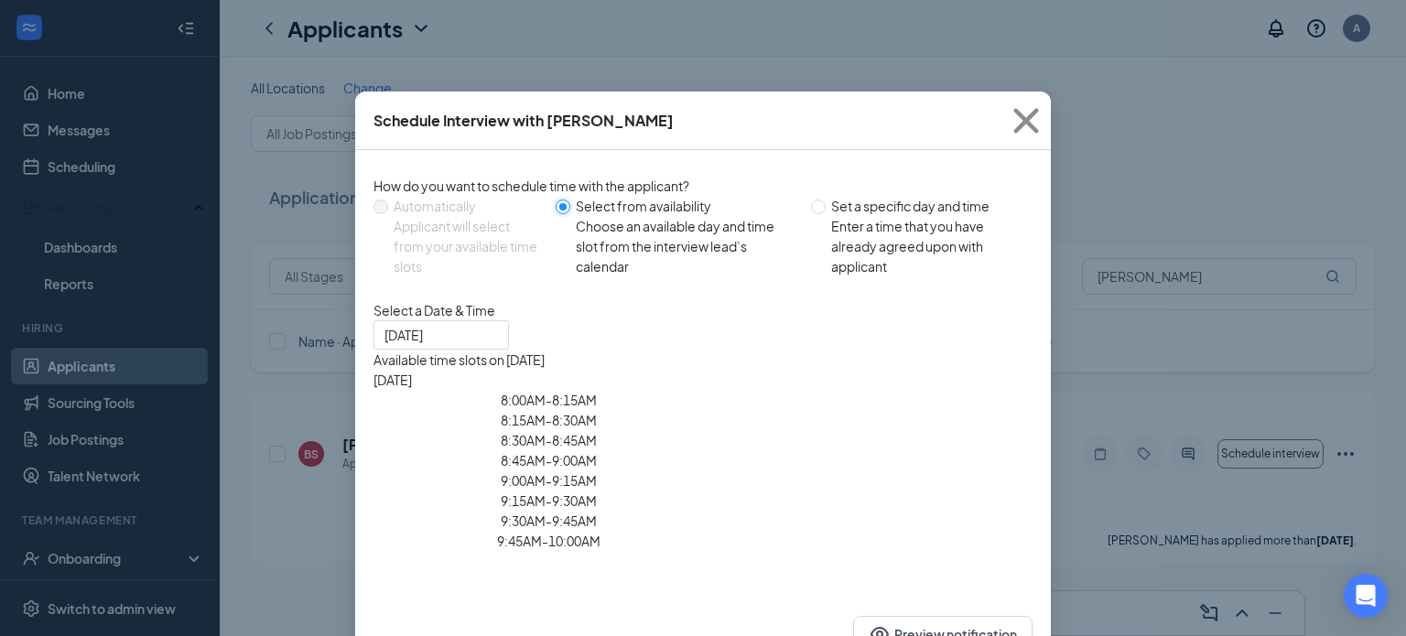
type input "[DATE]"
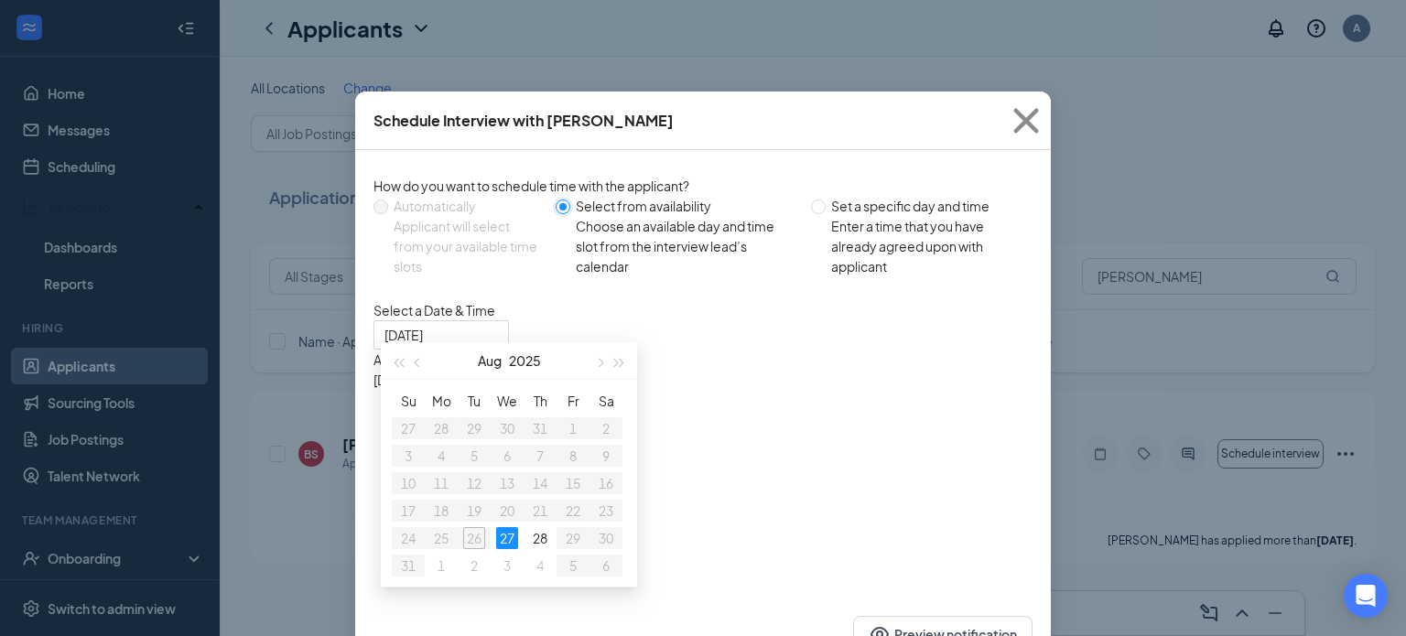
scroll to position [98, 0]
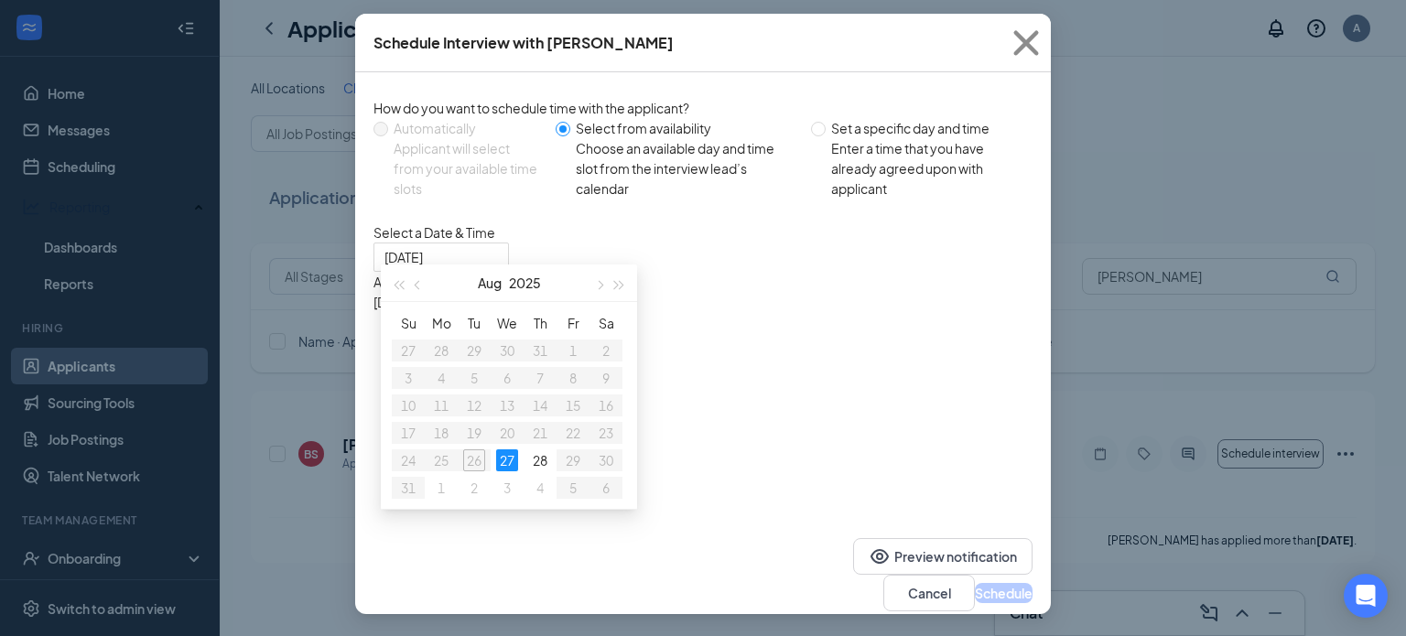
click at [724, 473] on div "Available time slots on [DATE] [DATE] 8:00AM - 8:15AM 8:15AM - 8:30AM 8:30AM - …" at bounding box center [549, 372] width 351 height 201
click at [1017, 22] on icon "Cross" at bounding box center [1026, 42] width 49 height 49
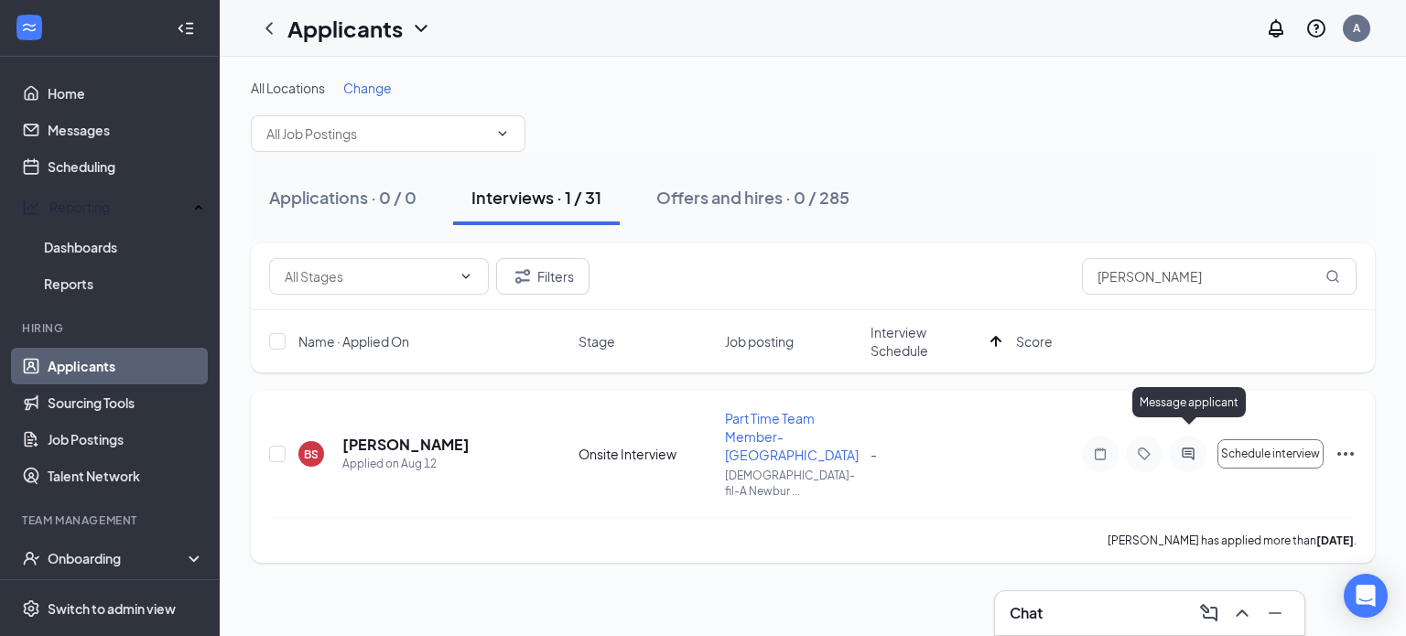
click at [1190, 447] on icon "ActiveChat" at bounding box center [1188, 454] width 22 height 15
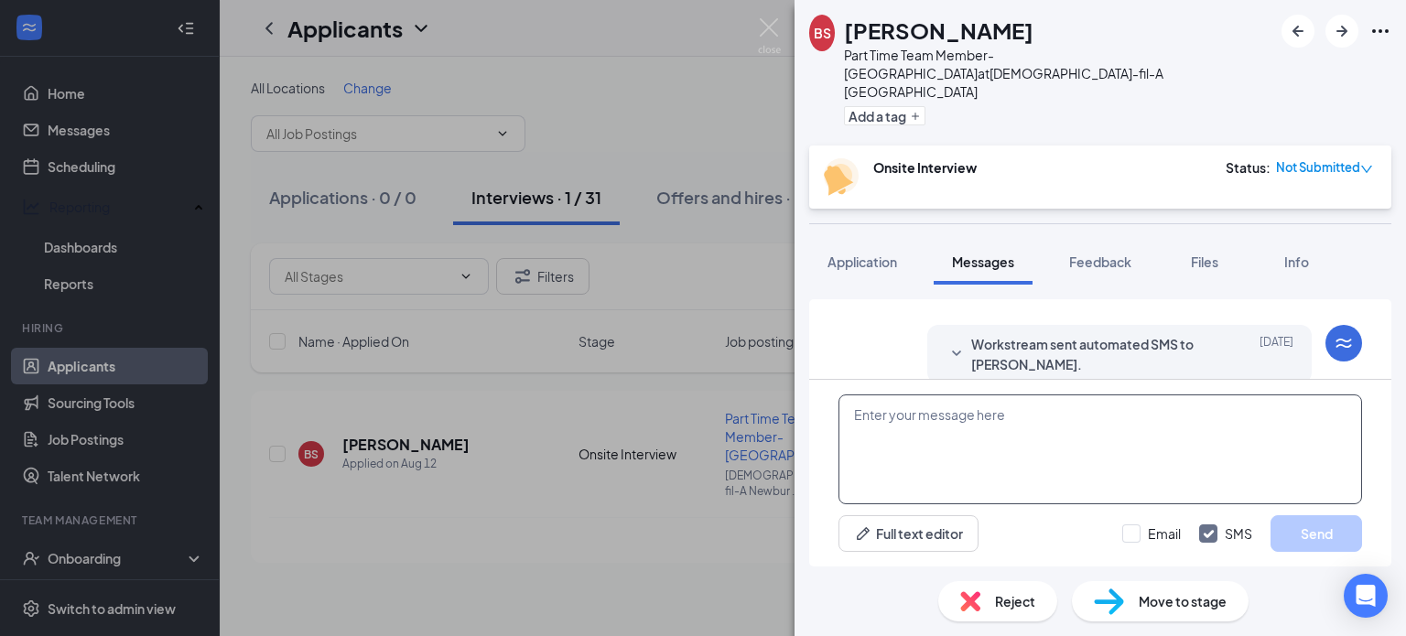
scroll to position [650, 0]
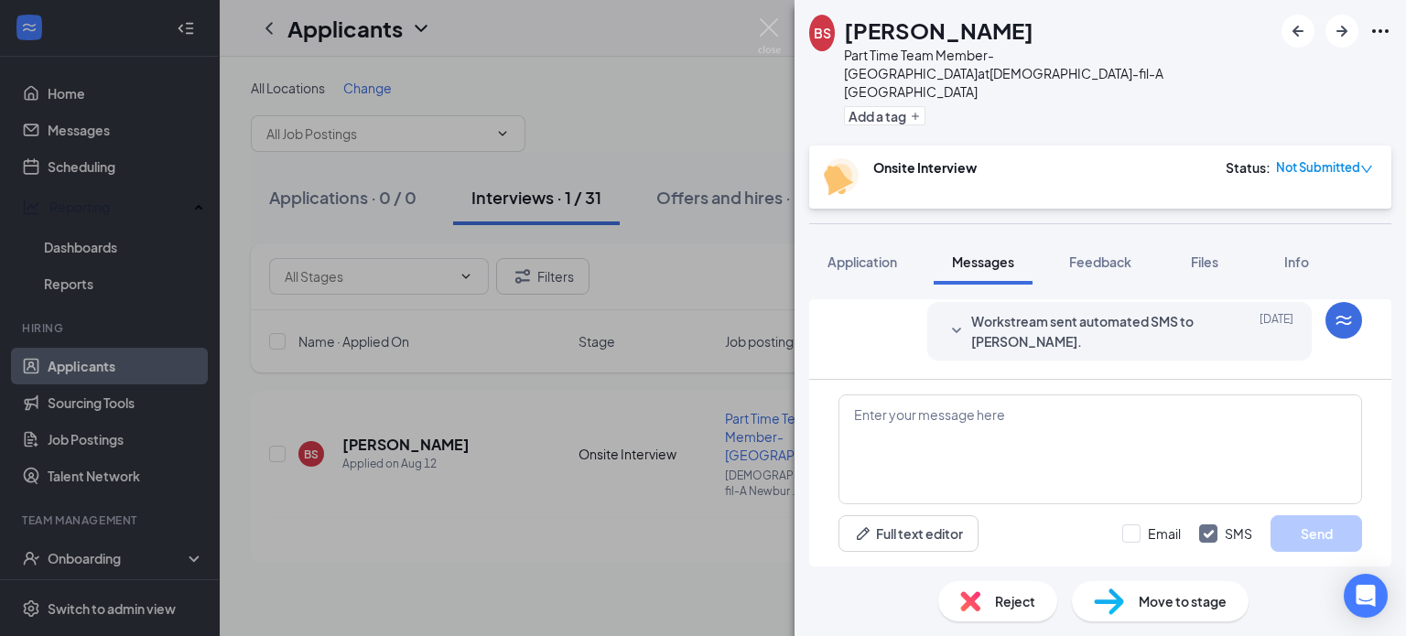
click at [971, 332] on span "Workstream sent automated SMS to [PERSON_NAME]." at bounding box center [1091, 331] width 240 height 40
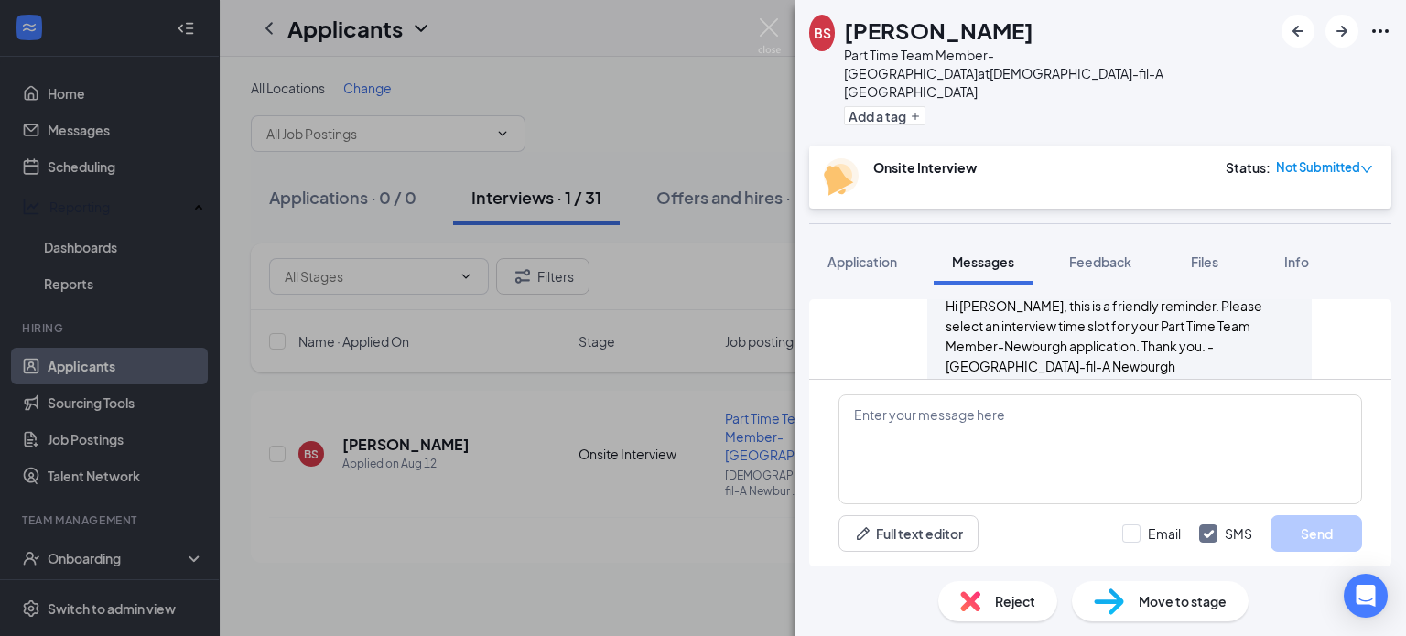
scroll to position [738, 0]
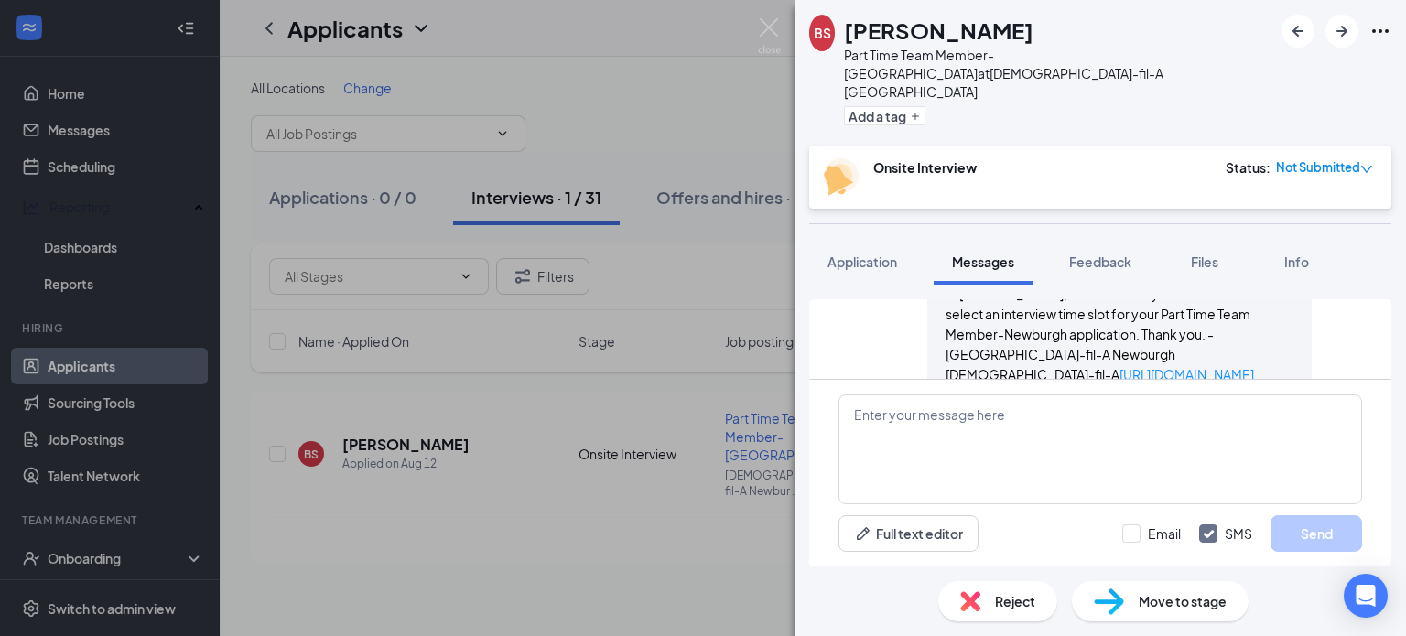
scroll to position [725, 0]
drag, startPoint x: 1219, startPoint y: 340, endPoint x: 930, endPoint y: 296, distance: 291.7
click at [930, 296] on div "Workstream sent automated SMS to [PERSON_NAME]. [DATE] Hi [PERSON_NAME], this i…" at bounding box center [1119, 311] width 385 height 170
copy span "Hi [PERSON_NAME], this is a friendly reminder. Please select an interview time …"
click at [905, 423] on textarea at bounding box center [1101, 450] width 524 height 110
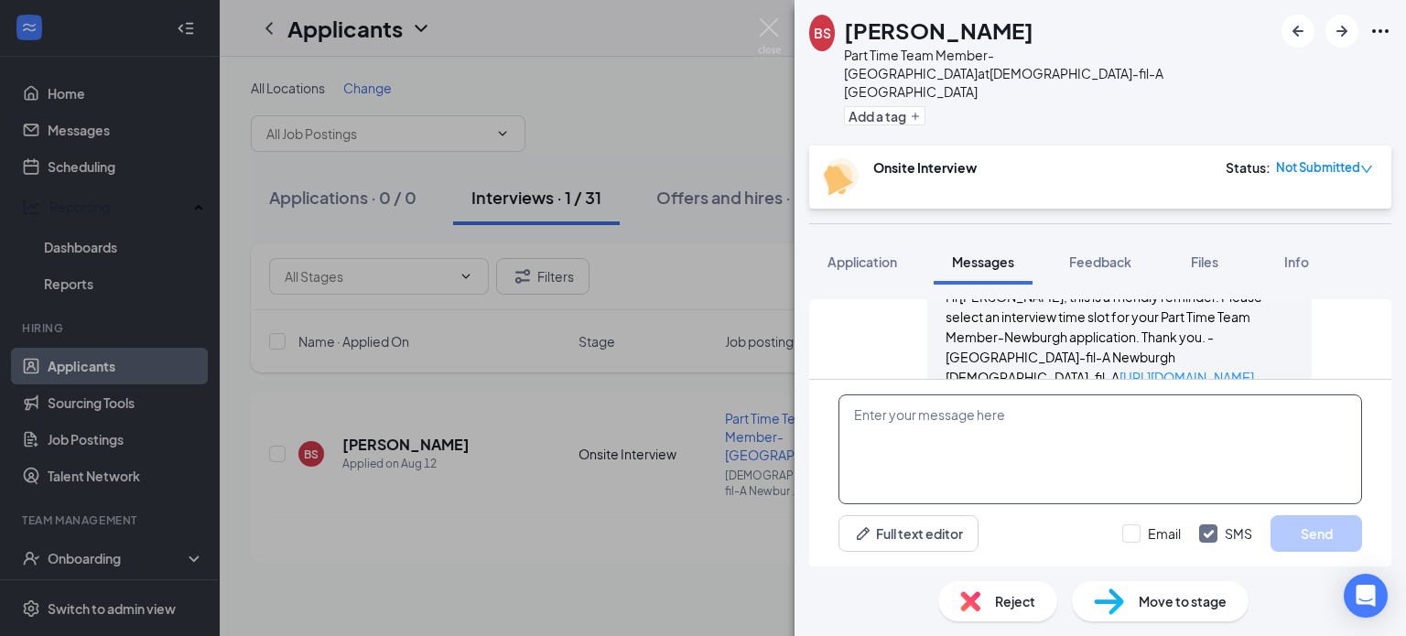
paste textarea "Hi [PERSON_NAME], this is a friendly reminder. Please select an interview time …"
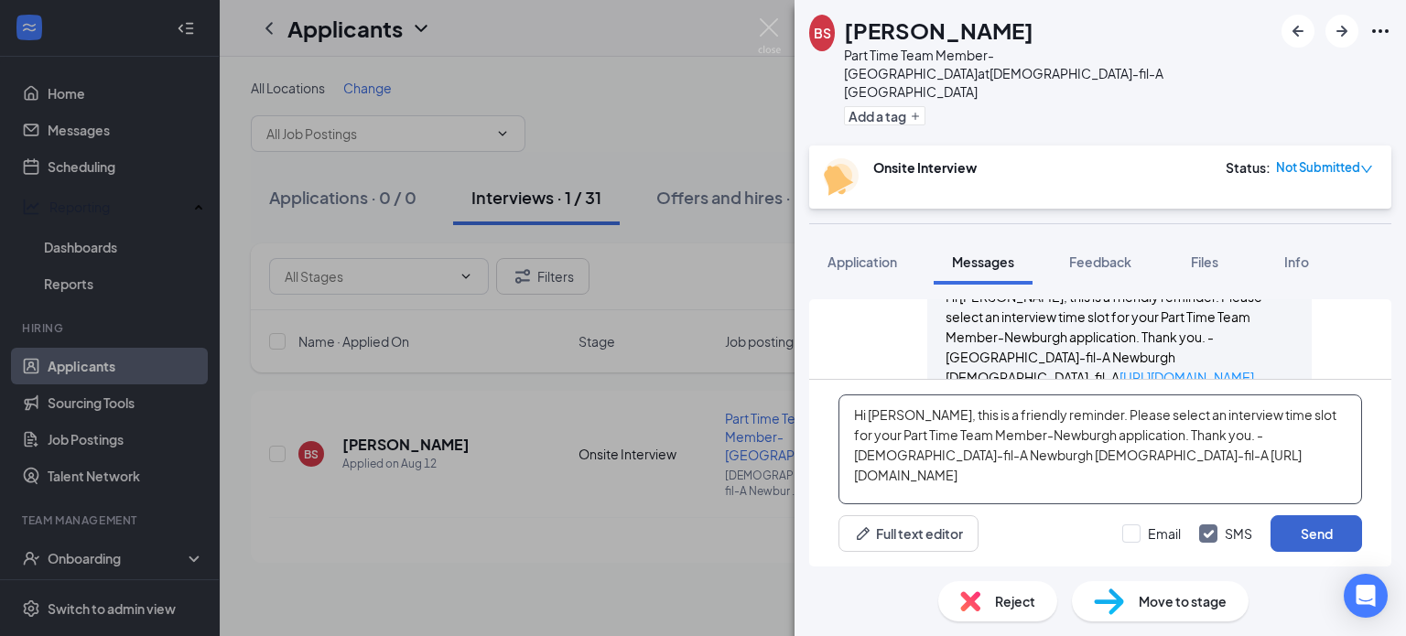
type textarea "Hi [PERSON_NAME], this is a friendly reminder. Please select an interview time …"
click at [1302, 528] on button "Send" at bounding box center [1317, 533] width 92 height 37
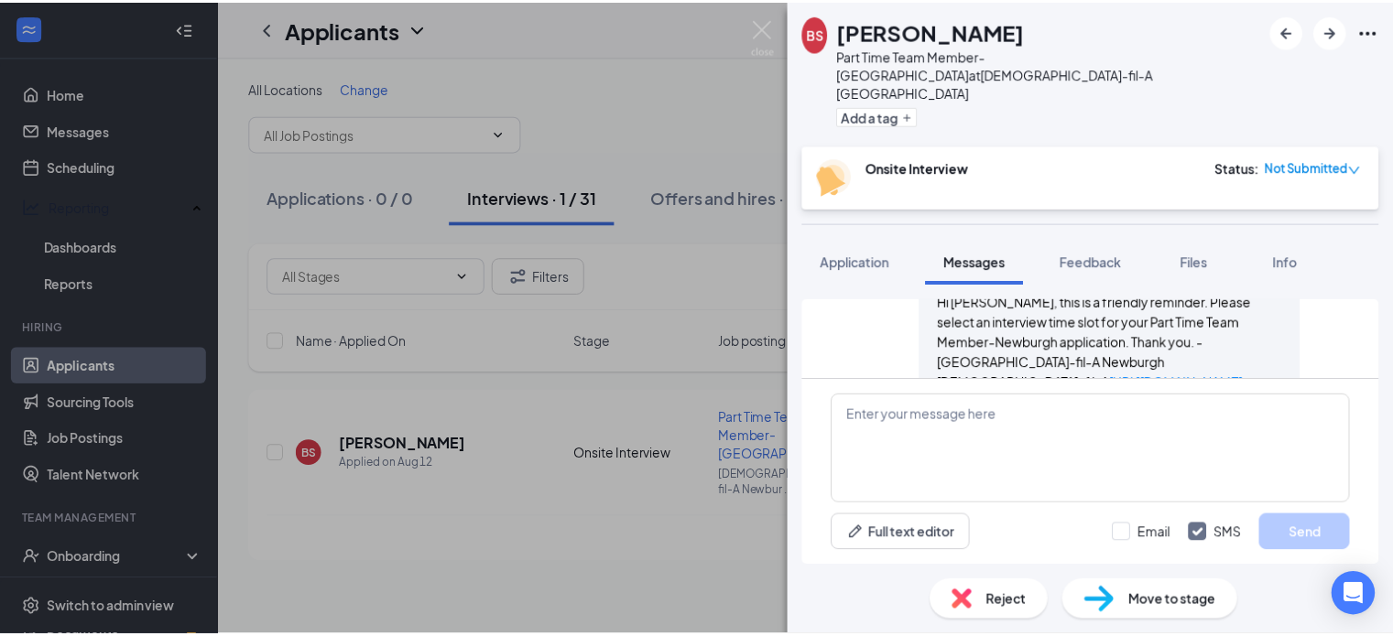
scroll to position [901, 0]
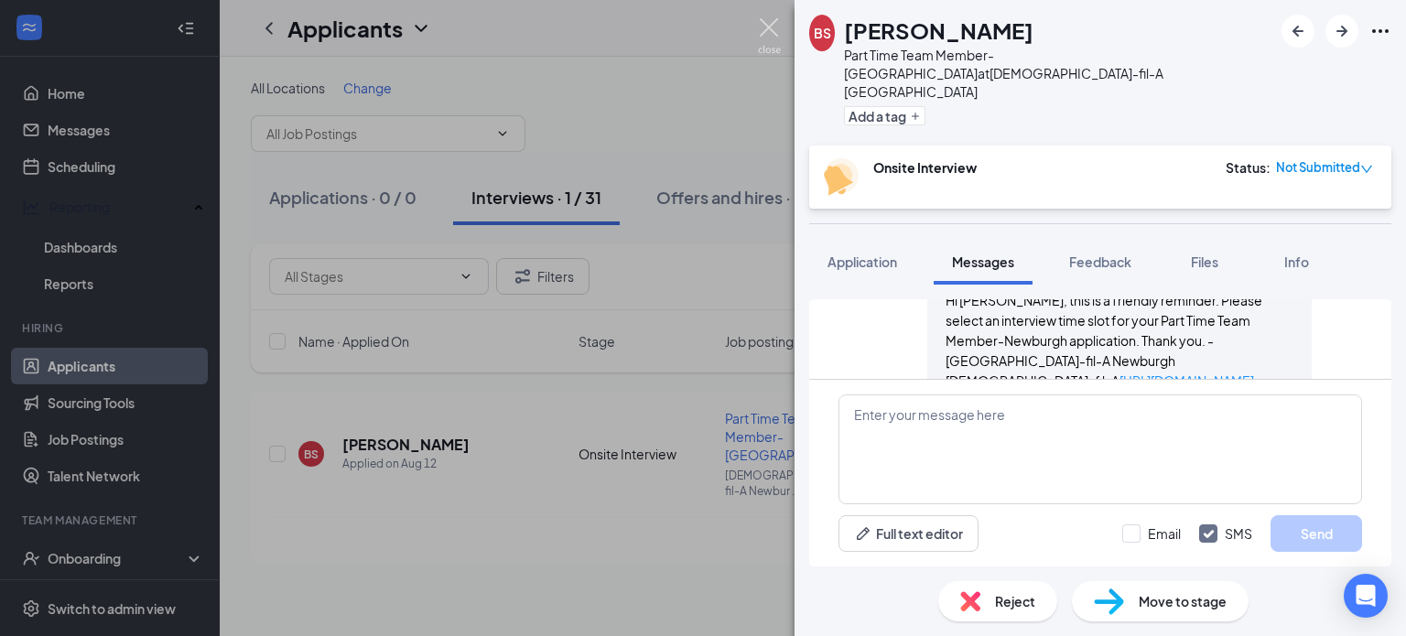
click at [768, 34] on img at bounding box center [769, 36] width 23 height 36
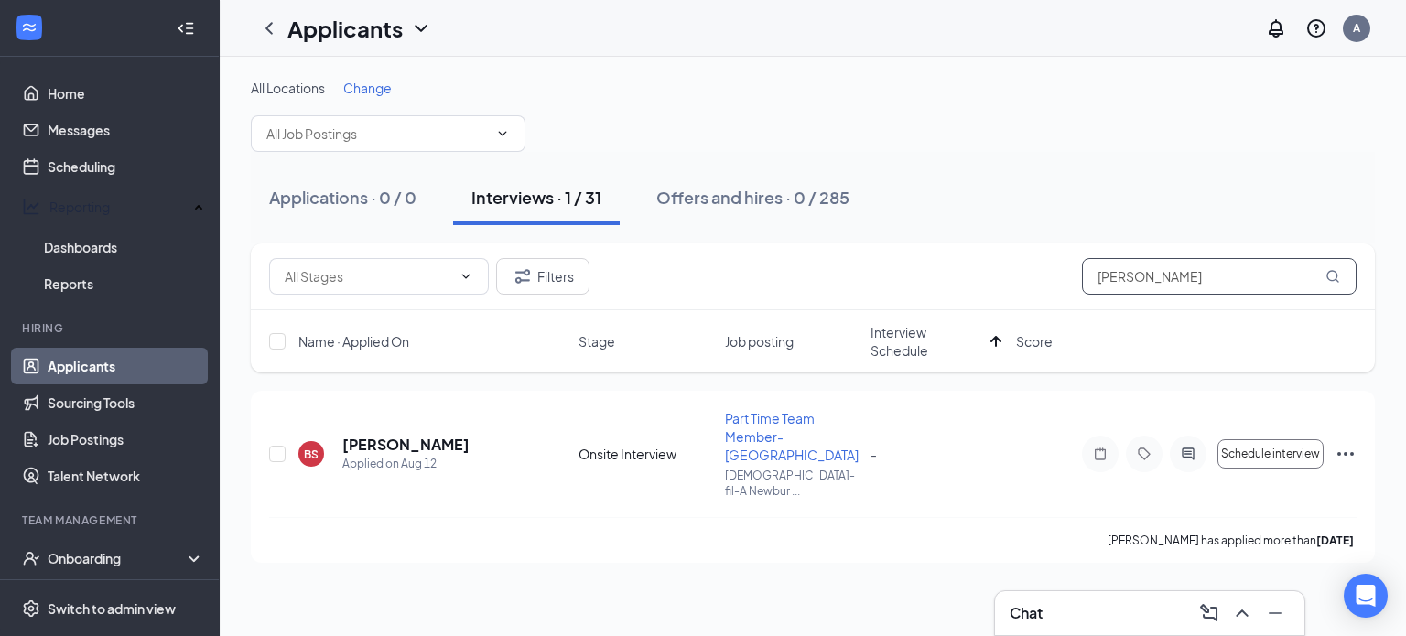
drag, startPoint x: 1153, startPoint y: 281, endPoint x: 950, endPoint y: 251, distance: 204.6
click at [950, 251] on div "Filters [PERSON_NAME]" at bounding box center [813, 277] width 1124 height 67
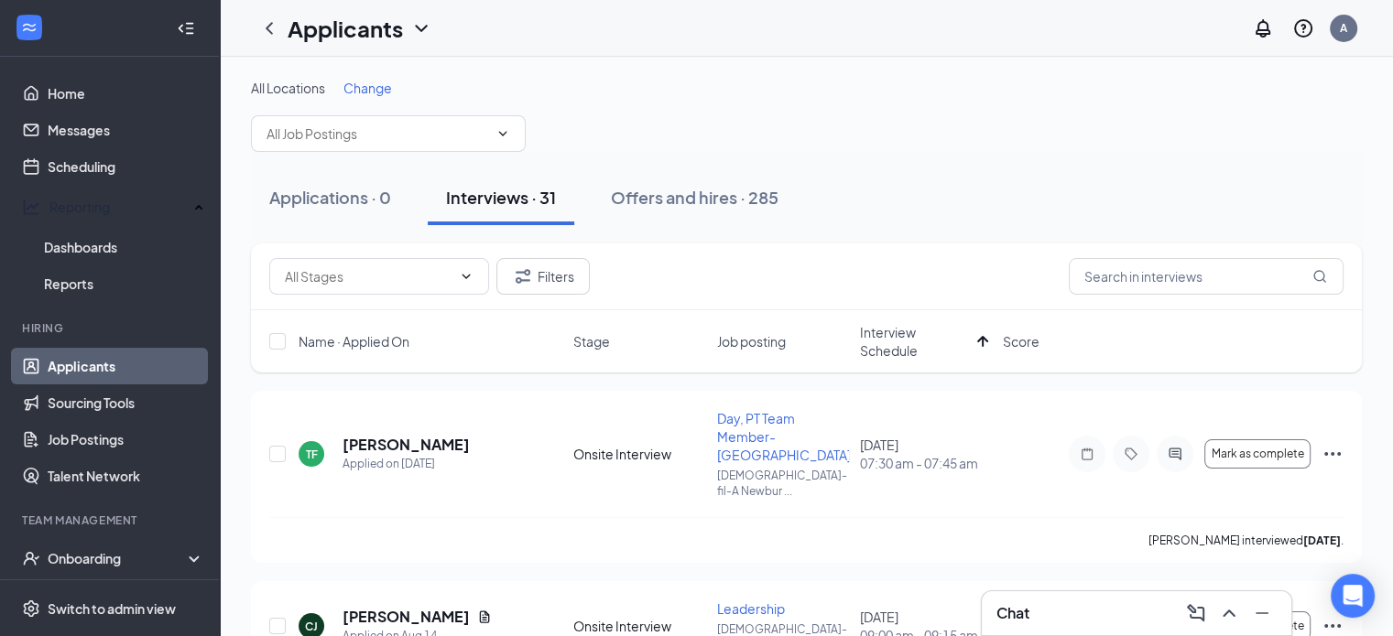
click at [1122, 255] on div "Filters" at bounding box center [806, 277] width 1111 height 67
